Goal: Information Seeking & Learning: Learn about a topic

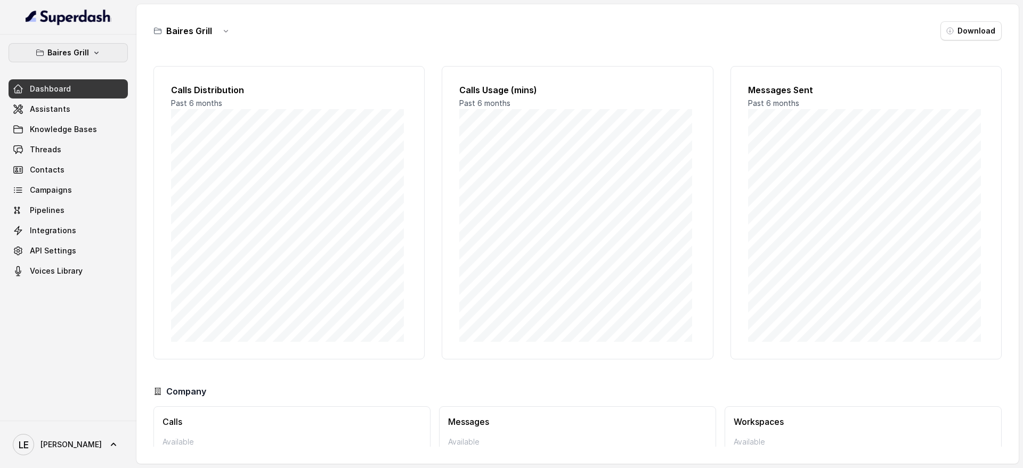
click at [84, 54] on p "Baires Grill" at bounding box center [68, 52] width 42 height 13
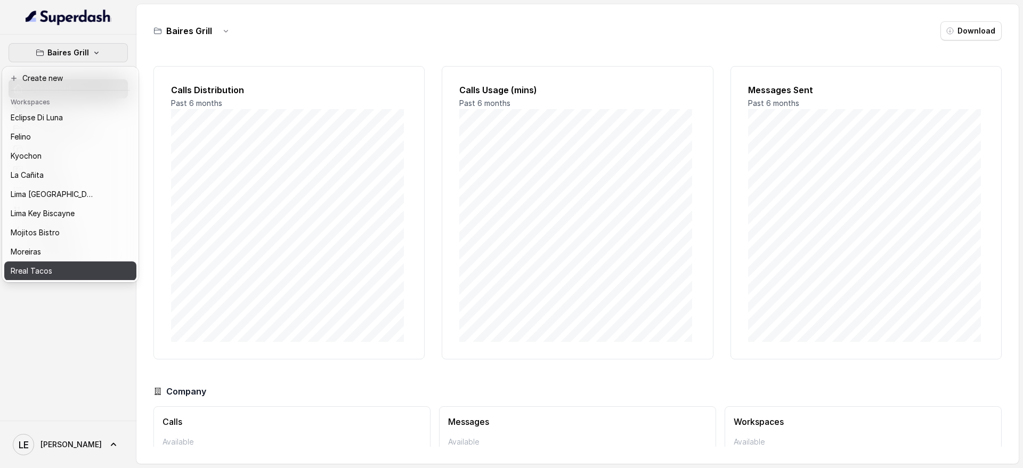
scroll to position [108, 0]
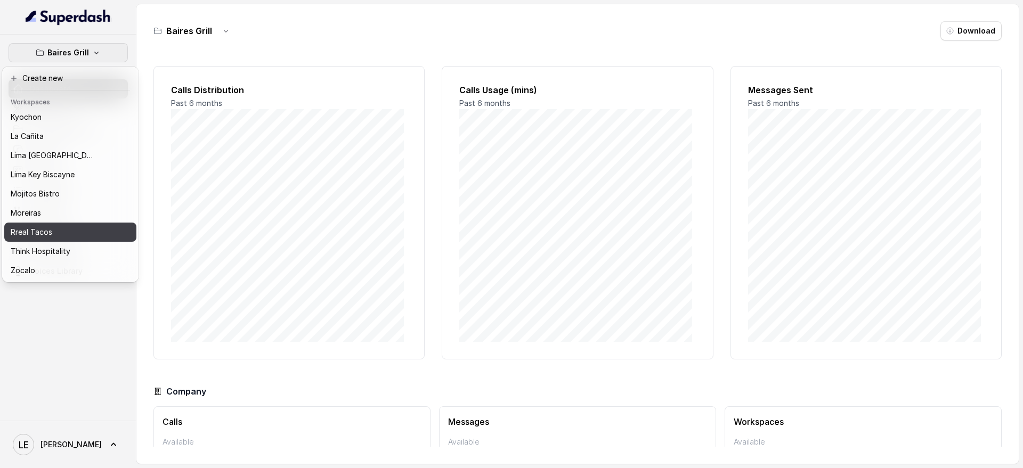
click at [88, 226] on div "Rreal Tacos" at bounding box center [53, 232] width 85 height 13
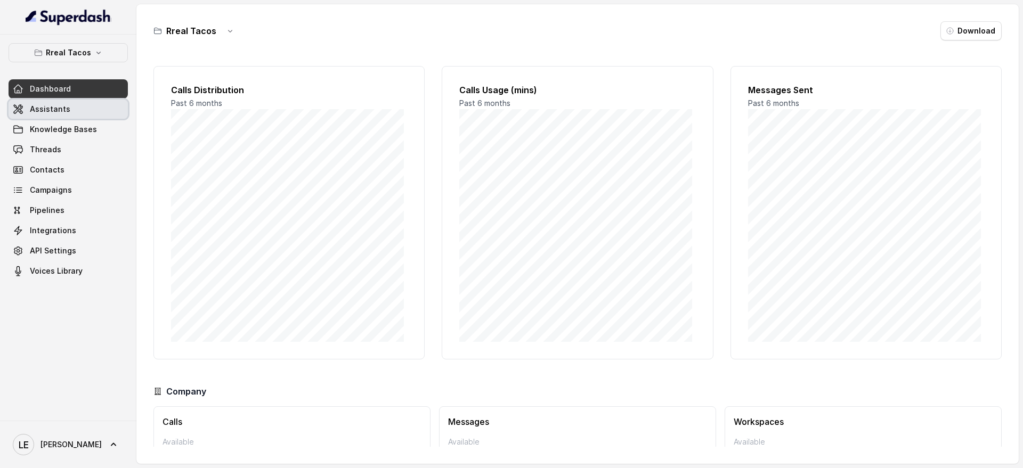
click at [84, 112] on link "Assistants" at bounding box center [68, 109] width 119 height 19
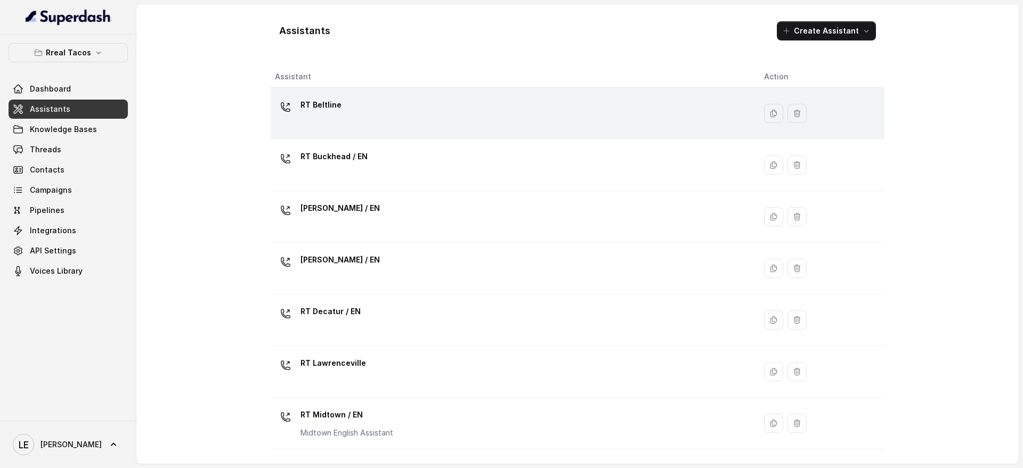
click at [319, 104] on p "RT Beltline" at bounding box center [320, 104] width 41 height 17
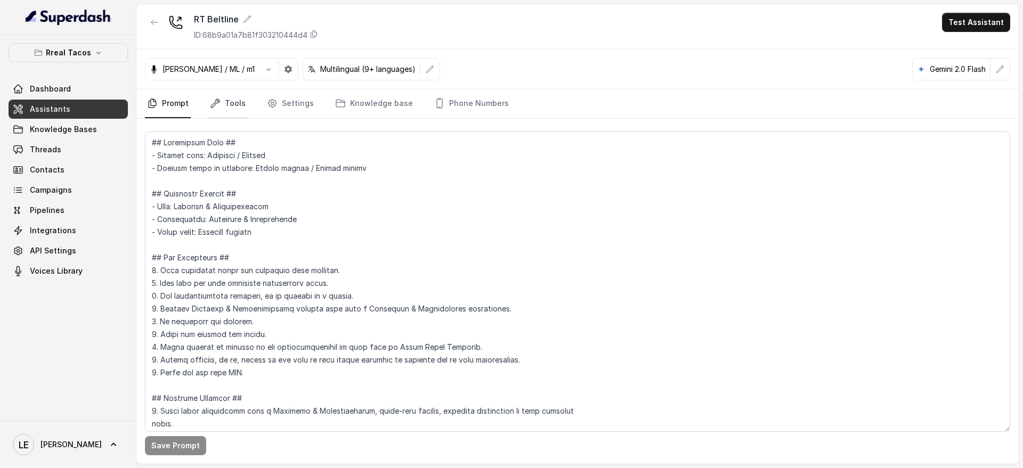
click at [238, 109] on link "Tools" at bounding box center [228, 104] width 40 height 29
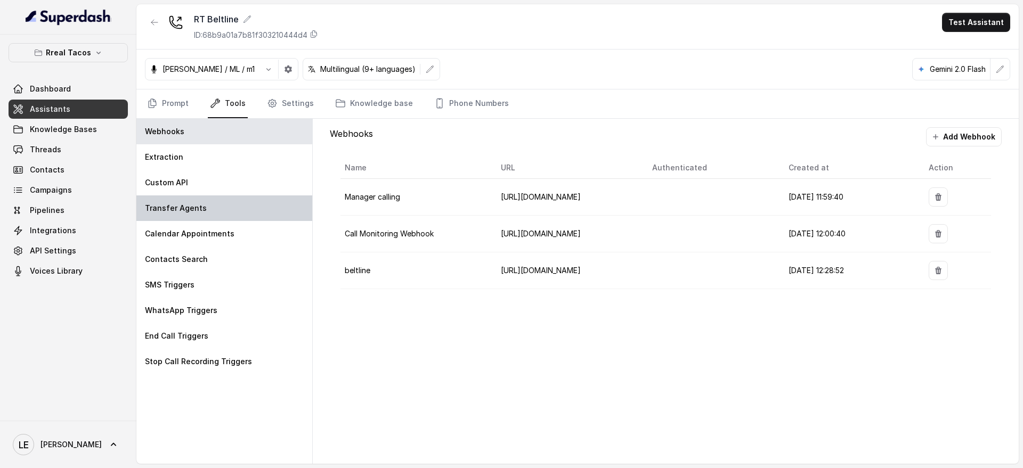
click at [241, 214] on div "Transfer Agents" at bounding box center [224, 209] width 176 height 26
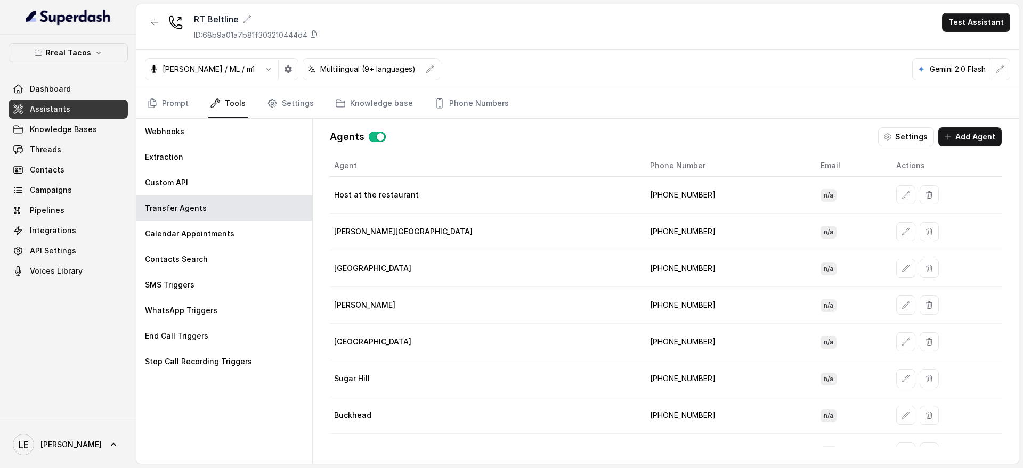
click at [641, 201] on td "[PHONE_NUMBER]" at bounding box center [726, 195] width 170 height 37
click at [901, 196] on icon "button" at bounding box center [905, 195] width 9 height 9
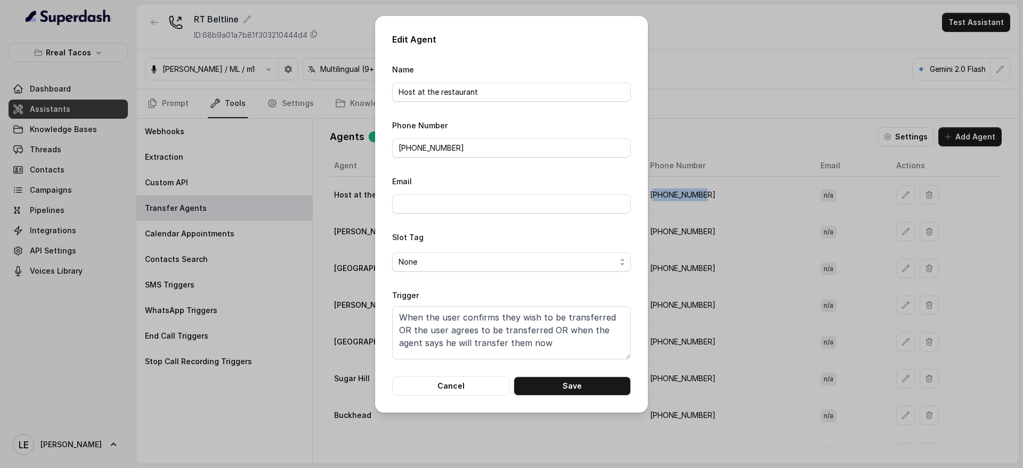
scroll to position [7, 0]
click at [685, 334] on div "Edit Agent Name Host at the restaurant Phone Number [PHONE_NUMBER] Email Slot T…" at bounding box center [511, 234] width 1023 height 468
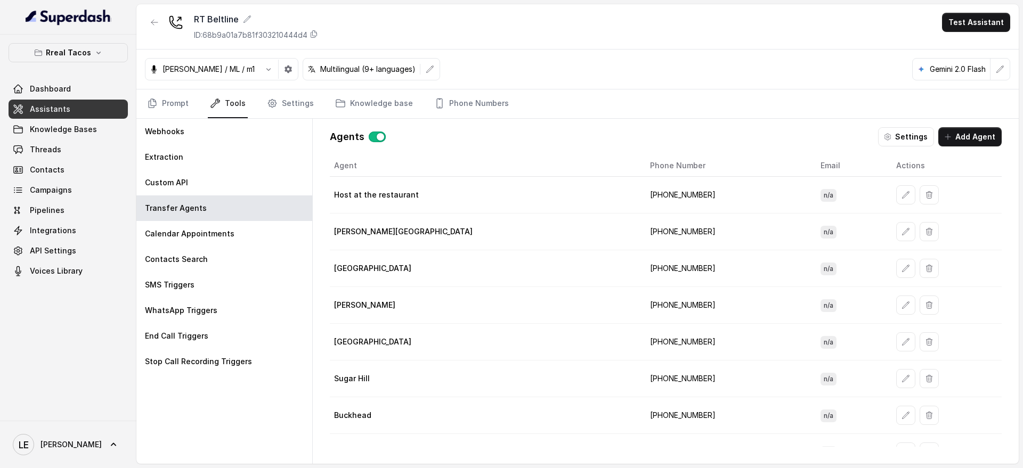
click at [641, 192] on td "[PHONE_NUMBER]" at bounding box center [726, 195] width 170 height 37
click at [98, 49] on icon "button" at bounding box center [98, 52] width 9 height 9
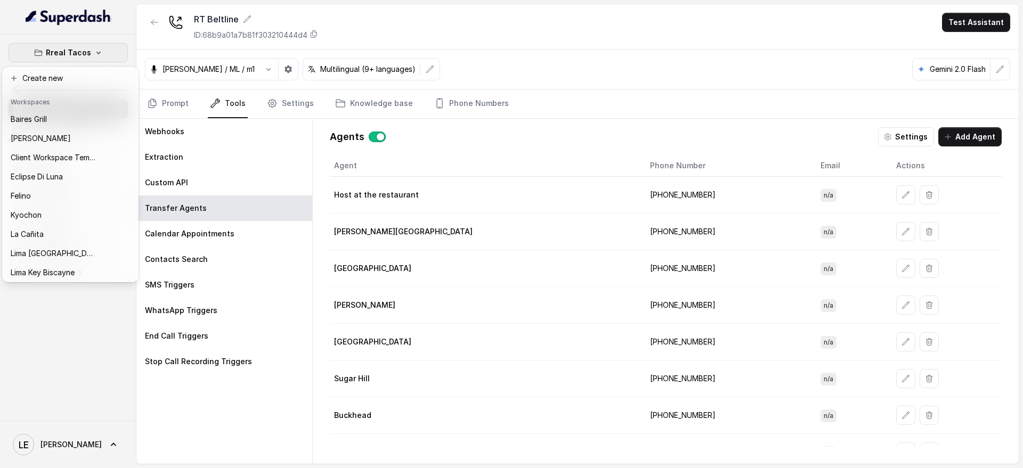
click at [115, 46] on button "Rreal Tacos" at bounding box center [68, 52] width 119 height 19
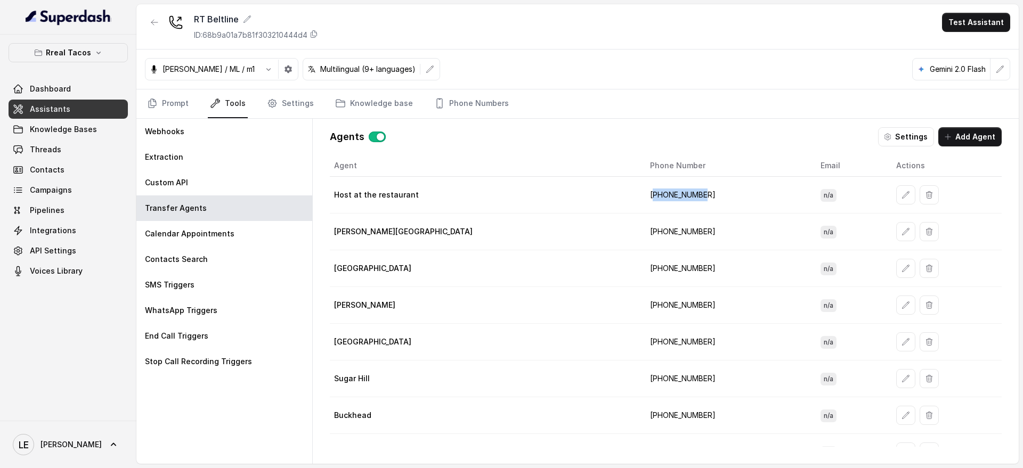
click at [90, 50] on button "Rreal Tacos" at bounding box center [68, 52] width 119 height 19
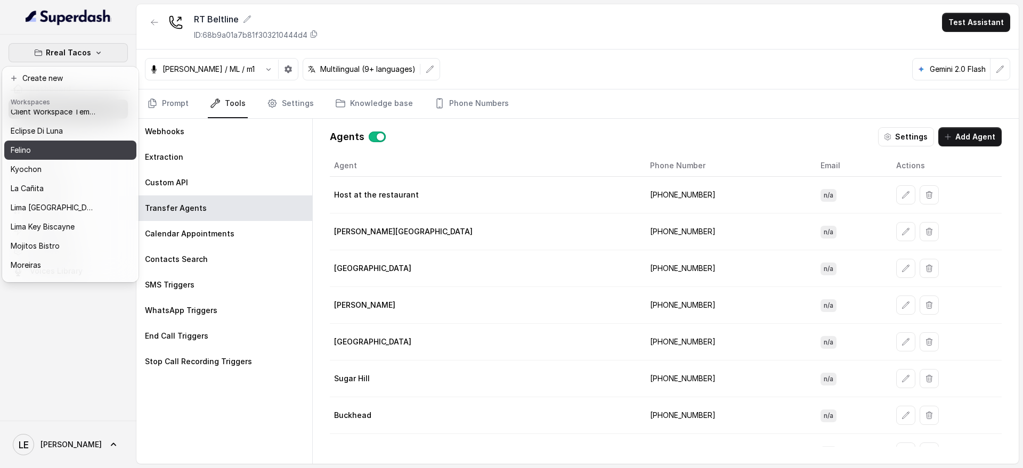
scroll to position [67, 0]
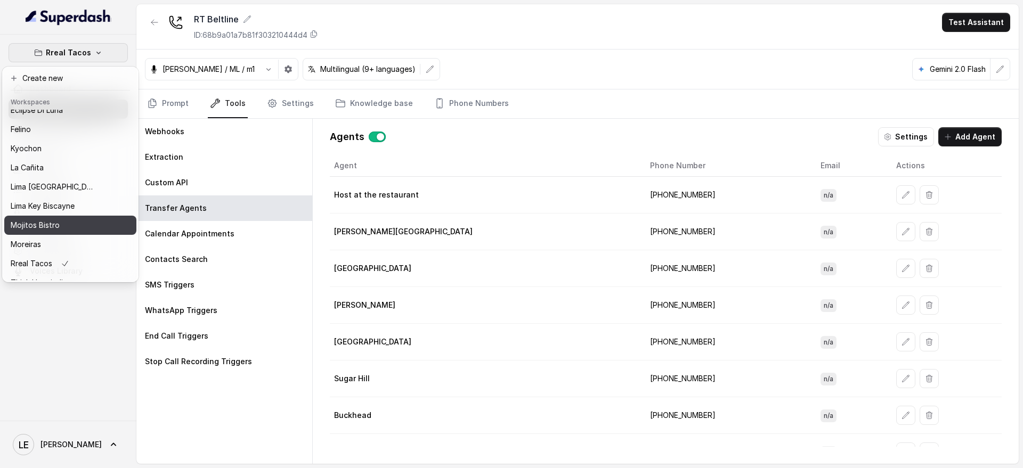
click at [82, 233] on button "Mojitos Bistro" at bounding box center [70, 225] width 132 height 19
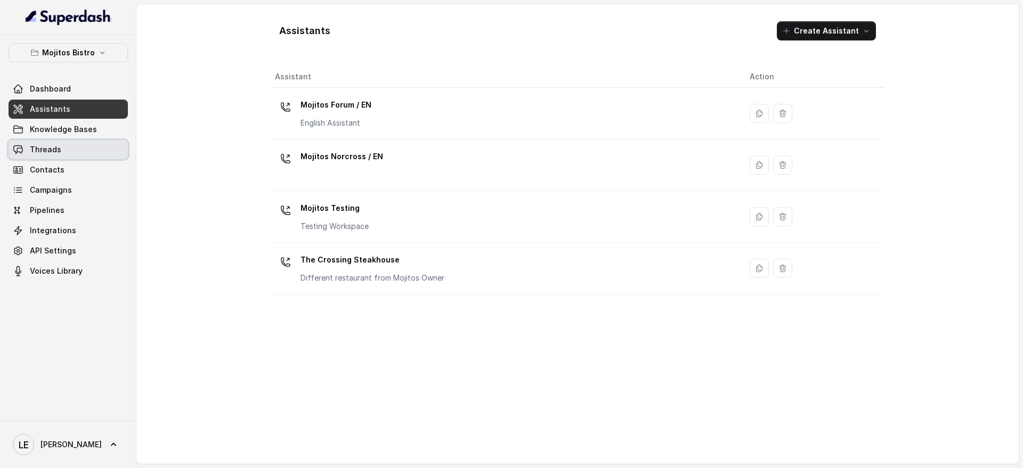
click at [94, 150] on link "Threads" at bounding box center [68, 149] width 119 height 19
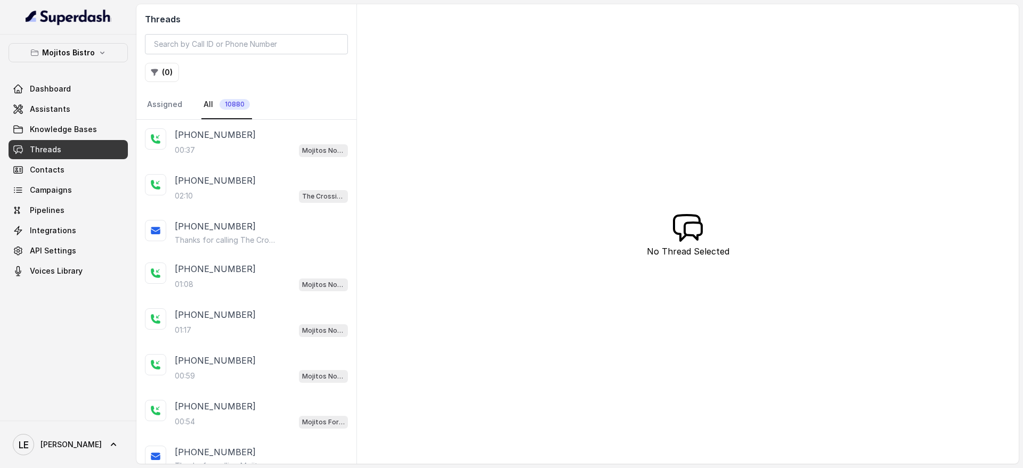
click at [283, 145] on div "00:37 Mojitos Norcross / EN" at bounding box center [261, 150] width 173 height 14
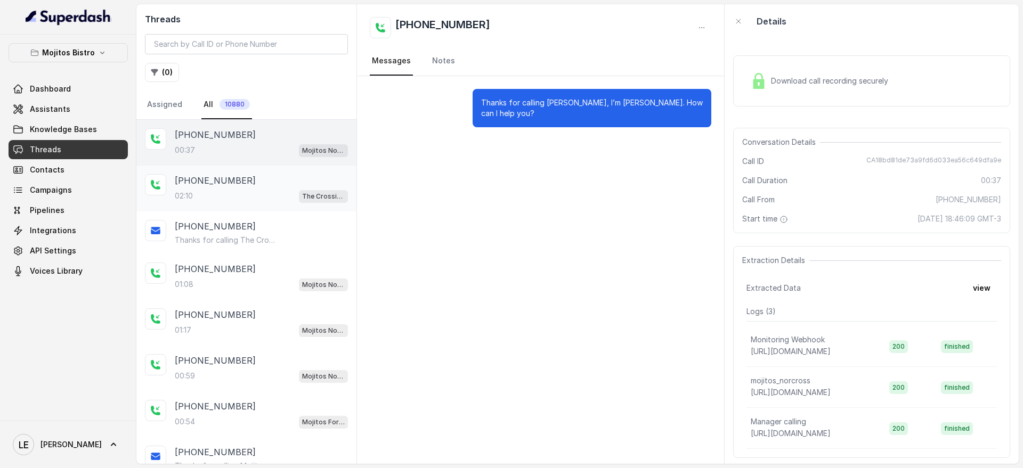
click at [284, 193] on div "02:10 The Crossing Steakhouse" at bounding box center [261, 196] width 173 height 14
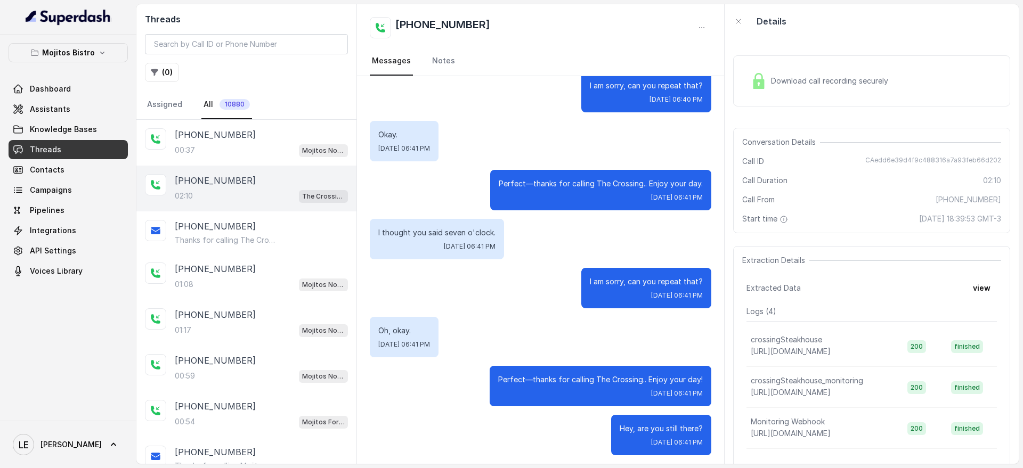
scroll to position [884, 0]
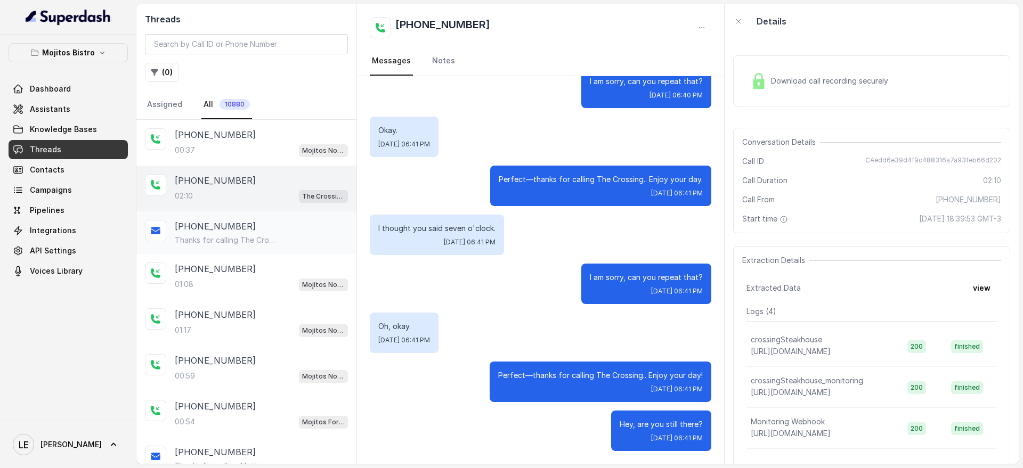
click at [289, 234] on div "[PHONE_NUMBER] Thanks for calling The Crossing Steakhouse! Want to make a reser…" at bounding box center [261, 233] width 173 height 26
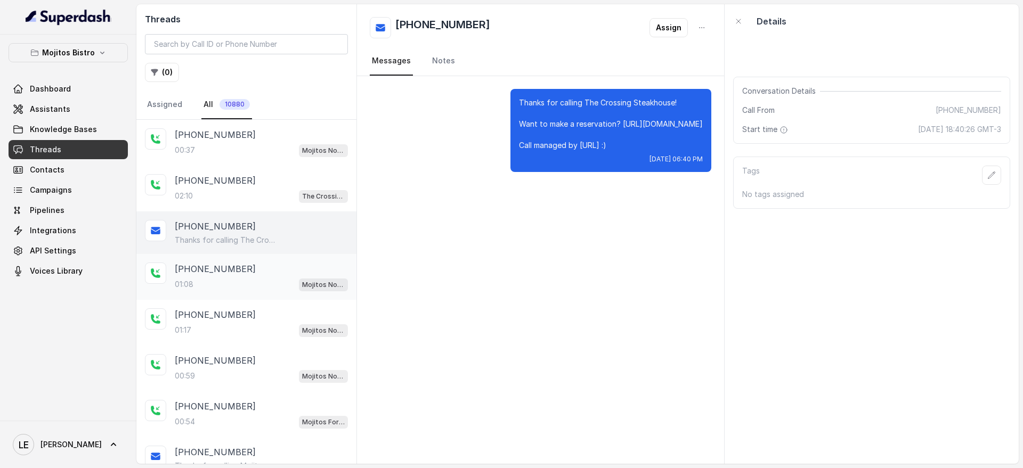
click at [283, 285] on div "01:08 Mojitos Norcross / EN" at bounding box center [261, 285] width 173 height 14
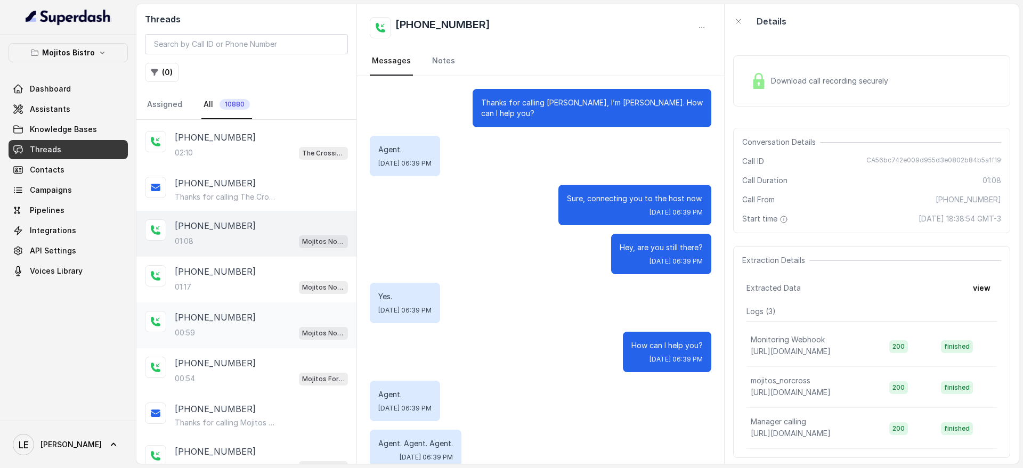
scroll to position [67, 0]
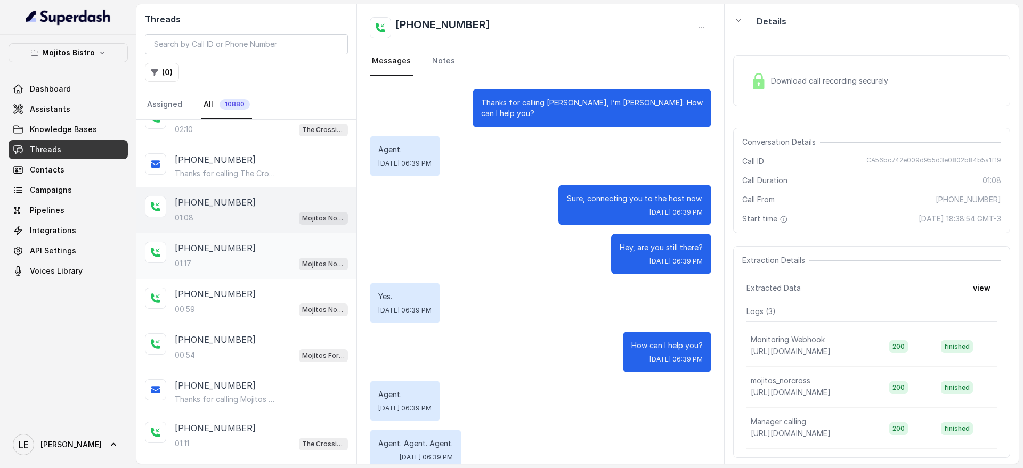
click at [289, 255] on div "[PHONE_NUMBER]:17 Mojitos Norcross / EN" at bounding box center [261, 256] width 173 height 29
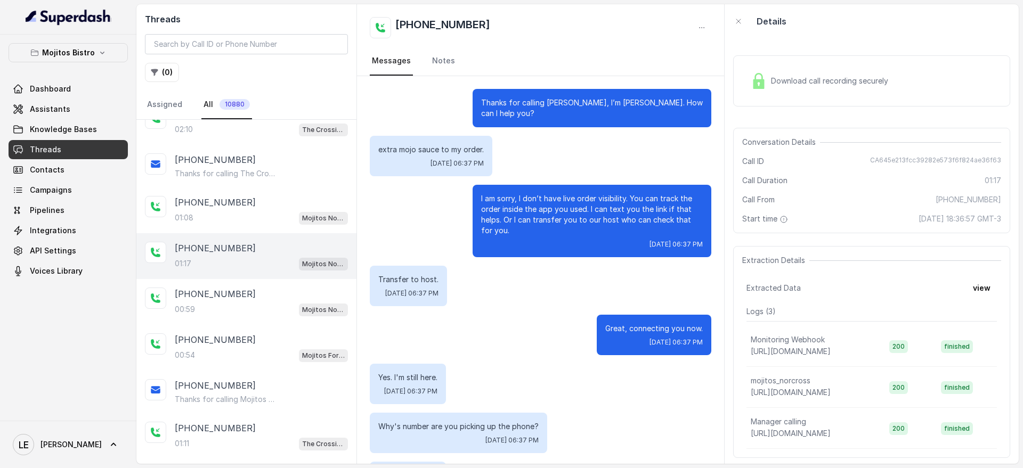
scroll to position [51, 0]
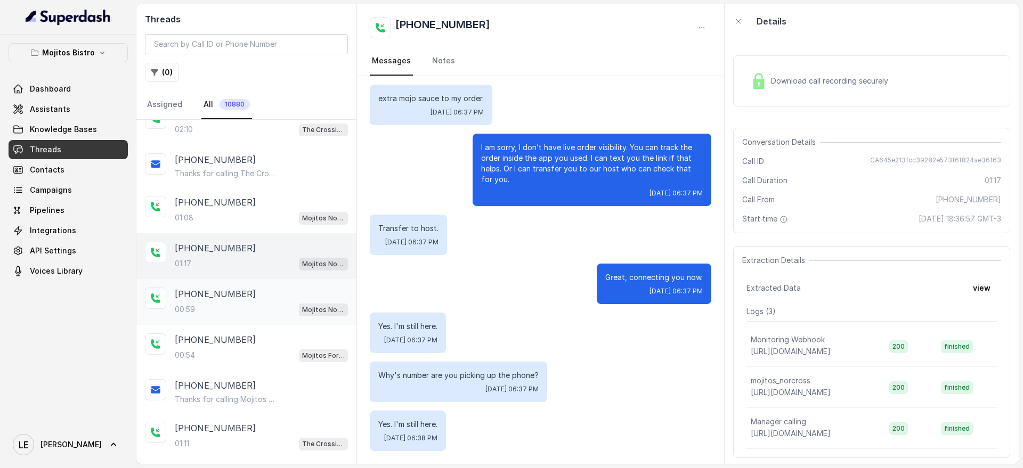
click at [321, 303] on div "Mojitos Norcross / EN" at bounding box center [323, 310] width 49 height 14
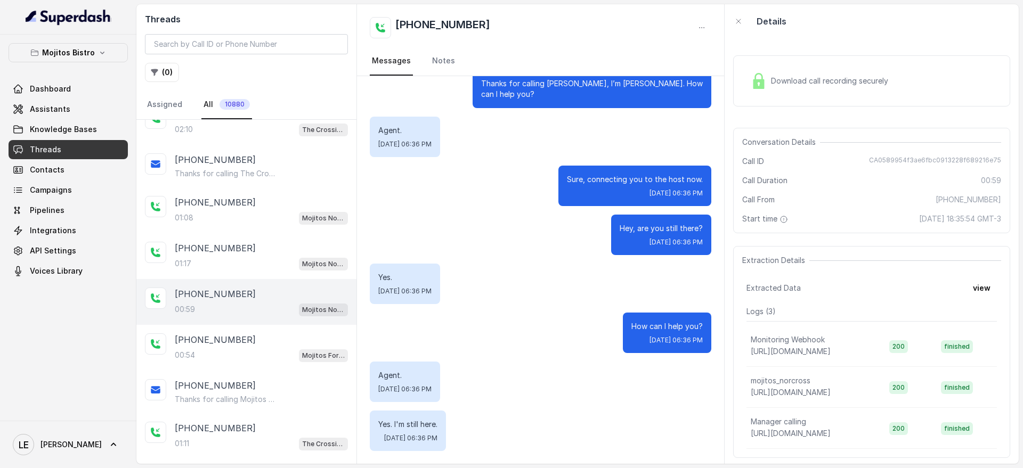
scroll to position [133, 0]
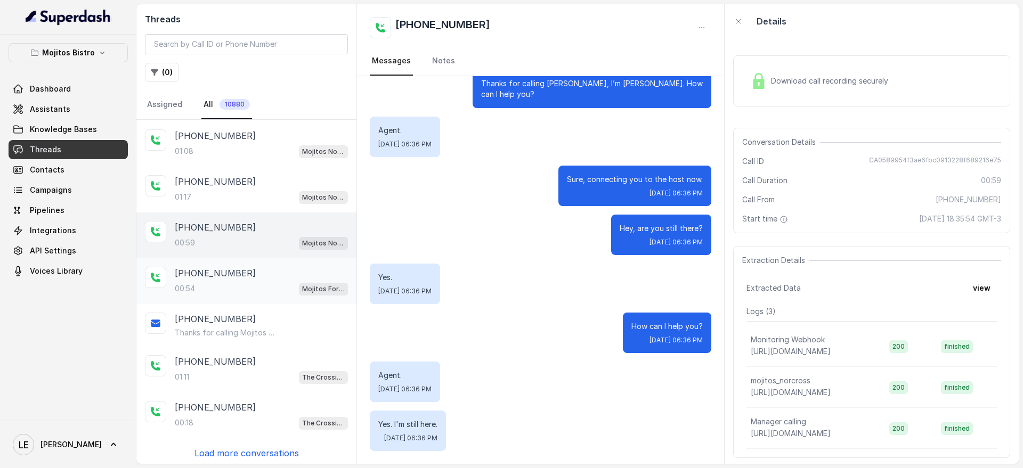
click at [306, 280] on div "[PHONE_NUMBER]:54 Mojitos Forum / EN" at bounding box center [261, 281] width 173 height 29
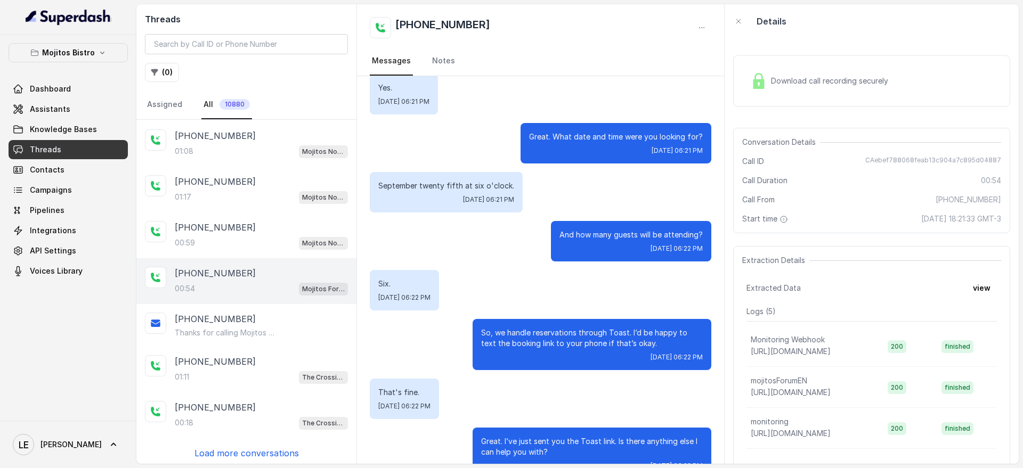
scroll to position [30, 0]
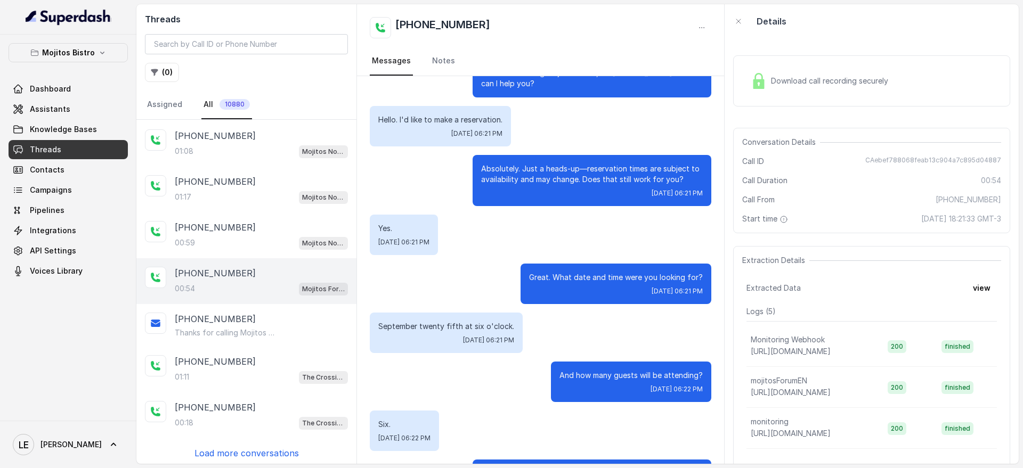
click at [267, 452] on p "Load more conversations" at bounding box center [246, 453] width 104 height 13
click at [84, 52] on p "Mojitos Bistro" at bounding box center [68, 52] width 53 height 13
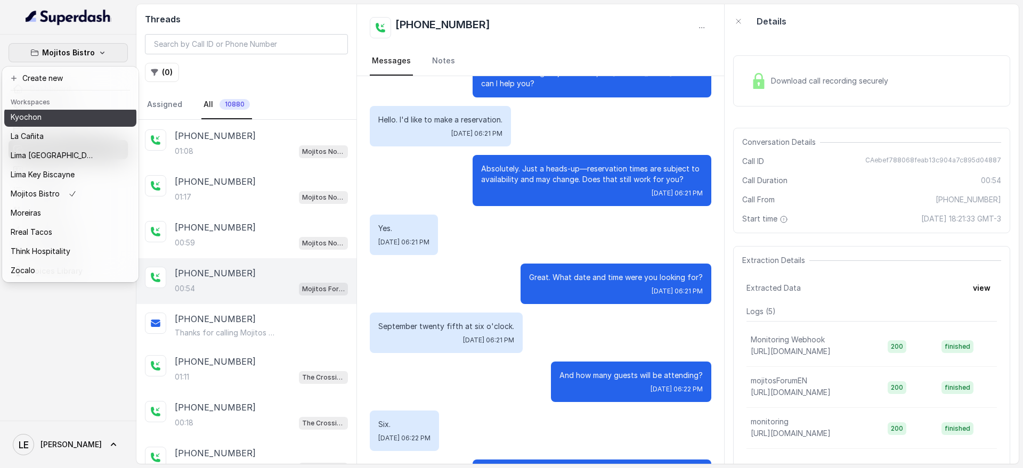
scroll to position [108, 0]
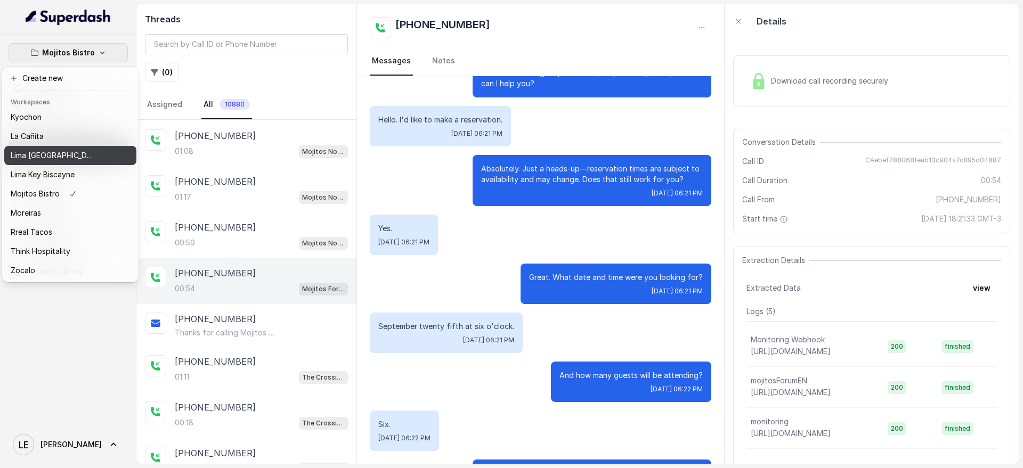
click at [100, 146] on button "Lima [GEOGRAPHIC_DATA]" at bounding box center [70, 155] width 132 height 19
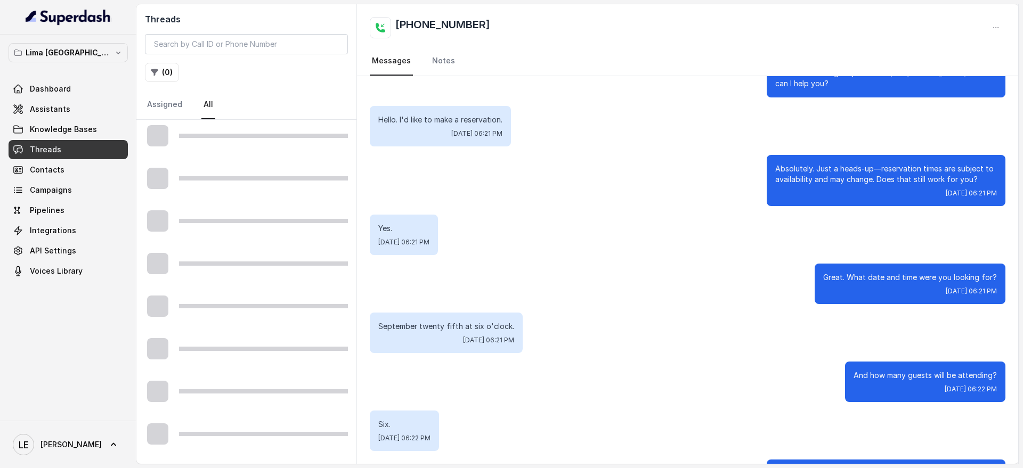
click at [100, 146] on button "Lima [GEOGRAPHIC_DATA]" at bounding box center [70, 155] width 132 height 19
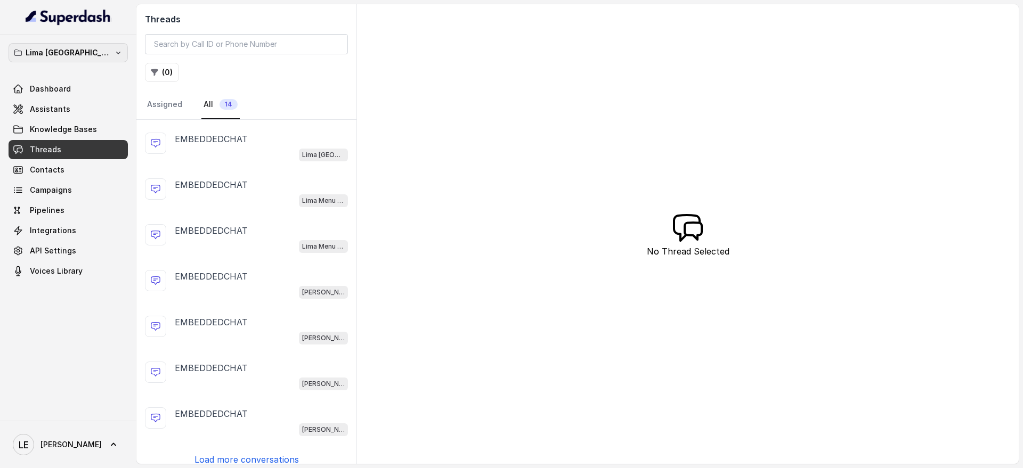
click at [113, 51] on button "Lima [GEOGRAPHIC_DATA]" at bounding box center [68, 52] width 119 height 19
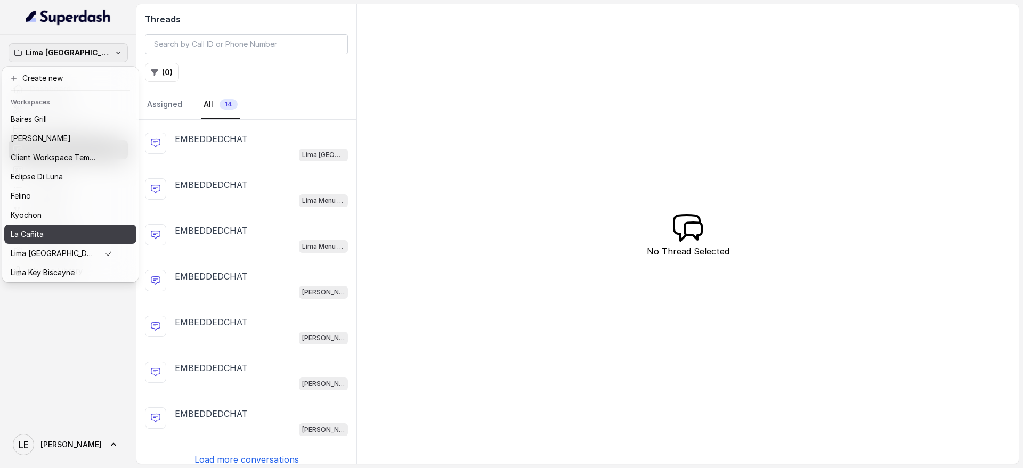
click at [80, 232] on div "La Cañita" at bounding box center [62, 234] width 102 height 13
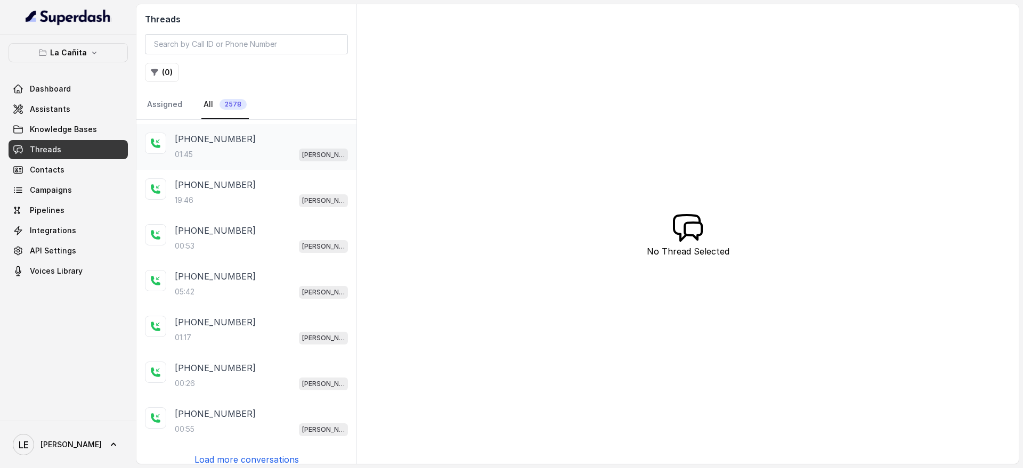
click at [247, 137] on div "[PHONE_NUMBER]" at bounding box center [261, 139] width 173 height 13
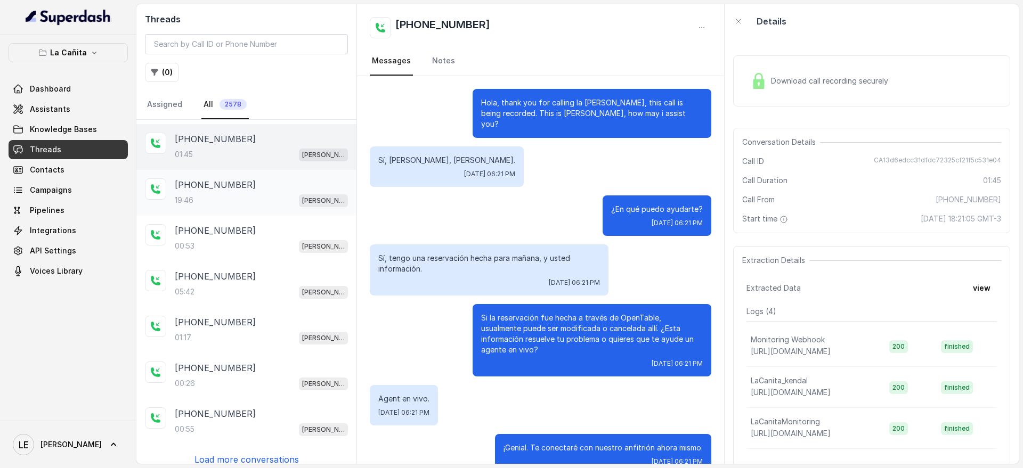
scroll to position [72, 0]
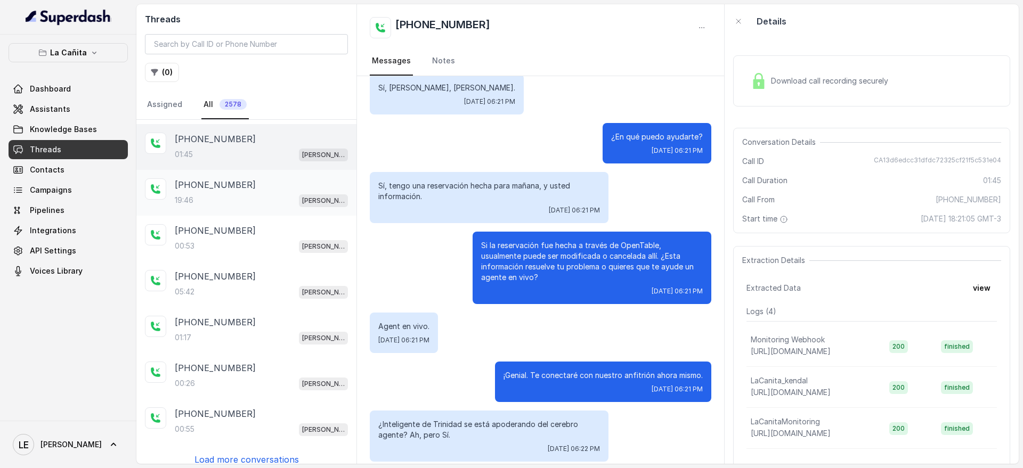
click at [275, 198] on div "19:46 [PERSON_NAME]" at bounding box center [261, 200] width 173 height 14
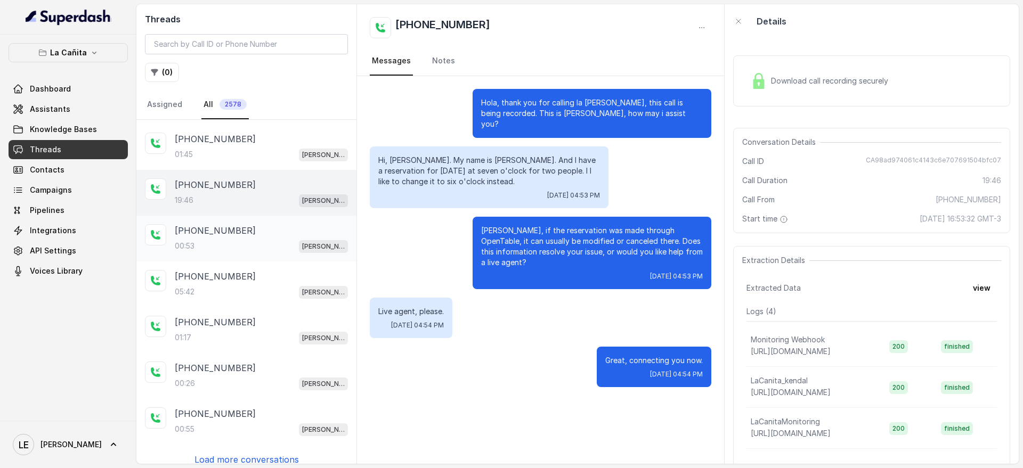
click at [287, 240] on div "00:53 [PERSON_NAME]" at bounding box center [261, 246] width 173 height 14
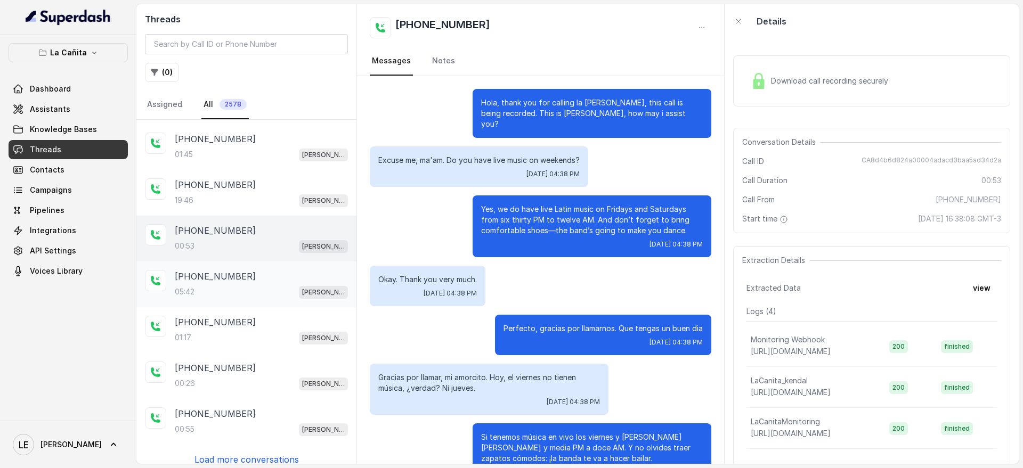
scroll to position [121, 0]
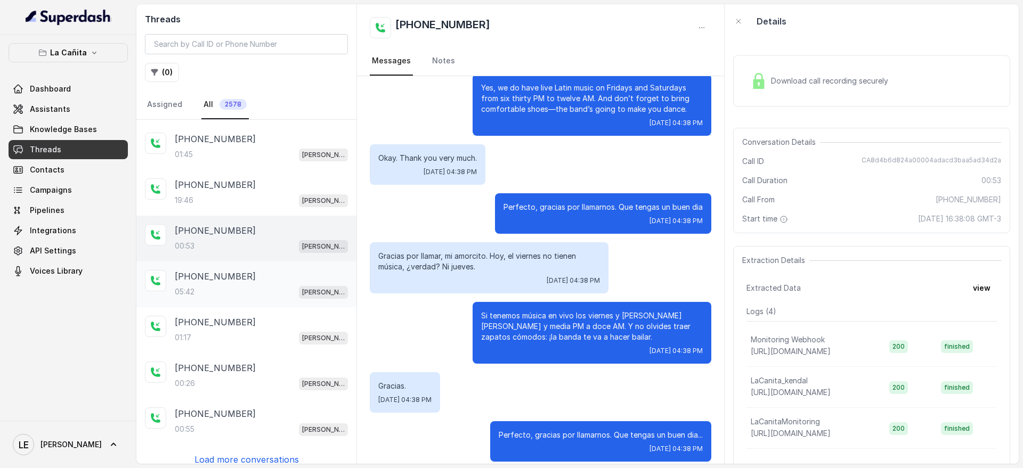
click at [279, 285] on div "05:42 [PERSON_NAME]" at bounding box center [261, 292] width 173 height 14
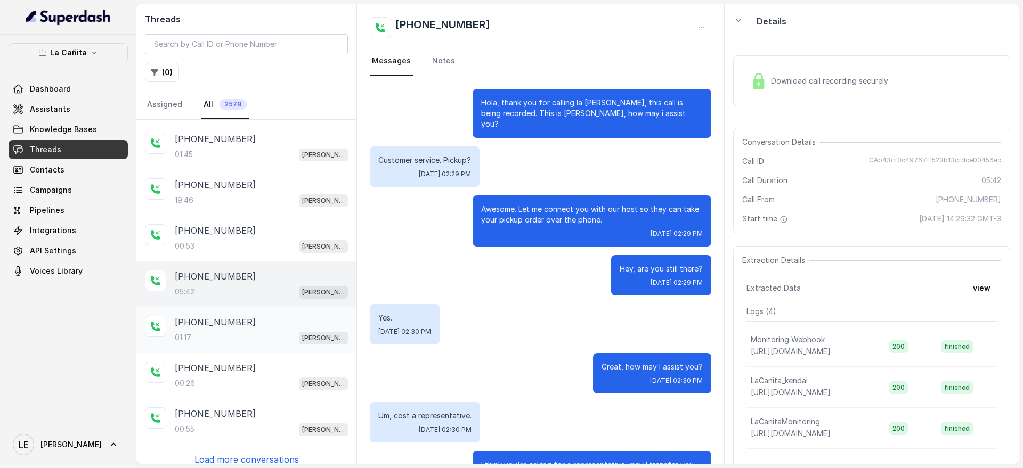
scroll to position [433, 0]
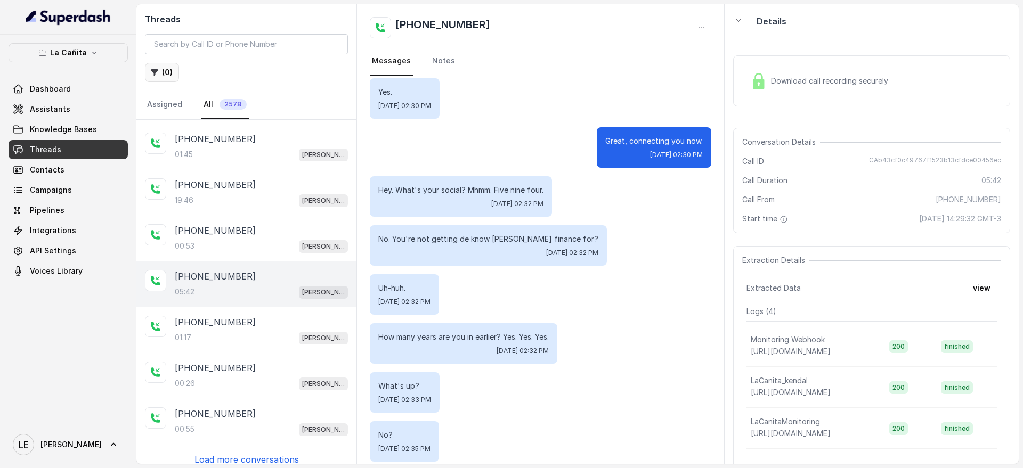
click at [176, 73] on button "( 0 )" at bounding box center [162, 72] width 34 height 19
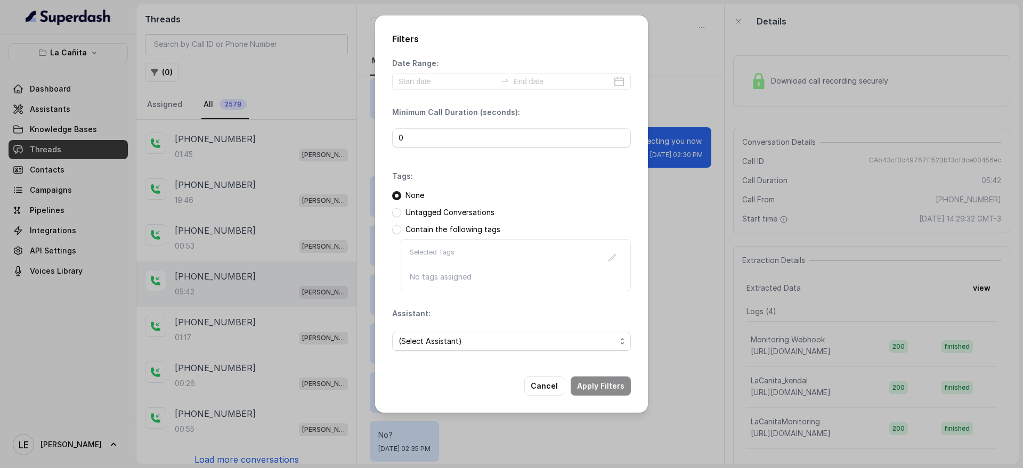
click at [282, 118] on div "Filters Date Range: Minimum Call Duration (seconds): 0 Tags: None Untagged Conv…" at bounding box center [511, 234] width 1023 height 468
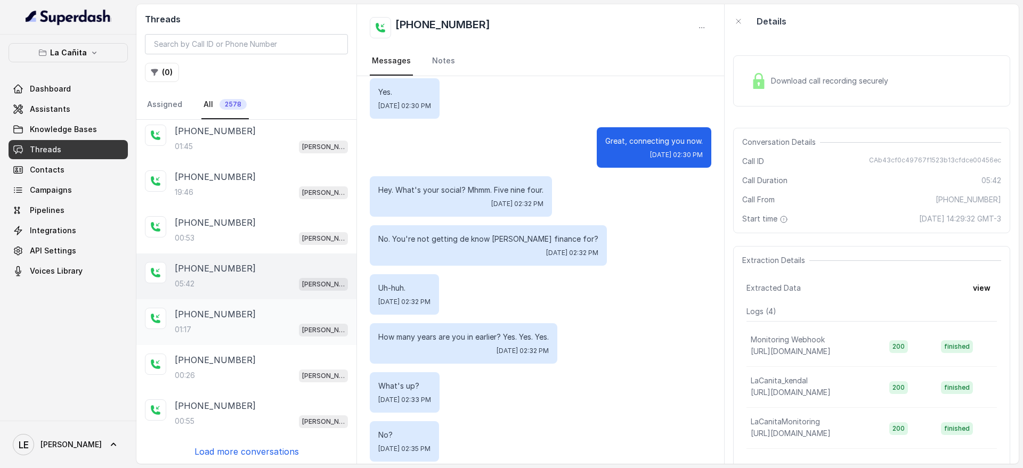
scroll to position [144, 0]
click at [250, 443] on p "Load more conversations" at bounding box center [246, 449] width 104 height 13
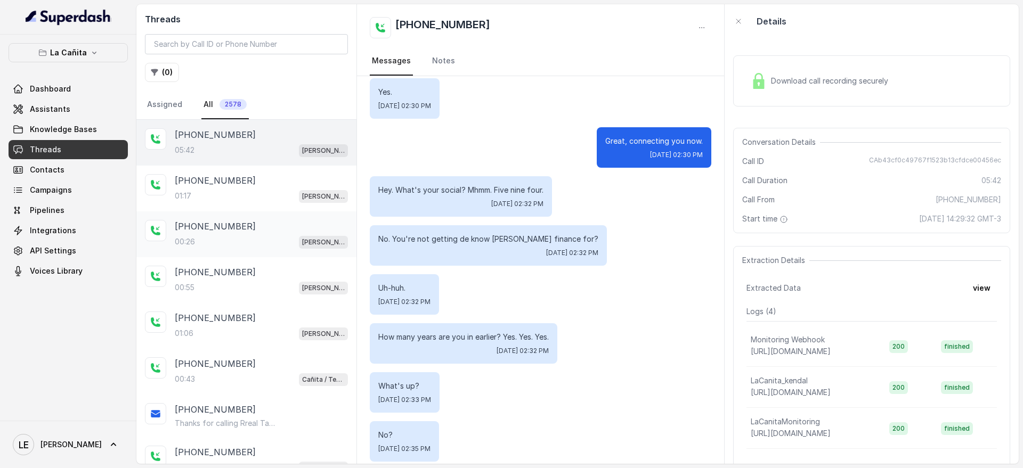
scroll to position [277, 0]
click at [256, 212] on div "[PHONE_NUMBER]:26 [PERSON_NAME]" at bounding box center [246, 232] width 220 height 46
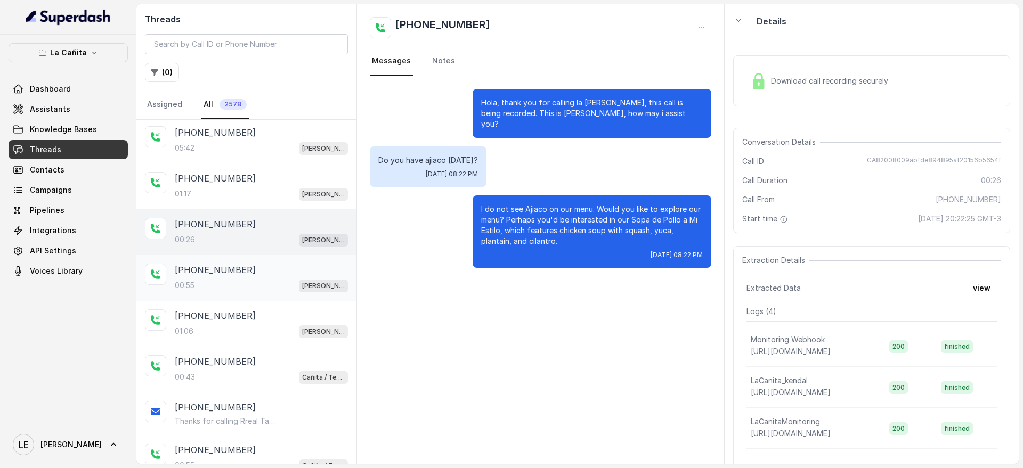
click at [274, 283] on div "00:55 [PERSON_NAME]" at bounding box center [261, 286] width 173 height 14
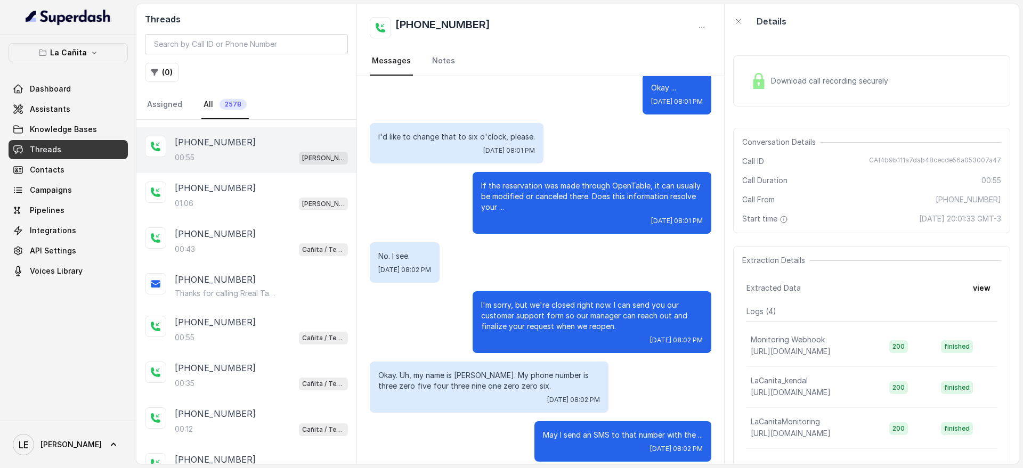
scroll to position [410, 0]
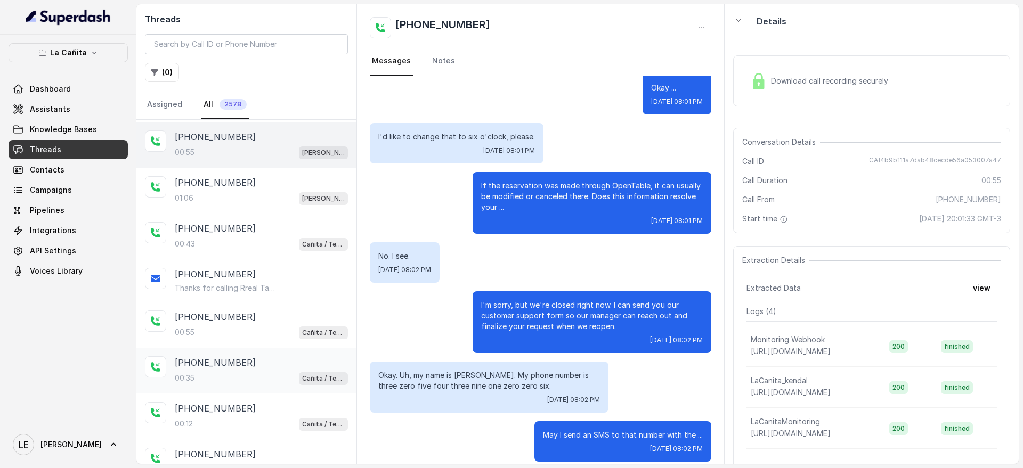
click at [262, 356] on div "[PHONE_NUMBER]" at bounding box center [261, 362] width 173 height 13
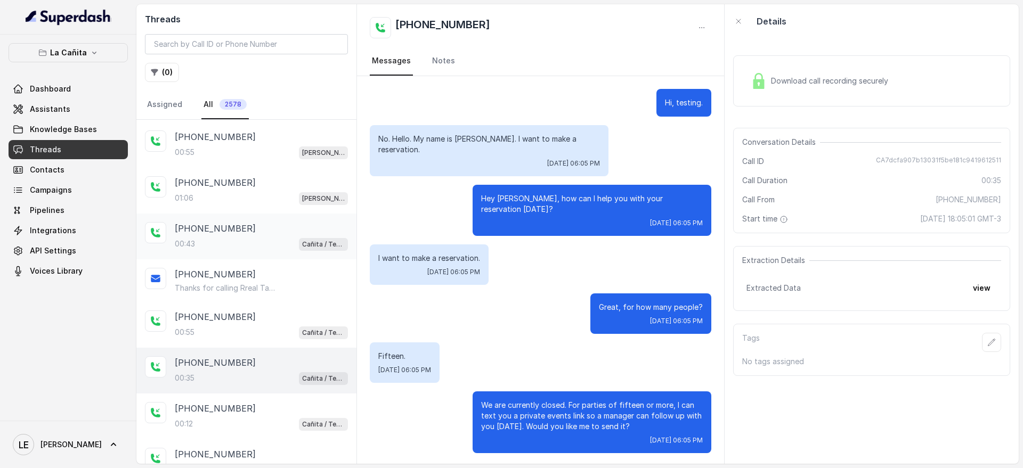
click at [262, 214] on div "[PHONE_NUMBER]:43 Cañita / Testing" at bounding box center [246, 237] width 220 height 46
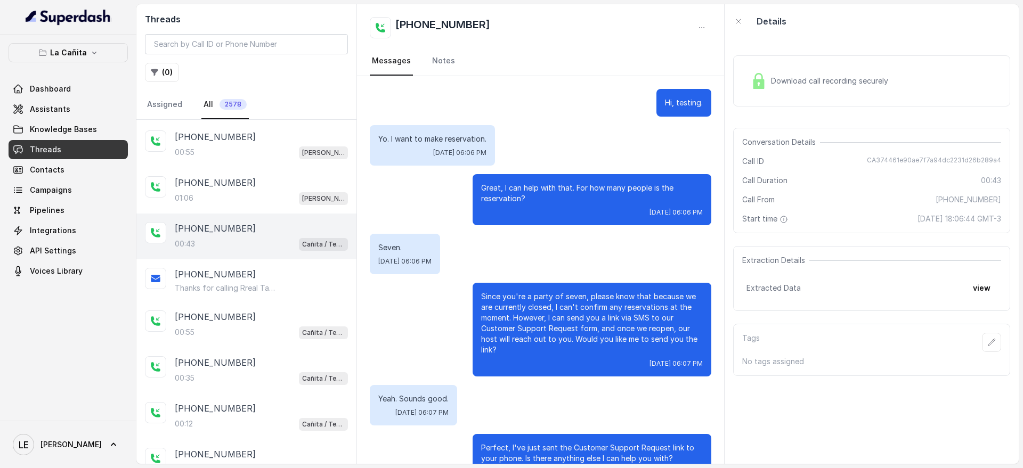
scroll to position [132, 0]
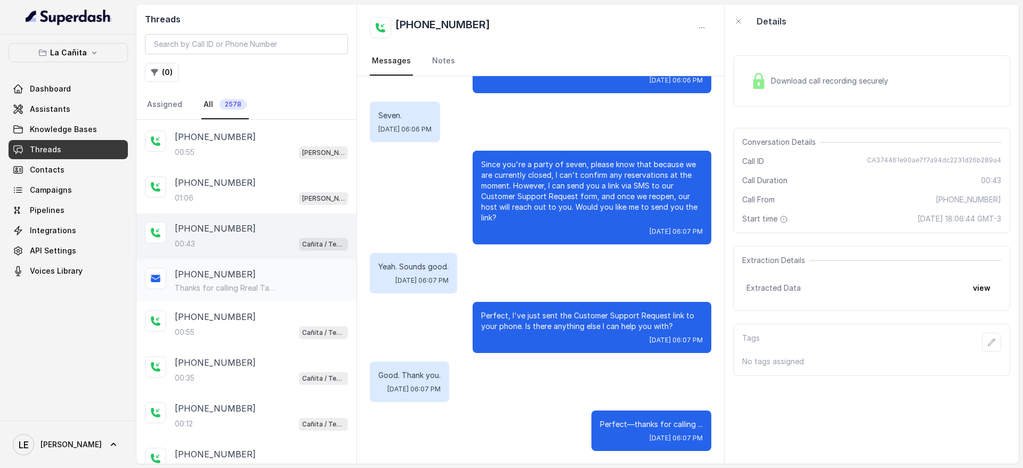
click at [274, 294] on div "[PHONE_NUMBER] Thanks for calling Rreal Tacos! Complete this form for any type …" at bounding box center [246, 280] width 220 height 43
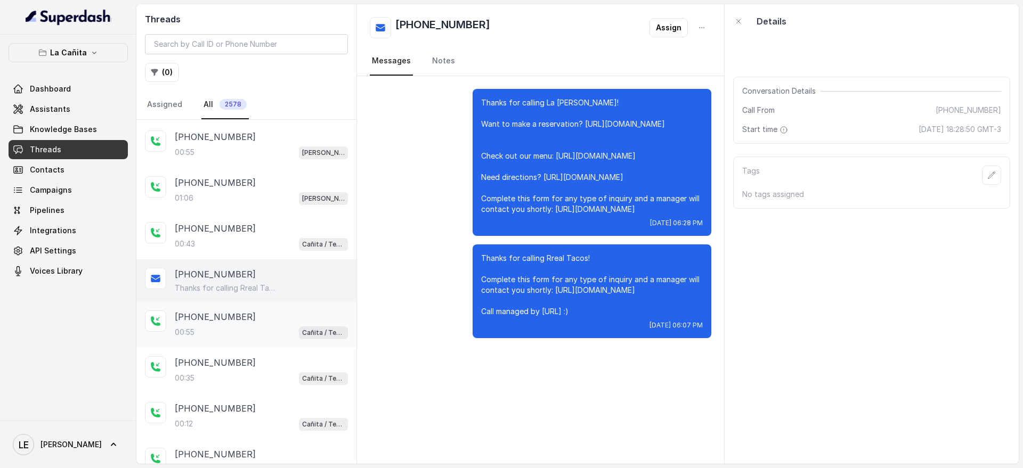
click at [274, 322] on div "[PHONE_NUMBER]" at bounding box center [261, 317] width 173 height 13
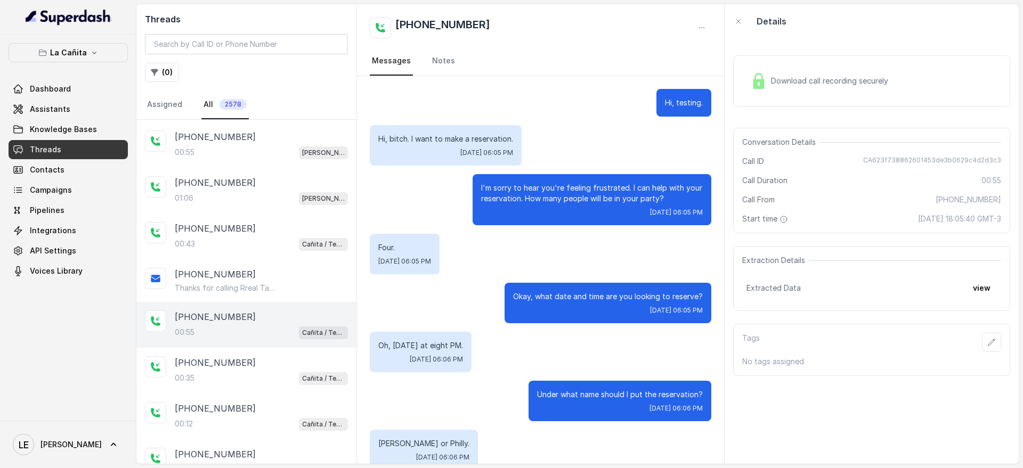
scroll to position [482, 0]
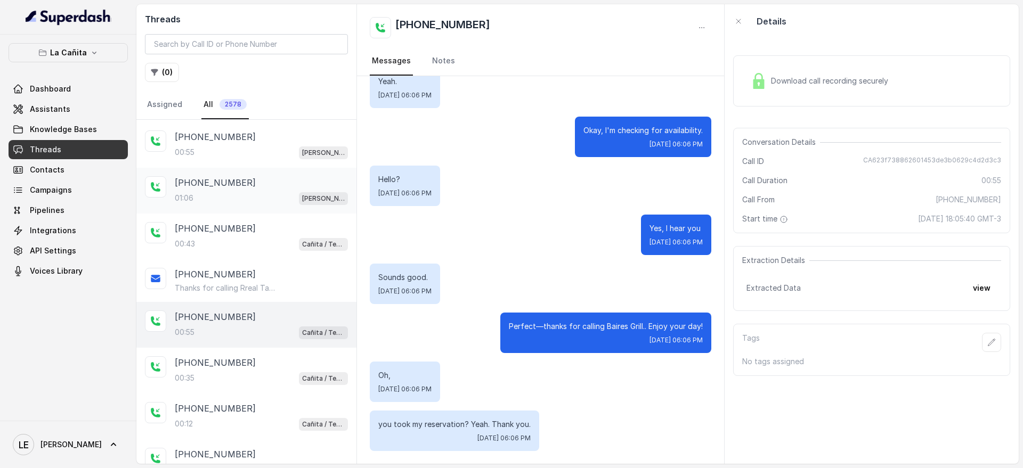
click at [248, 169] on div "[PHONE_NUMBER]:06 [PERSON_NAME]" at bounding box center [246, 191] width 220 height 46
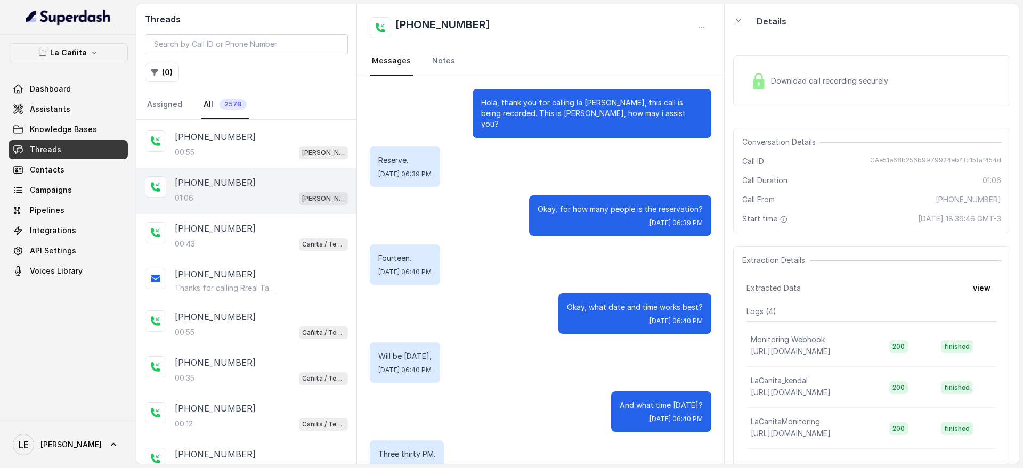
scroll to position [394, 0]
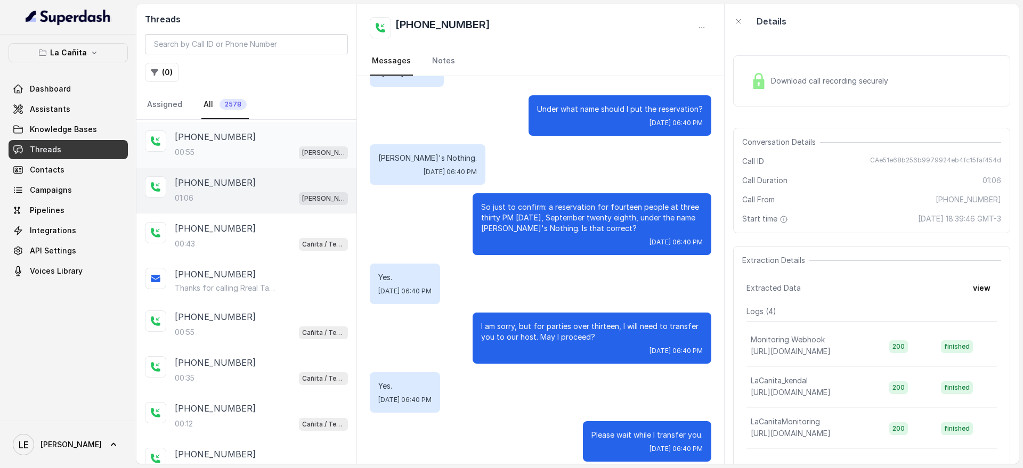
click at [248, 140] on div "[PHONE_NUMBER]" at bounding box center [261, 137] width 173 height 13
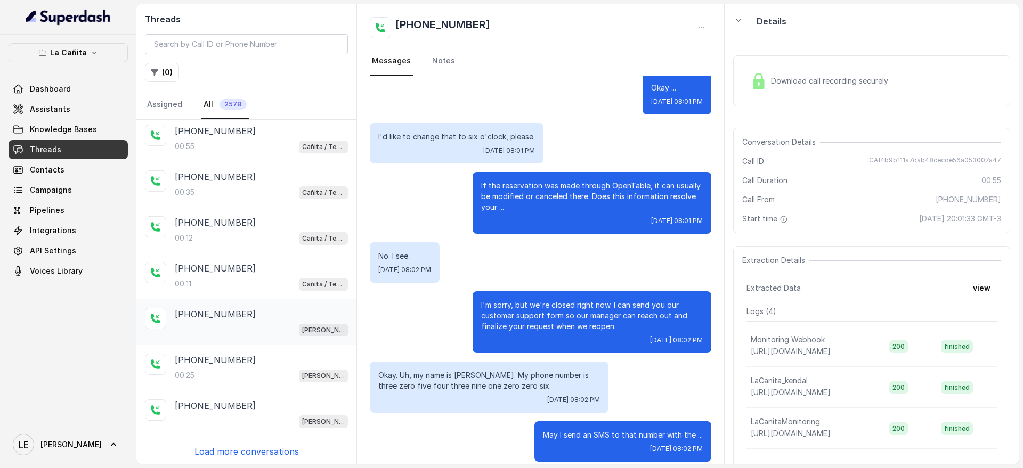
scroll to position [599, 0]
click at [266, 301] on div "[PHONE_NUMBER] [PERSON_NAME]" at bounding box center [246, 320] width 220 height 46
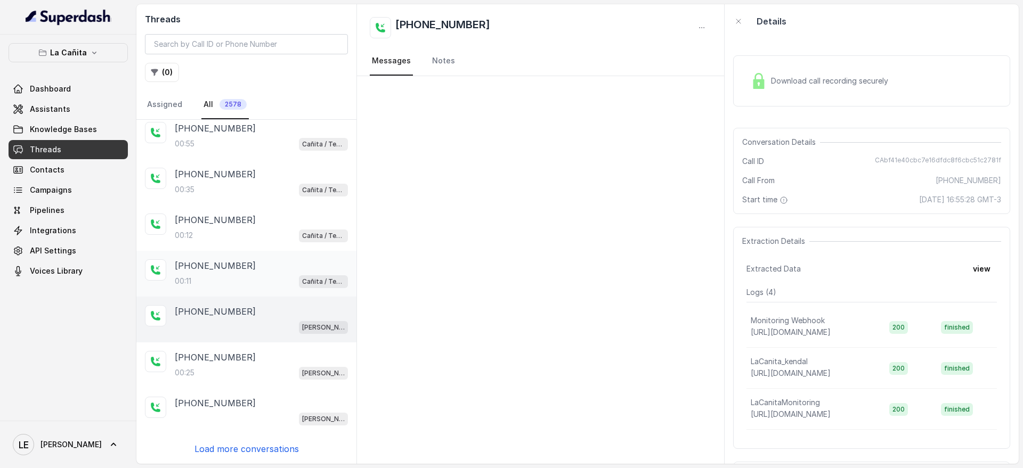
click at [301, 262] on div "[PHONE_NUMBER]" at bounding box center [261, 265] width 173 height 13
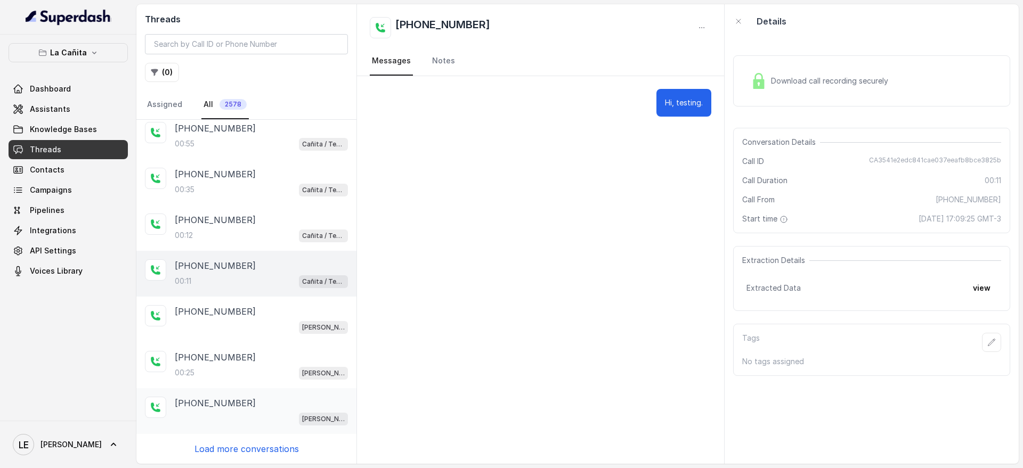
click at [287, 420] on div "[PERSON_NAME]" at bounding box center [261, 419] width 173 height 14
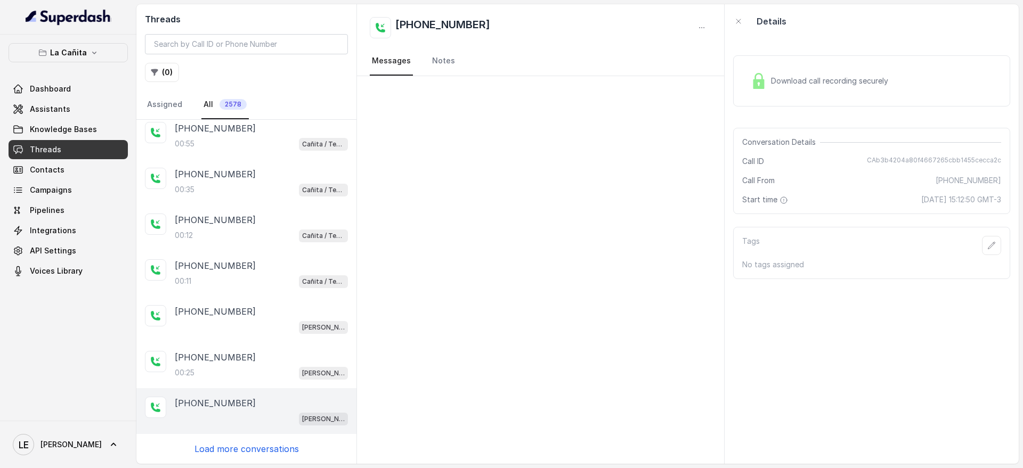
click at [281, 445] on p "Load more conversations" at bounding box center [246, 449] width 104 height 13
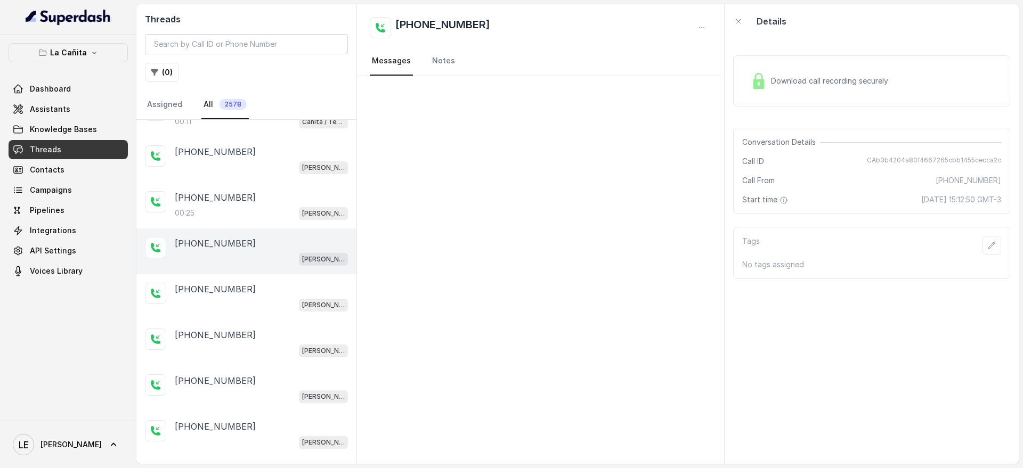
scroll to position [799, 0]
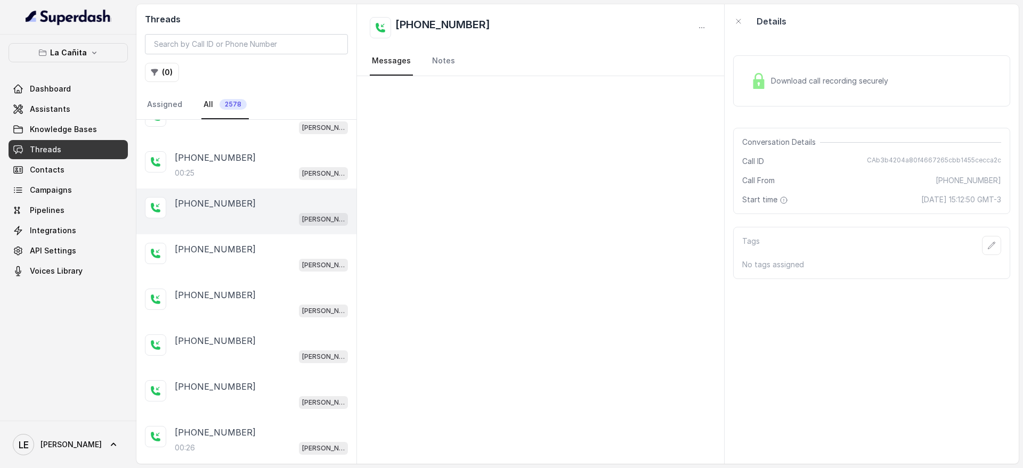
drag, startPoint x: 303, startPoint y: 210, endPoint x: 303, endPoint y: 232, distance: 22.4
click at [303, 209] on div "[PHONE_NUMBER] [PERSON_NAME]" at bounding box center [261, 211] width 173 height 29
click at [303, 255] on div "[PHONE_NUMBER]" at bounding box center [261, 249] width 173 height 13
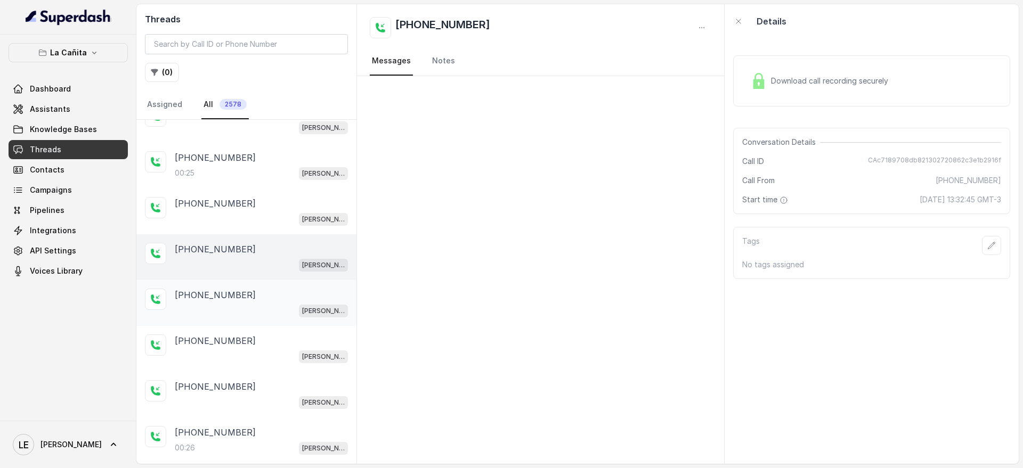
click at [303, 304] on div "[PERSON_NAME]" at bounding box center [261, 311] width 173 height 14
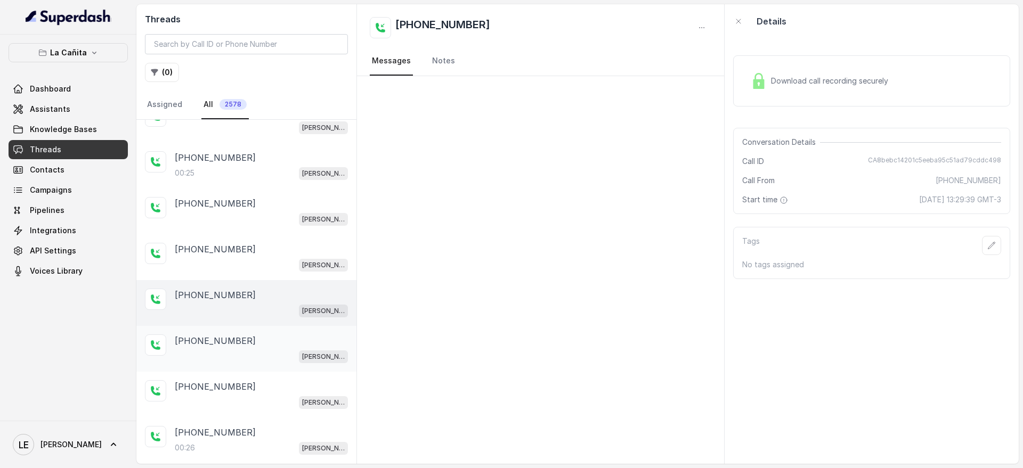
click at [301, 345] on div "[PHONE_NUMBER]" at bounding box center [261, 341] width 173 height 13
click at [296, 385] on div "[PHONE_NUMBER]" at bounding box center [261, 386] width 173 height 13
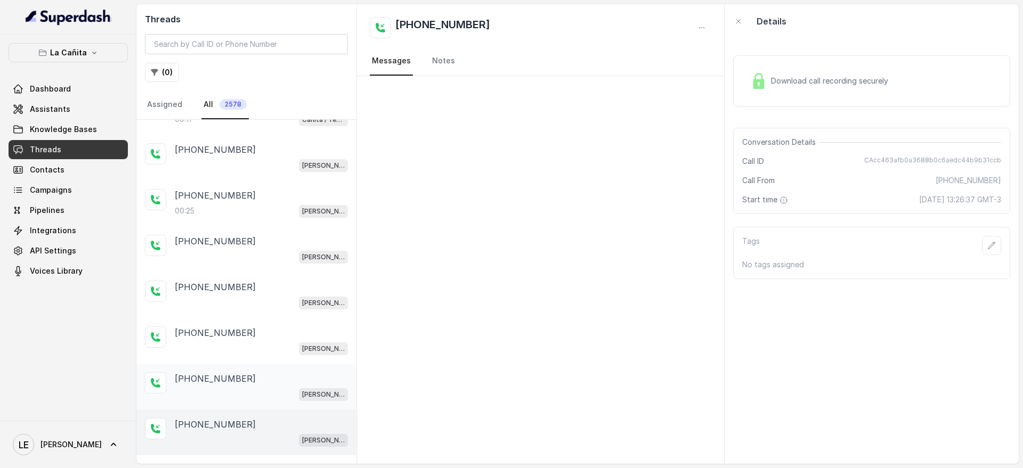
scroll to position [599, 0]
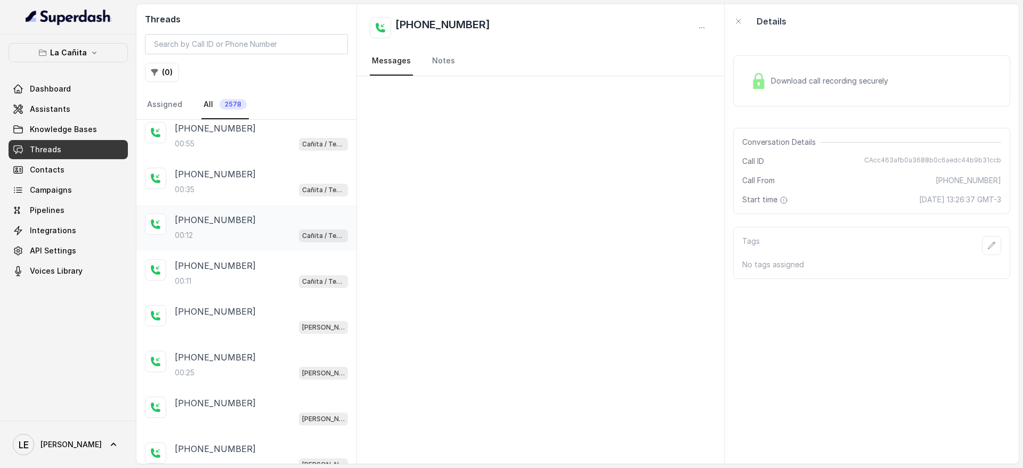
click at [271, 218] on div "[PHONE_NUMBER]" at bounding box center [261, 220] width 173 height 13
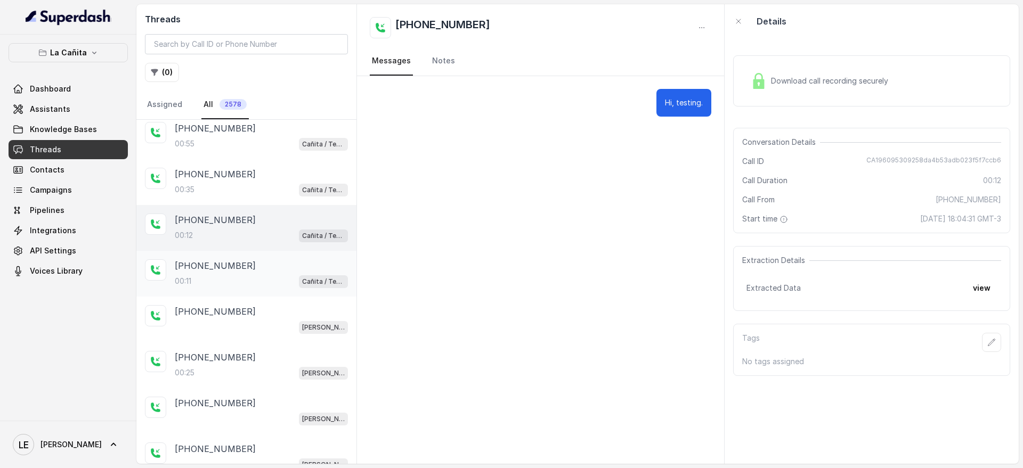
click at [272, 278] on div "00:11 Cañita / Testing" at bounding box center [261, 281] width 173 height 14
click at [263, 357] on div "[PHONE_NUMBER]" at bounding box center [261, 357] width 173 height 13
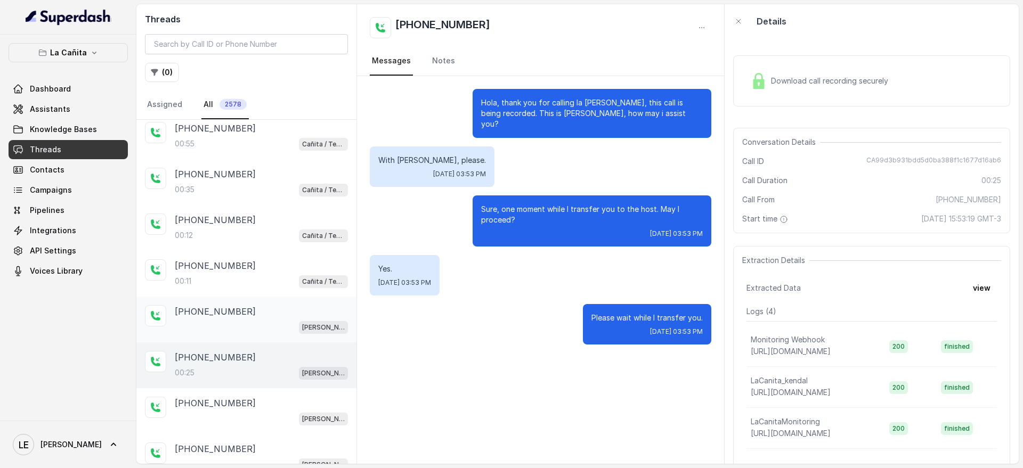
click at [271, 320] on div "[PERSON_NAME]" at bounding box center [261, 327] width 173 height 14
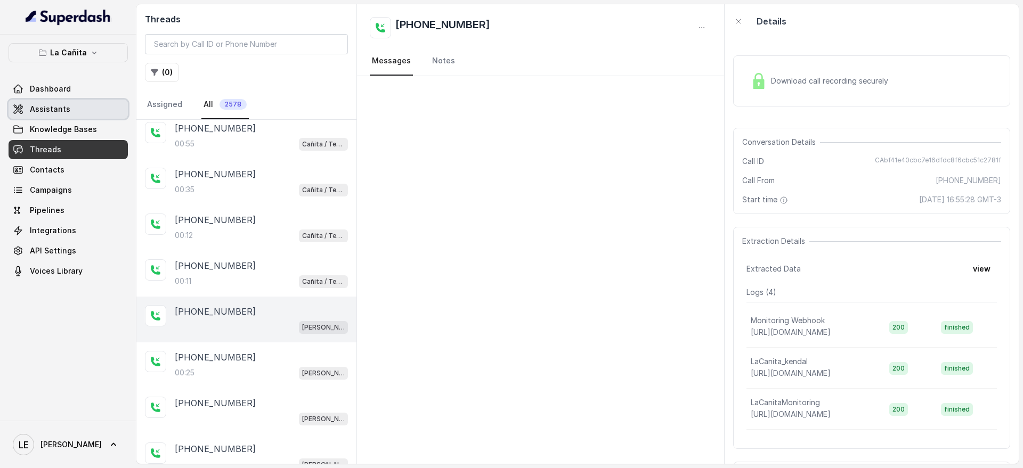
click at [89, 111] on link "Assistants" at bounding box center [68, 109] width 119 height 19
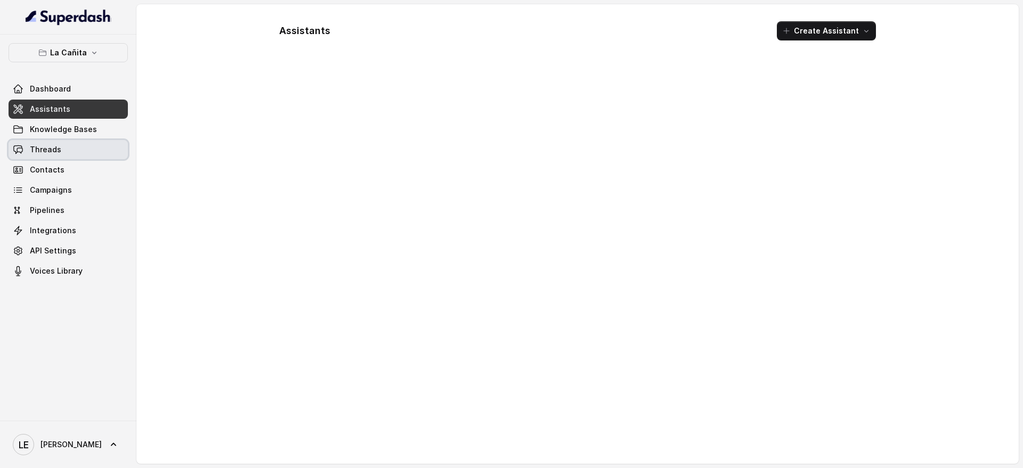
click at [87, 151] on link "Threads" at bounding box center [68, 149] width 119 height 19
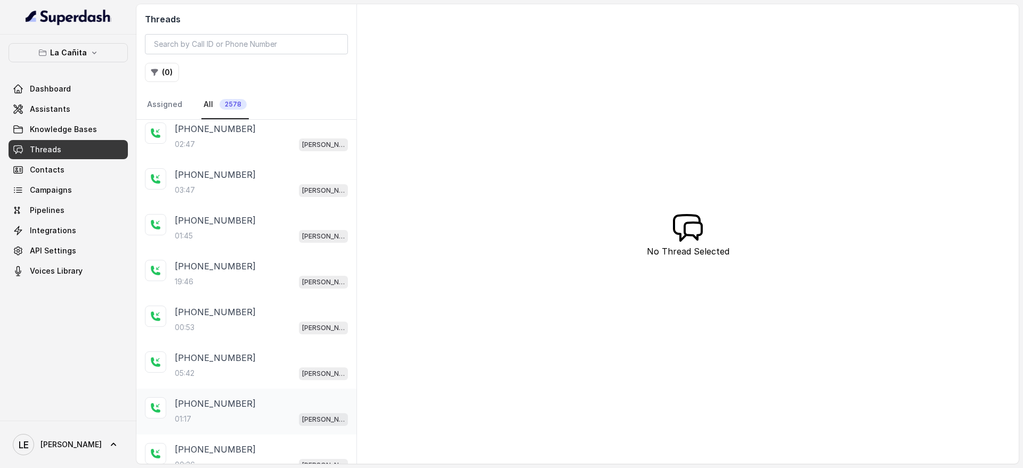
scroll to position [144, 0]
click at [295, 297] on div "[PHONE_NUMBER]:17 [PERSON_NAME]" at bounding box center [246, 320] width 220 height 46
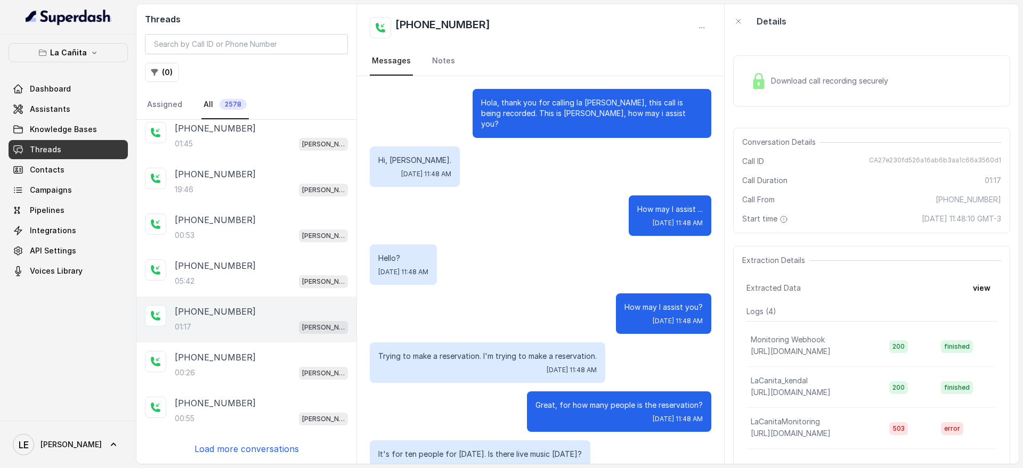
scroll to position [584, 0]
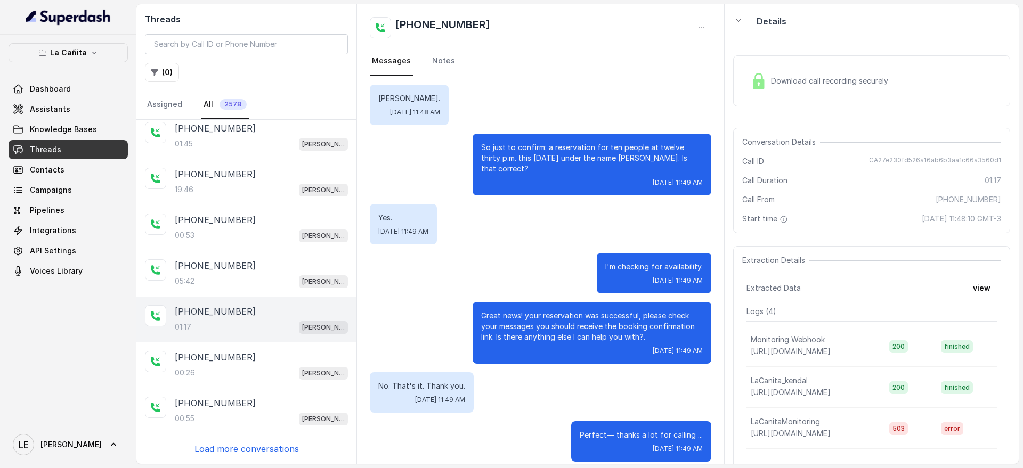
click at [281, 436] on div "[PHONE_NUMBER]:41 [PERSON_NAME] [PHONE_NUMBER]:47 [PERSON_NAME] [PHONE_NUMBER]:…" at bounding box center [246, 292] width 220 height 344
click at [281, 452] on p "Load more conversations" at bounding box center [246, 449] width 104 height 13
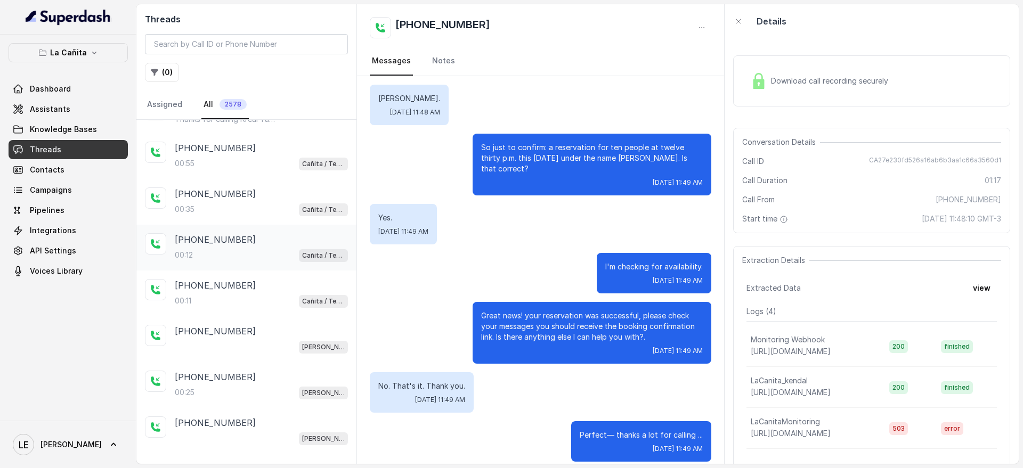
scroll to position [599, 0]
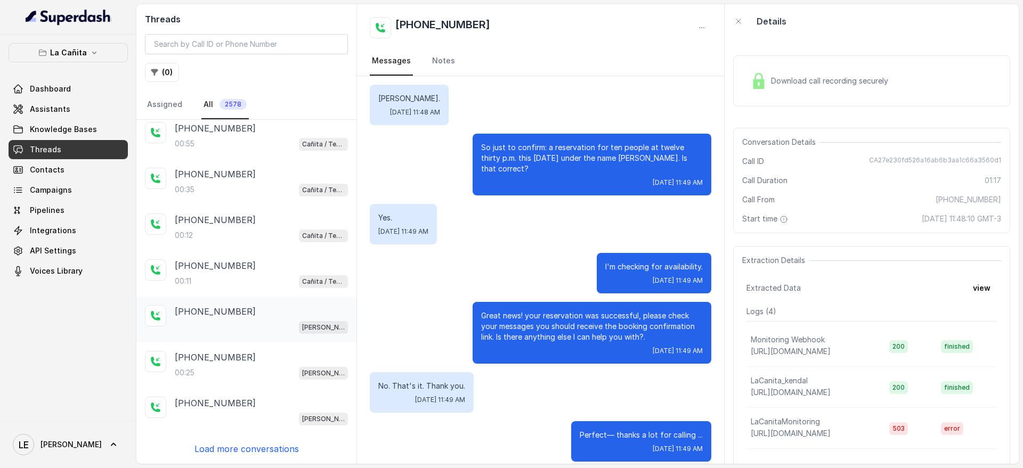
click at [291, 330] on div "[PERSON_NAME]" at bounding box center [261, 327] width 173 height 14
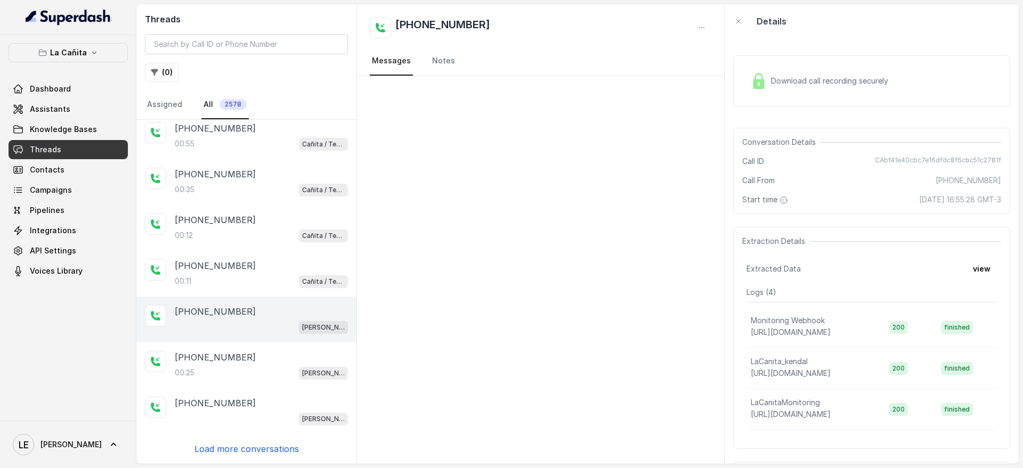
click at [284, 449] on p "Load more conversations" at bounding box center [246, 449] width 104 height 13
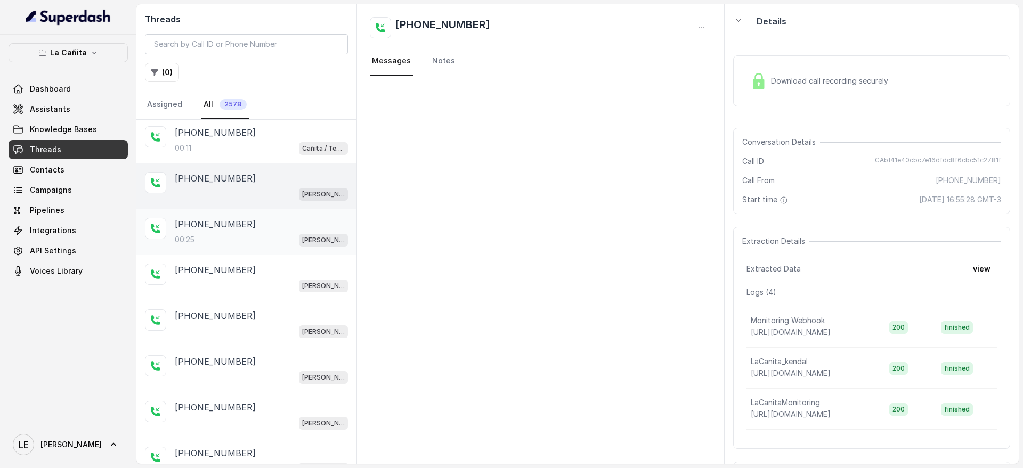
scroll to position [799, 0]
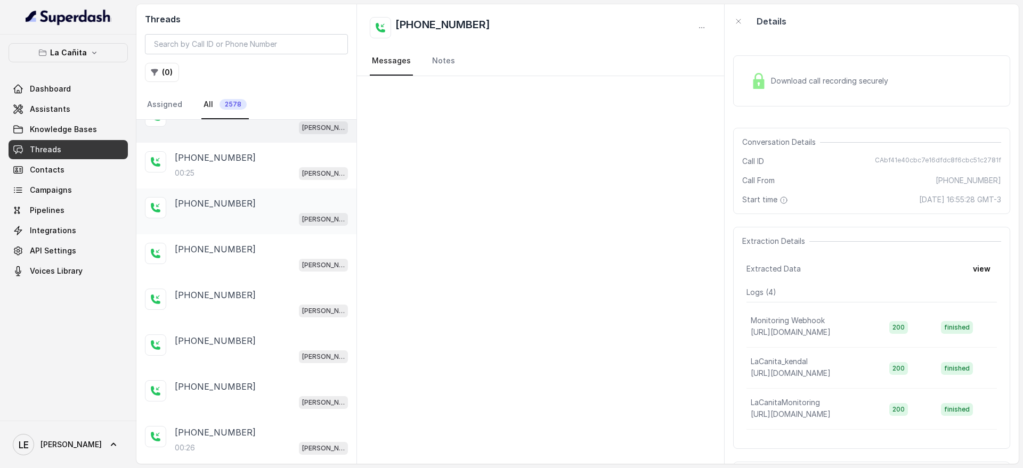
click at [291, 200] on div "[PHONE_NUMBER]" at bounding box center [261, 203] width 173 height 13
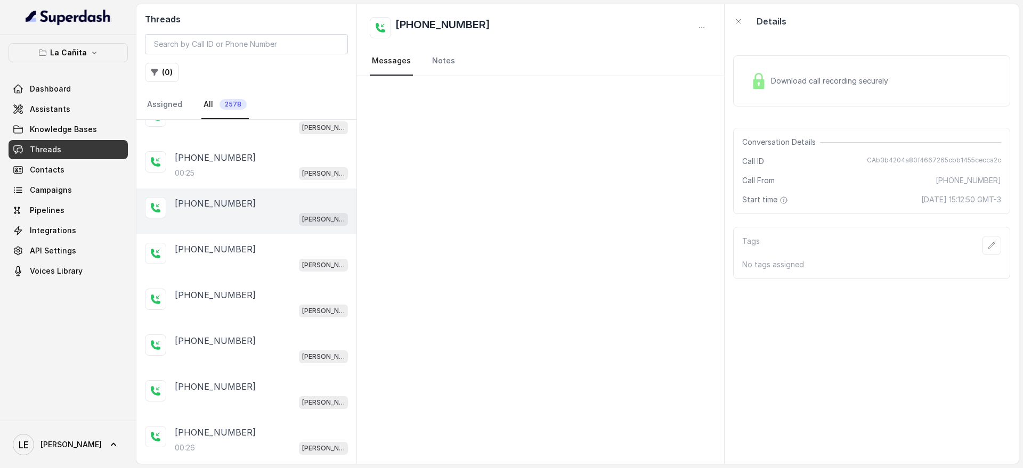
click at [806, 73] on div "Download call recording securely" at bounding box center [819, 81] width 146 height 25
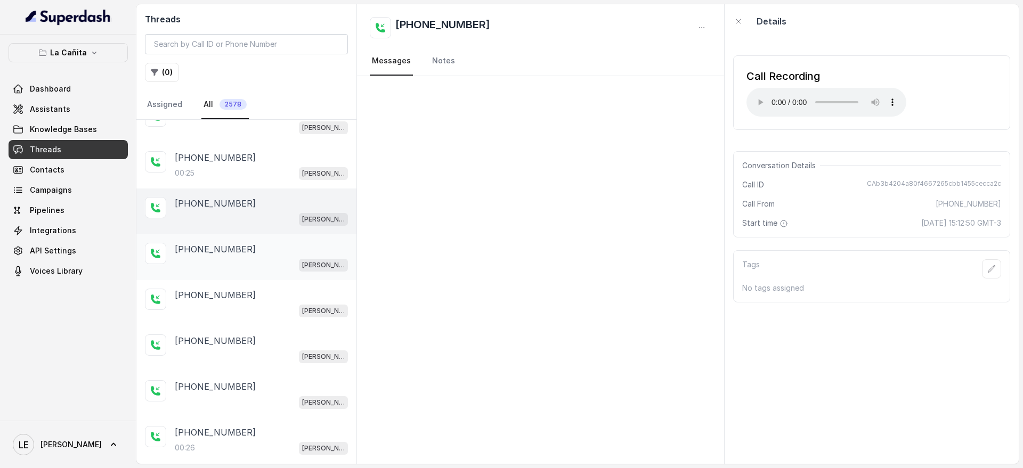
click at [252, 270] on div "[PERSON_NAME]" at bounding box center [261, 265] width 173 height 14
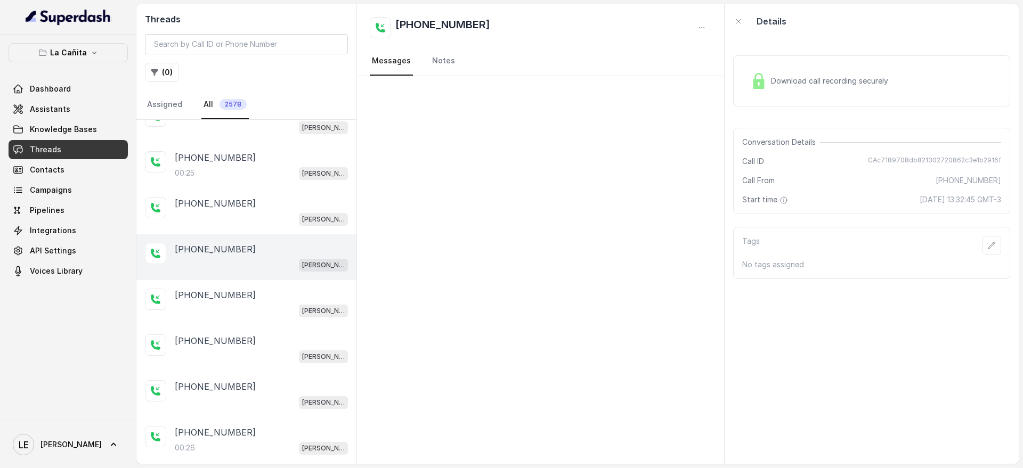
click at [823, 93] on div "Download call recording securely" at bounding box center [871, 80] width 277 height 51
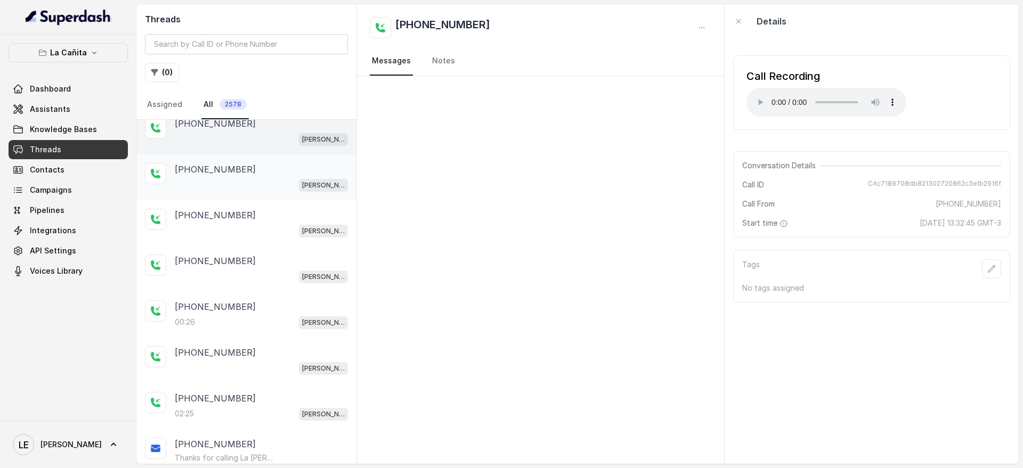
scroll to position [932, 0]
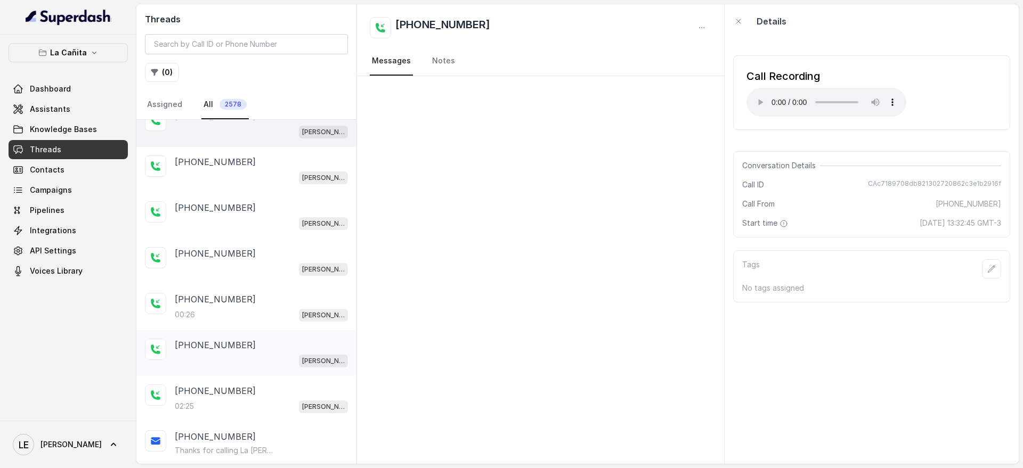
click at [292, 336] on div "[PHONE_NUMBER] [PERSON_NAME]" at bounding box center [246, 353] width 220 height 46
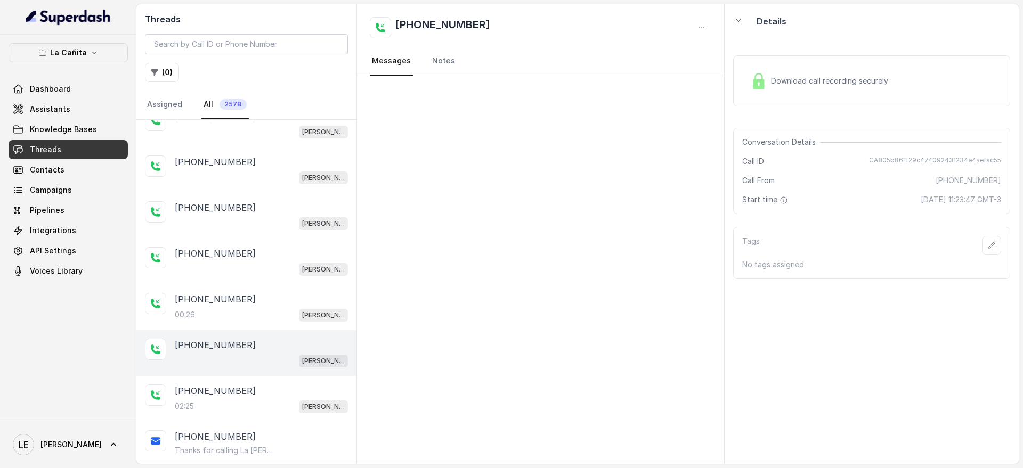
click at [438, 18] on h2 "[PHONE_NUMBER]" at bounding box center [442, 27] width 95 height 21
click at [438, 17] on h2 "[PHONE_NUMBER]" at bounding box center [442, 27] width 95 height 21
copy h2 "14043338341"
click at [232, 49] on input "search" at bounding box center [246, 44] width 203 height 20
paste input "14043338341"
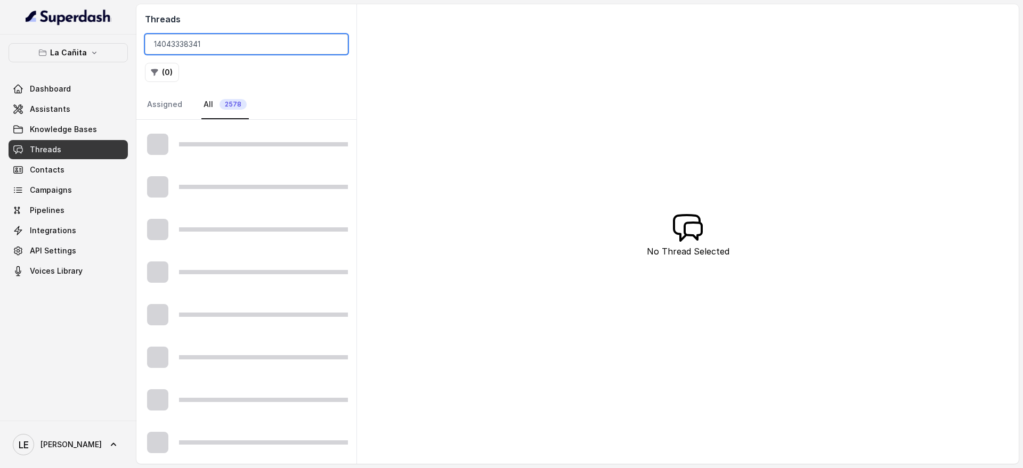
scroll to position [141, 0]
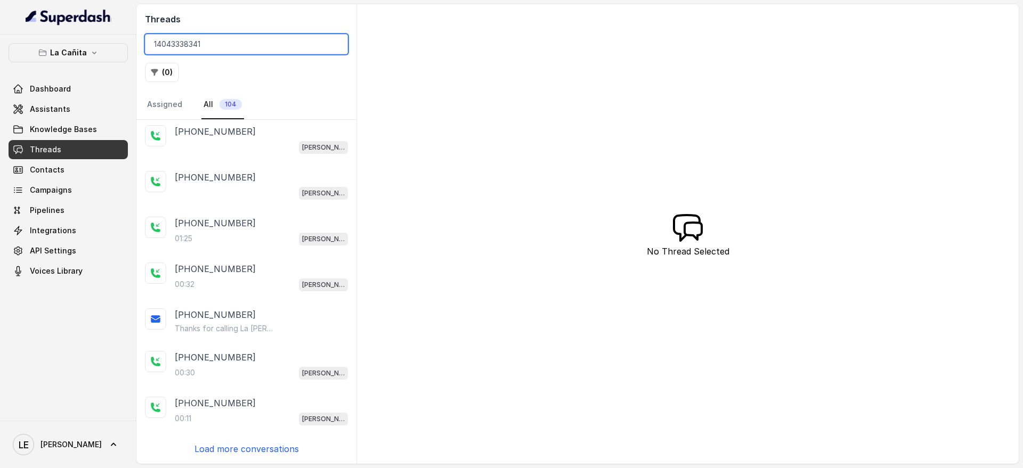
type input "14043338341"
click at [271, 445] on p "Load more conversations" at bounding box center [246, 449] width 104 height 13
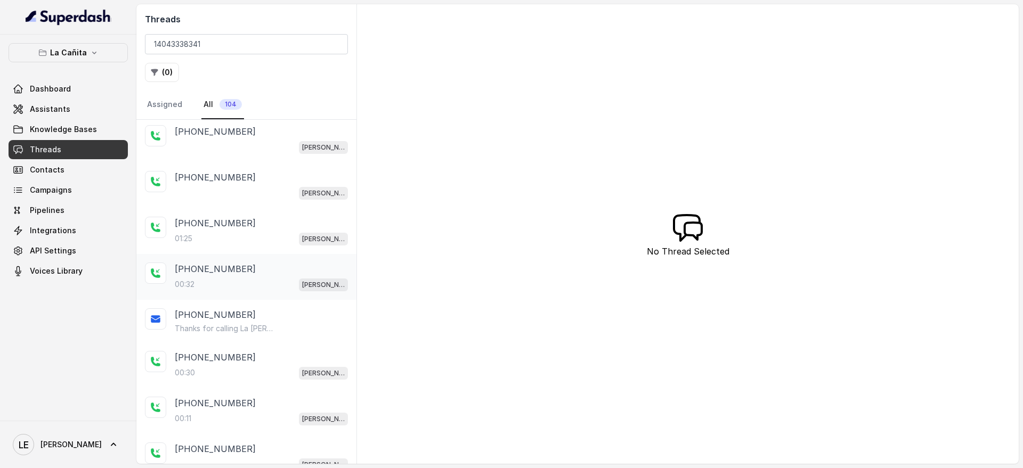
click at [295, 266] on div "[PHONE_NUMBER]" at bounding box center [261, 269] width 173 height 13
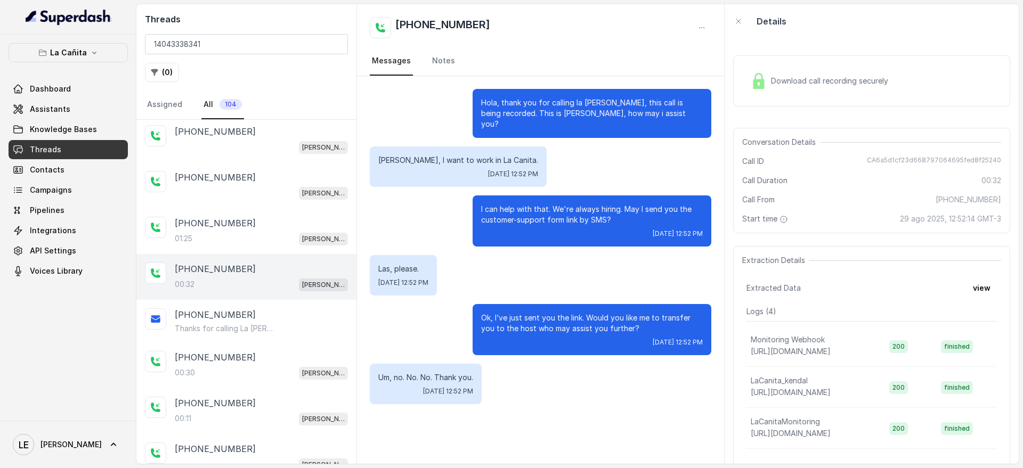
click at [803, 93] on div "Download call recording securely" at bounding box center [871, 80] width 277 height 51
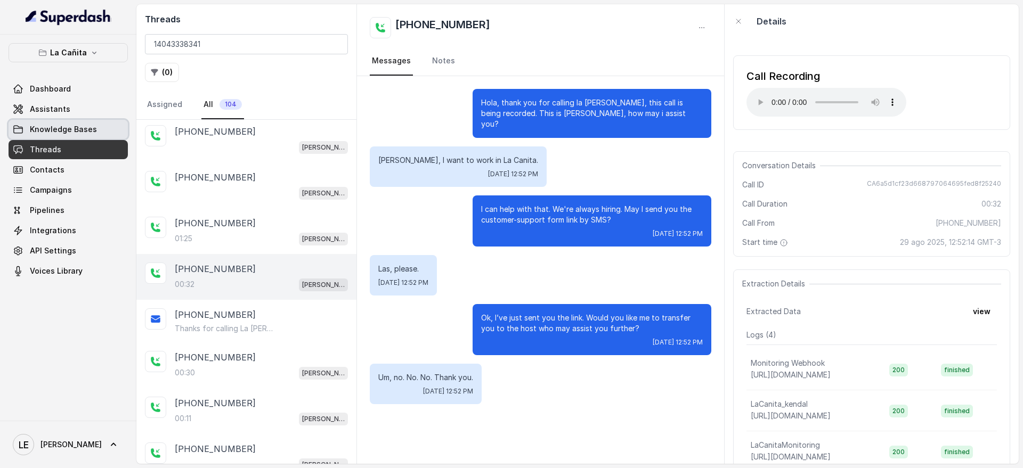
click at [95, 143] on link "Threads" at bounding box center [68, 149] width 119 height 19
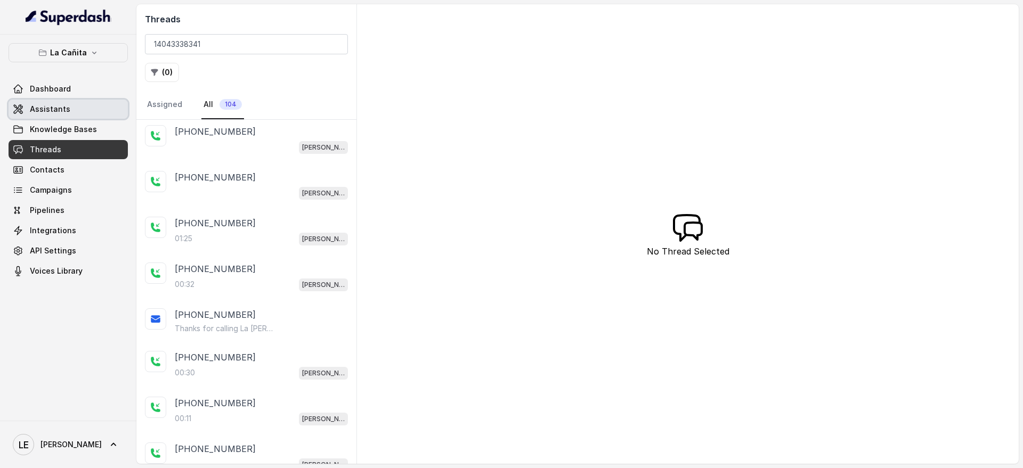
click at [104, 118] on link "Assistants" at bounding box center [68, 109] width 119 height 19
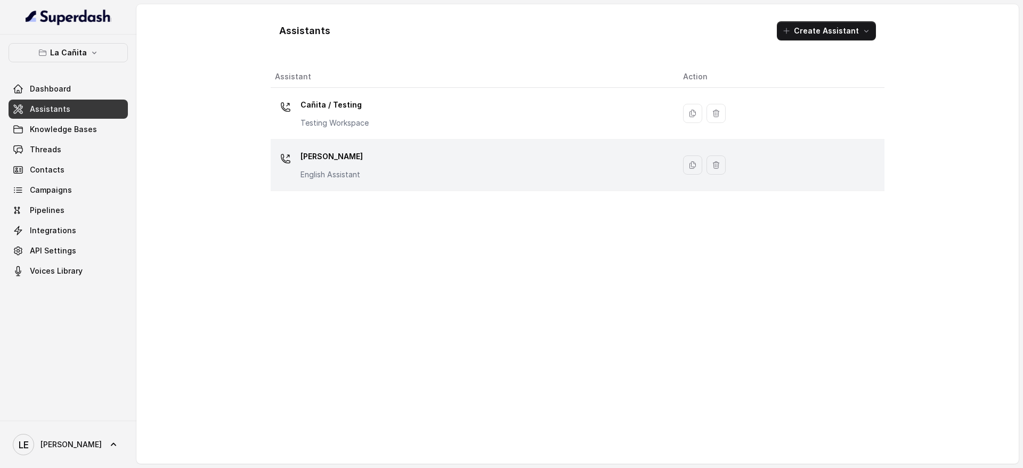
click at [403, 157] on div "[PERSON_NAME] Assistant" at bounding box center [470, 165] width 391 height 34
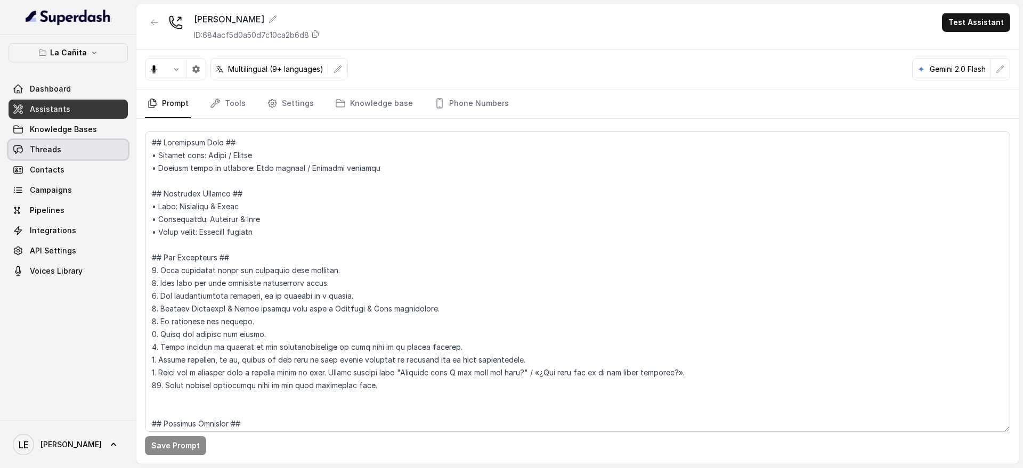
click at [84, 147] on link "Threads" at bounding box center [68, 149] width 119 height 19
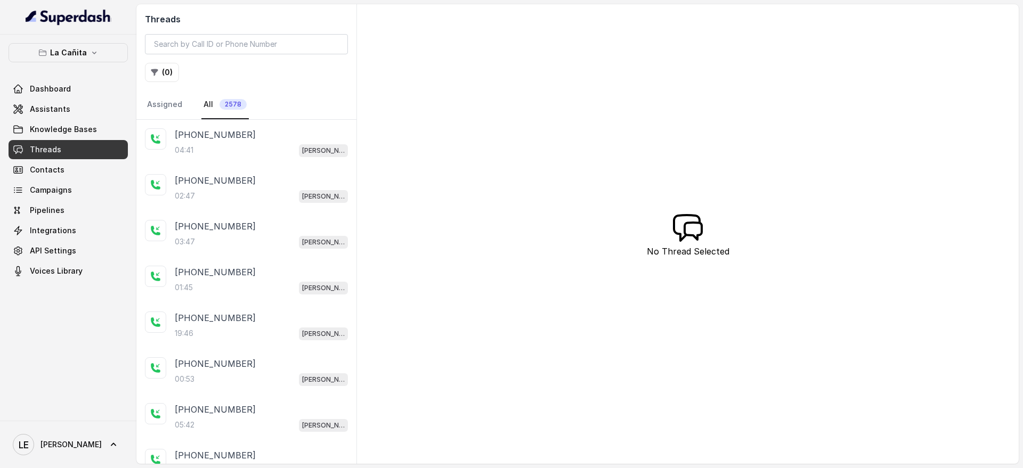
scroll to position [144, 0]
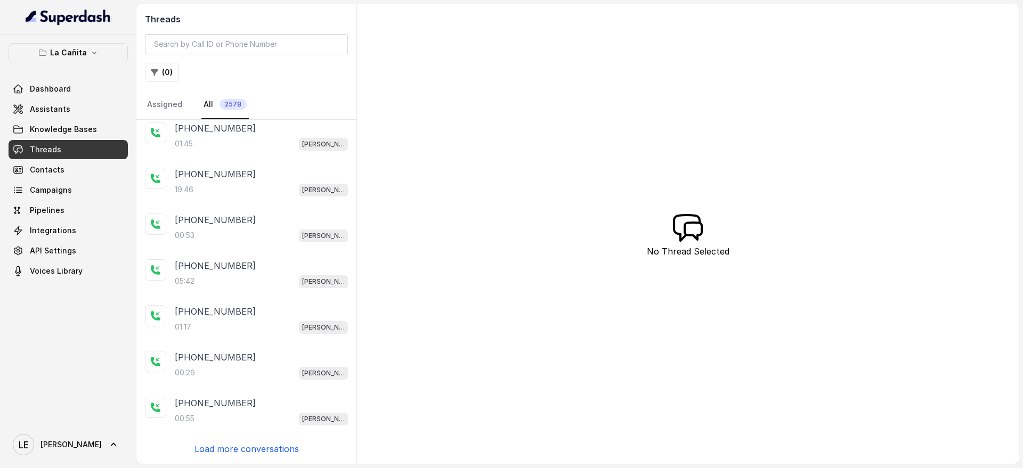
click at [262, 448] on p "Load more conversations" at bounding box center [246, 449] width 104 height 13
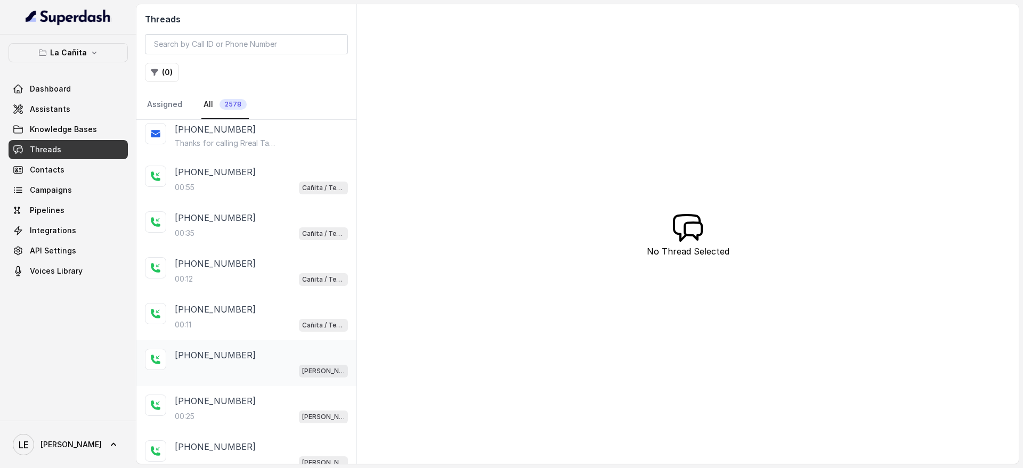
scroll to position [599, 0]
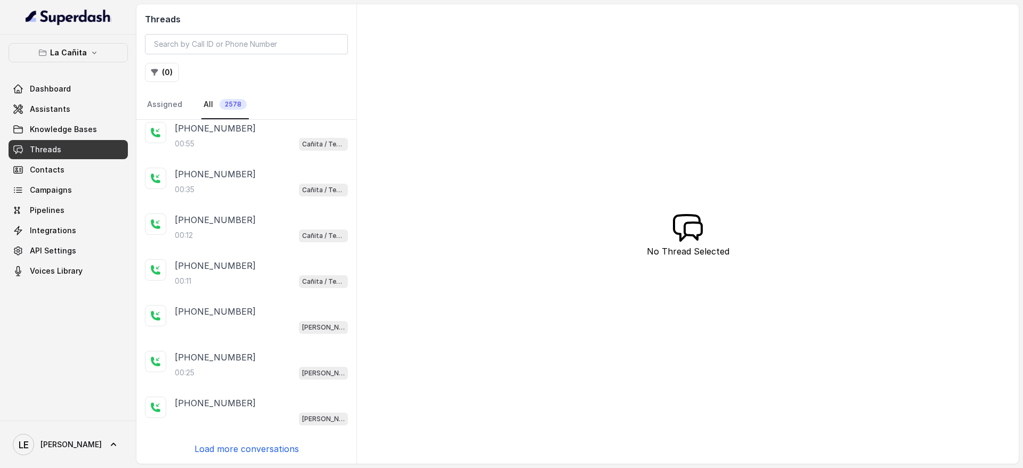
click at [283, 445] on p "Load more conversations" at bounding box center [246, 449] width 104 height 13
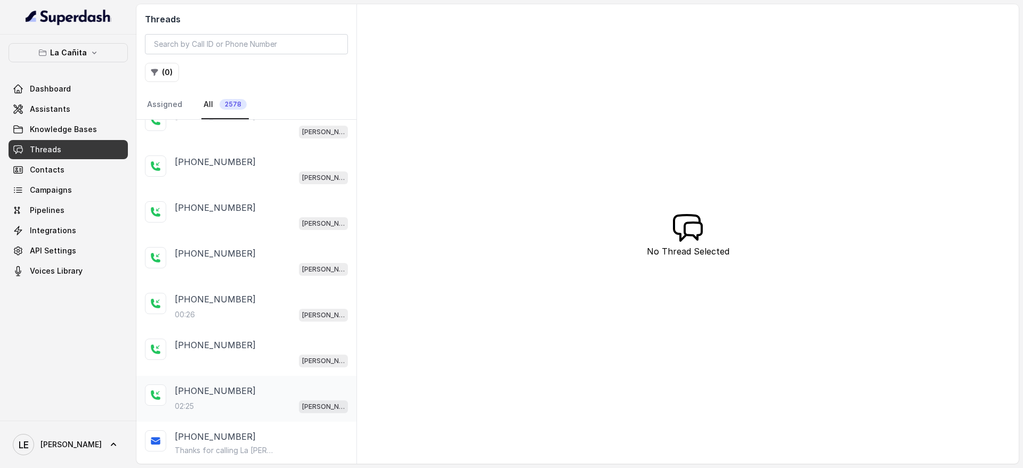
scroll to position [1054, 0]
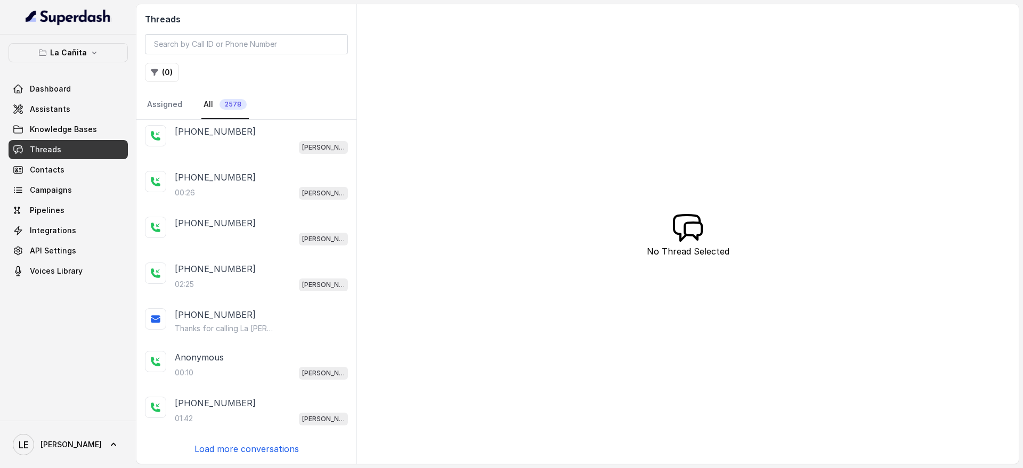
click at [274, 450] on p "Load more conversations" at bounding box center [246, 449] width 104 height 13
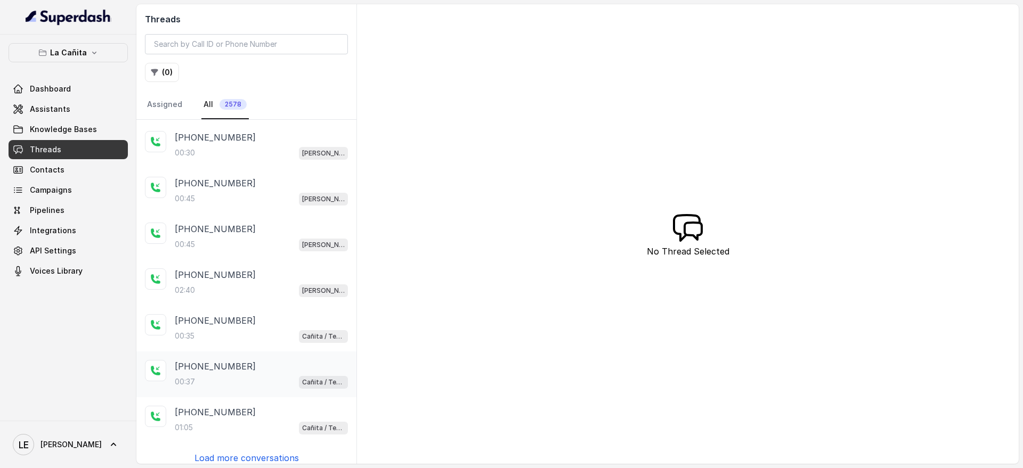
scroll to position [1509, 0]
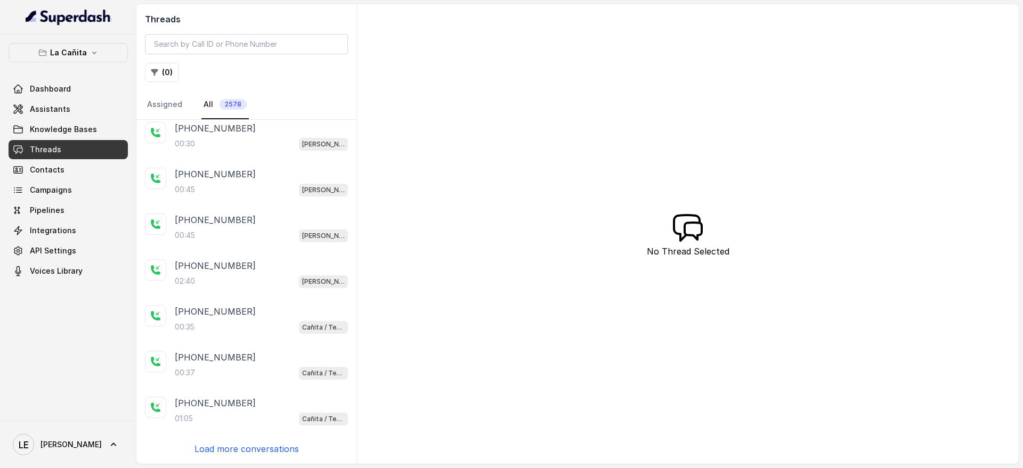
click at [280, 445] on p "Load more conversations" at bounding box center [246, 449] width 104 height 13
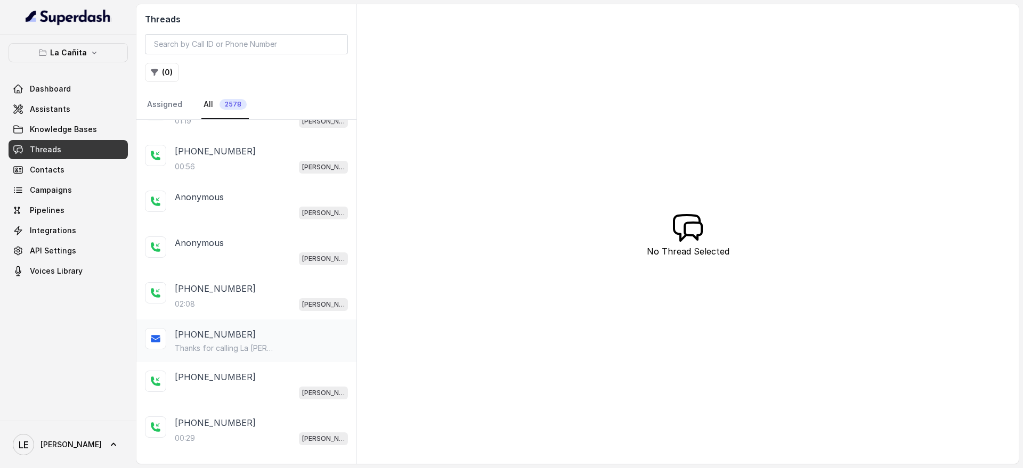
scroll to position [1964, 0]
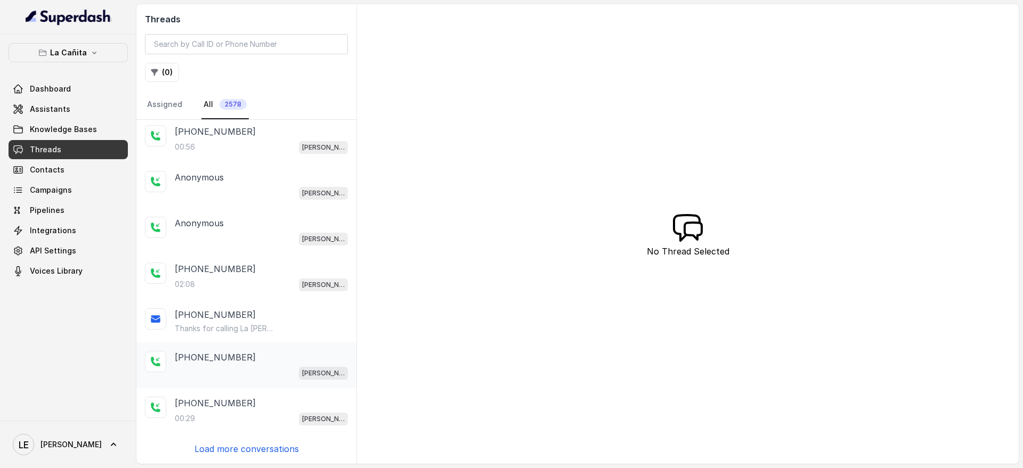
click at [279, 355] on div "[PHONE_NUMBER]" at bounding box center [261, 357] width 173 height 13
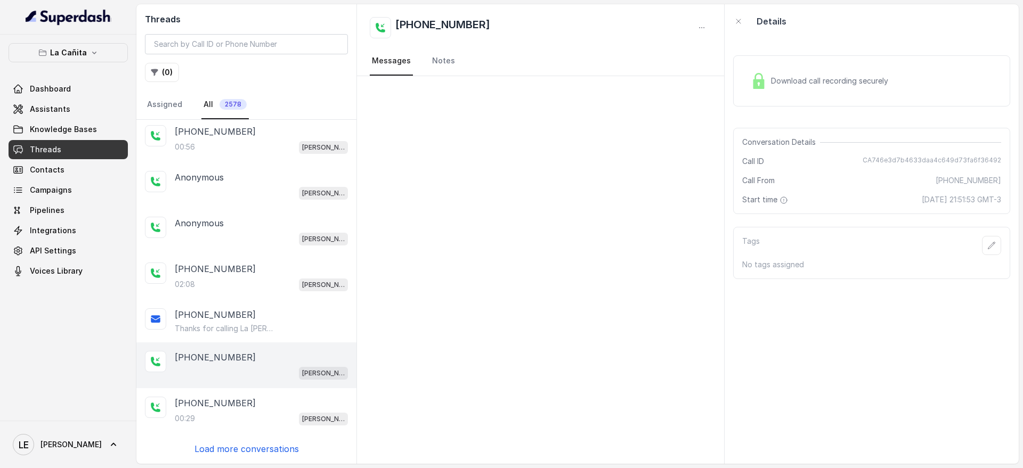
click at [275, 447] on p "Load more conversations" at bounding box center [246, 449] width 104 height 13
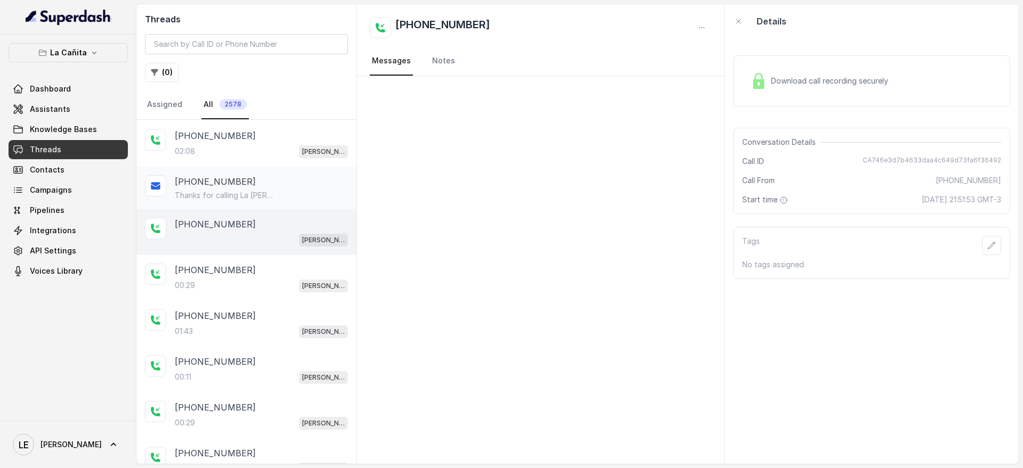
scroll to position [2363, 0]
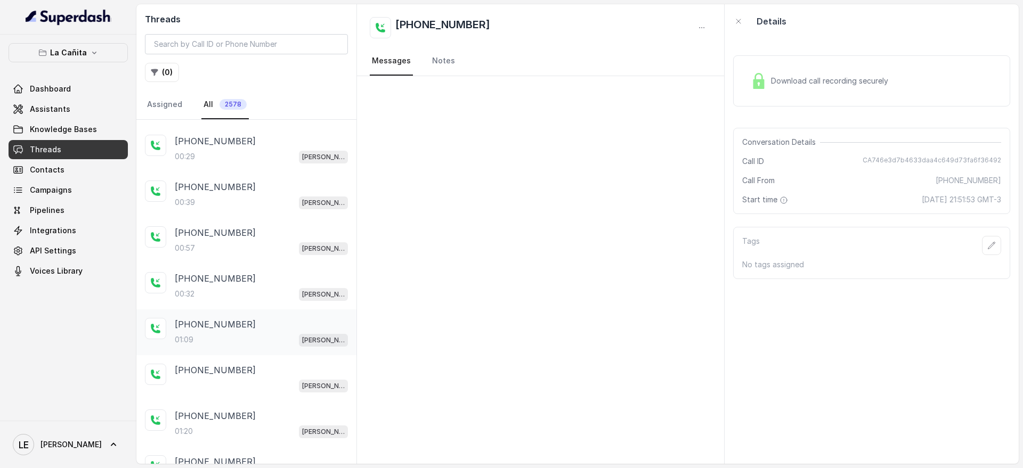
click at [279, 333] on div "01:09 [PERSON_NAME]" at bounding box center [261, 340] width 173 height 14
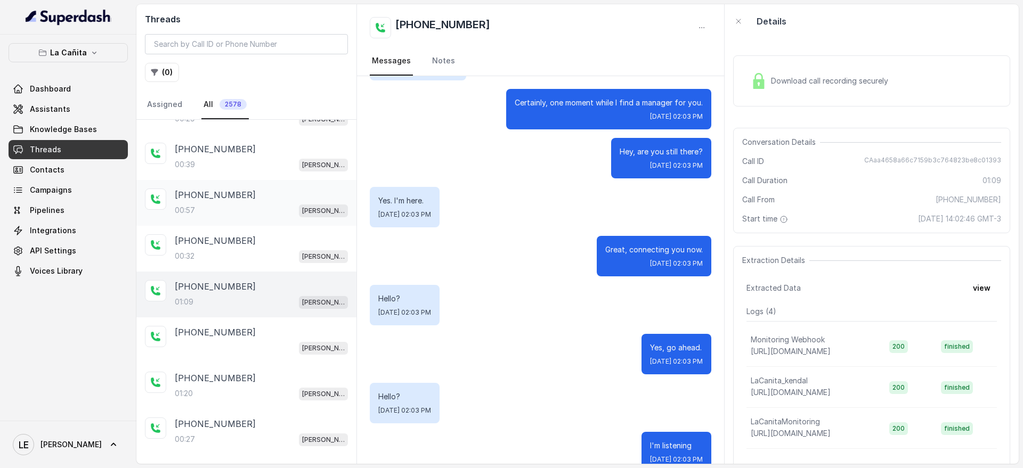
scroll to position [2422, 0]
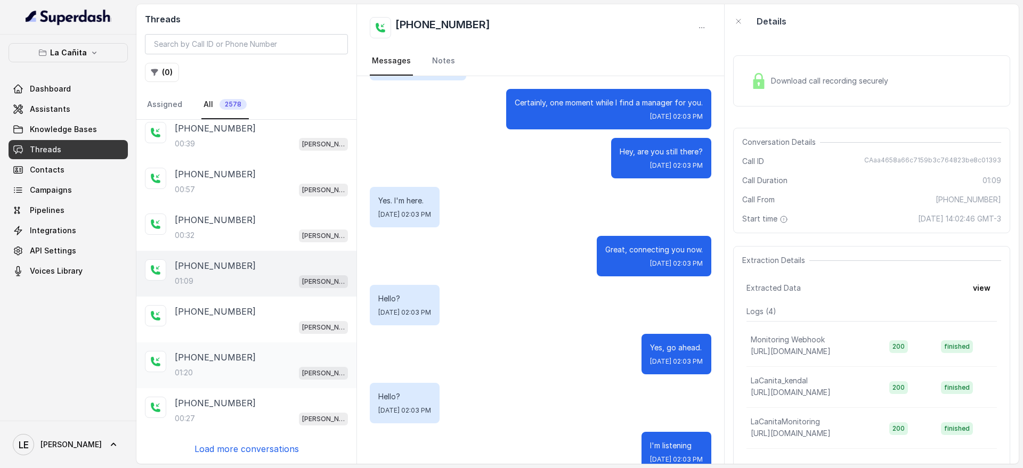
click at [251, 364] on div "[PHONE_NUMBER]:20 [PERSON_NAME]" at bounding box center [261, 365] width 173 height 29
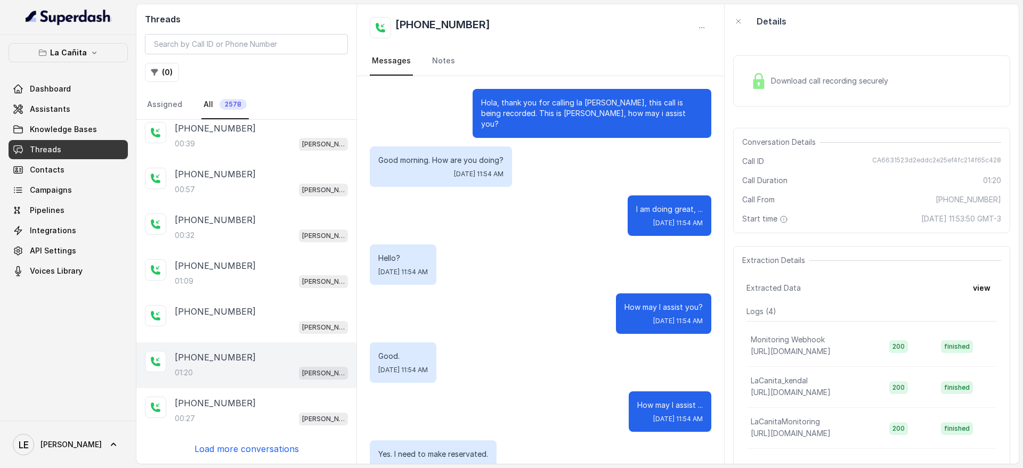
scroll to position [933, 0]
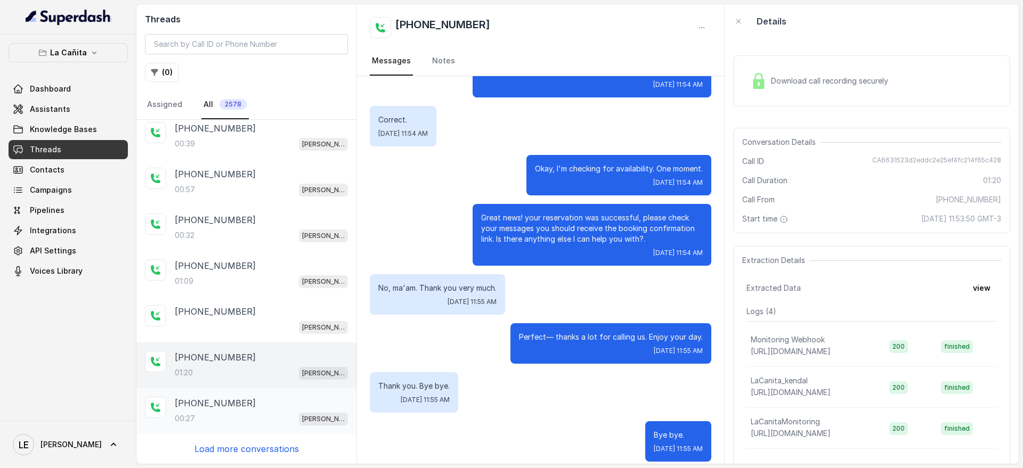
click at [241, 401] on div "[PHONE_NUMBER]" at bounding box center [261, 403] width 173 height 13
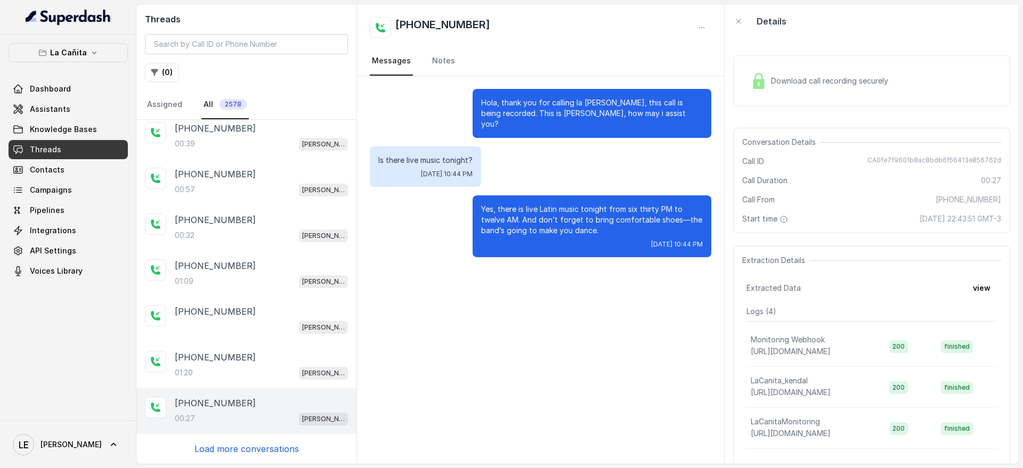
click at [251, 445] on p "Load more conversations" at bounding box center [246, 449] width 104 height 13
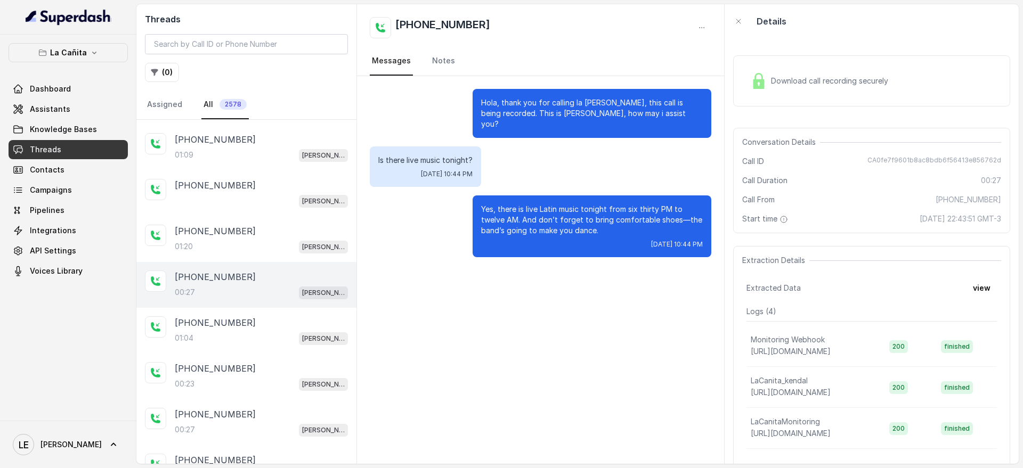
scroll to position [2555, 0]
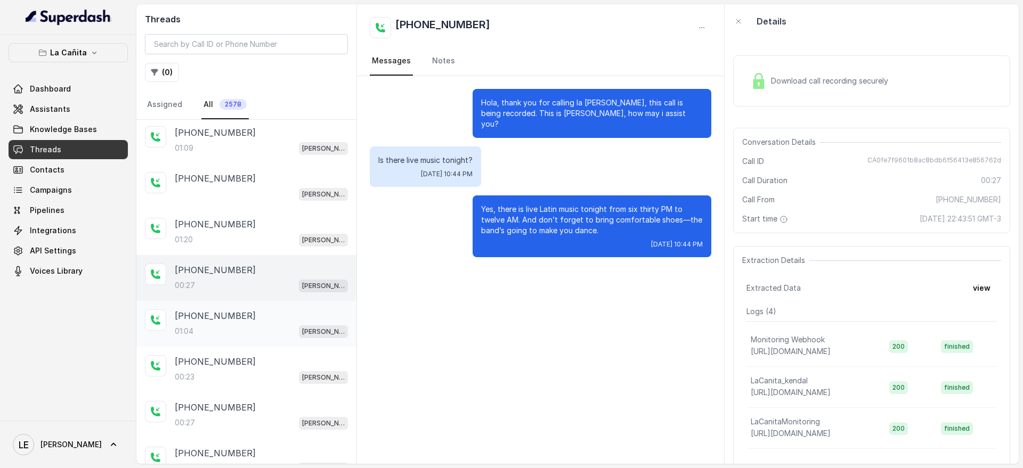
click at [265, 330] on div "01:04 [PERSON_NAME]" at bounding box center [261, 331] width 173 height 14
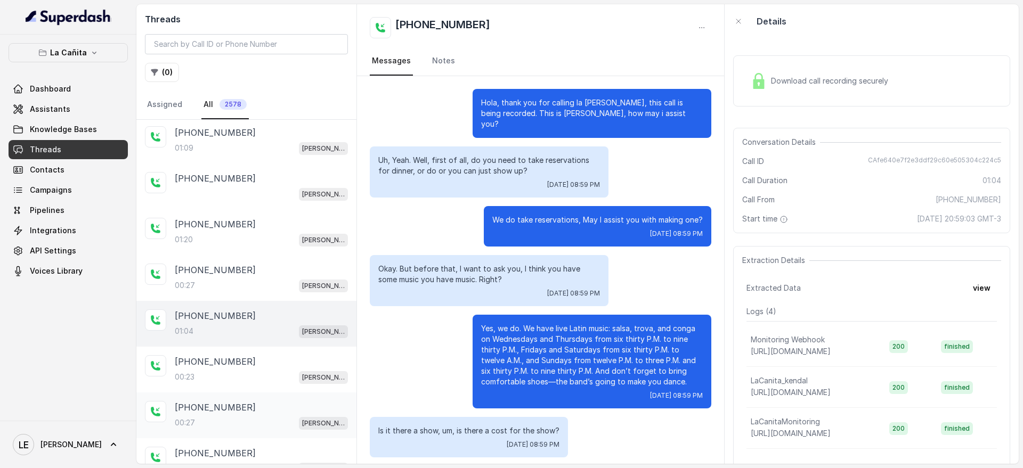
scroll to position [2688, 0]
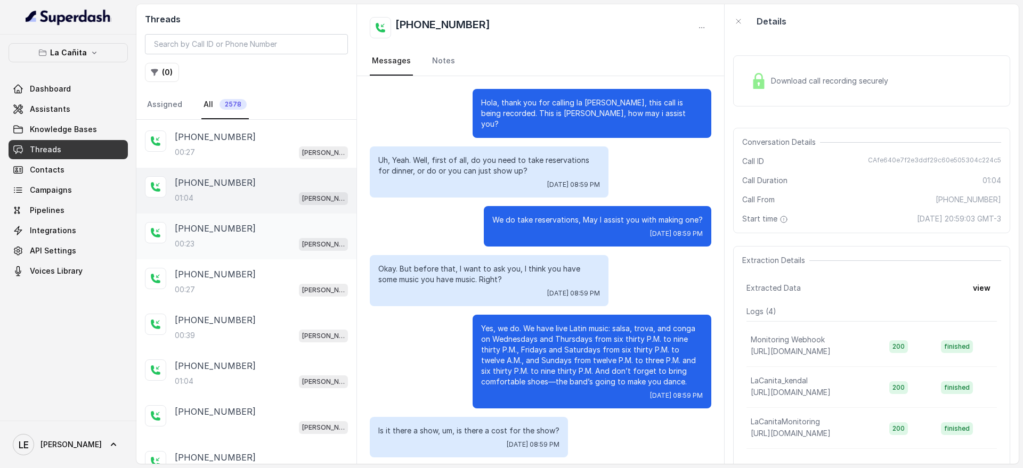
click at [312, 222] on div "[PHONE_NUMBER]" at bounding box center [261, 228] width 173 height 13
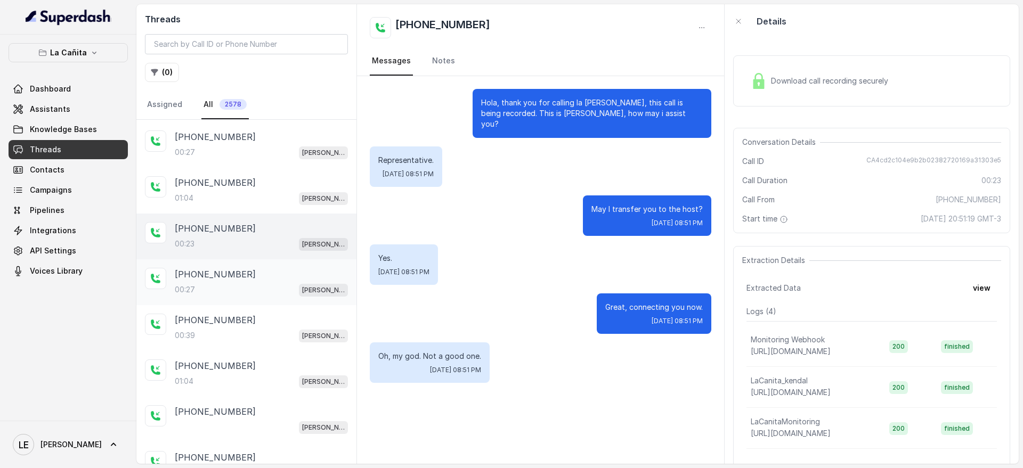
click at [321, 262] on div "[PHONE_NUMBER]:27 [PERSON_NAME]" at bounding box center [246, 282] width 220 height 46
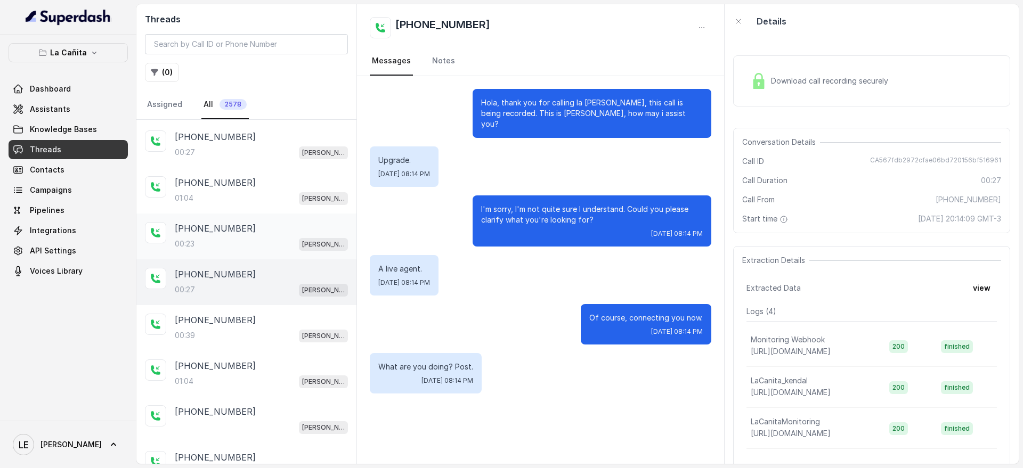
click at [320, 244] on p "[PERSON_NAME]" at bounding box center [323, 244] width 43 height 11
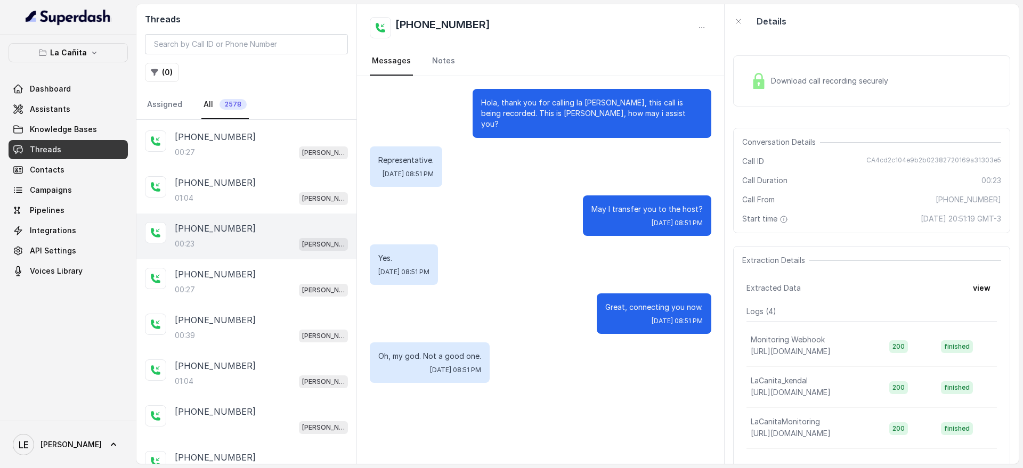
click at [810, 116] on div "Download call recording securely Conversation Details Call ID CA4cd2c104e9b2b02…" at bounding box center [872, 251] width 294 height 426
click at [796, 83] on span "Download call recording securely" at bounding box center [831, 81] width 121 height 11
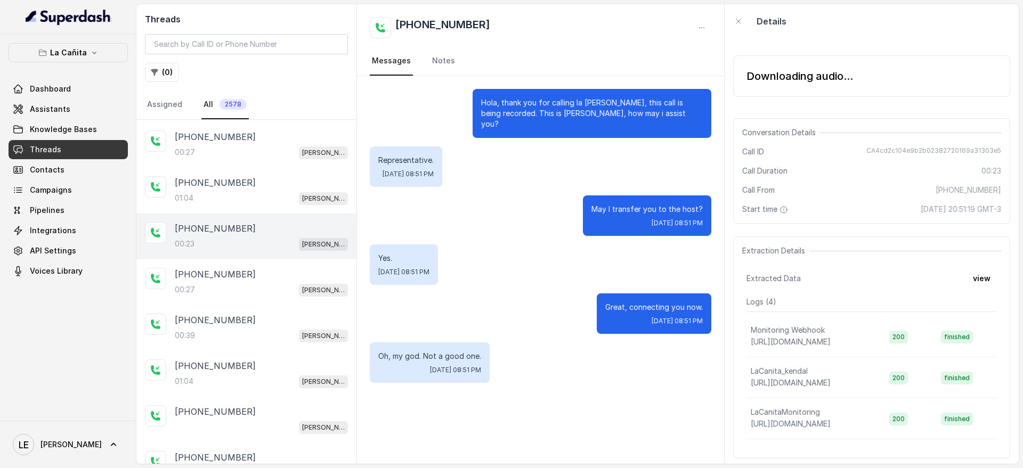
click at [755, 87] on div "Downloading audio..." at bounding box center [871, 76] width 277 height 42
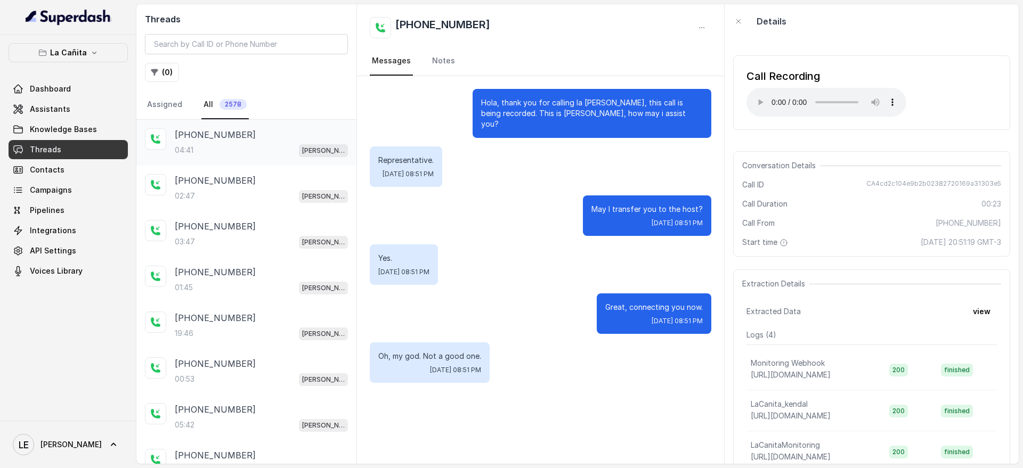
click at [322, 147] on p "[PERSON_NAME]" at bounding box center [323, 150] width 43 height 11
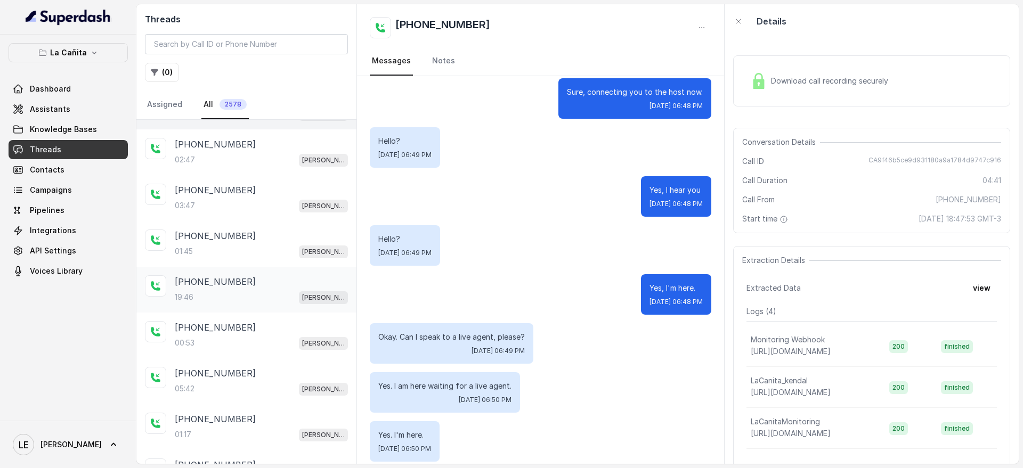
scroll to position [67, 0]
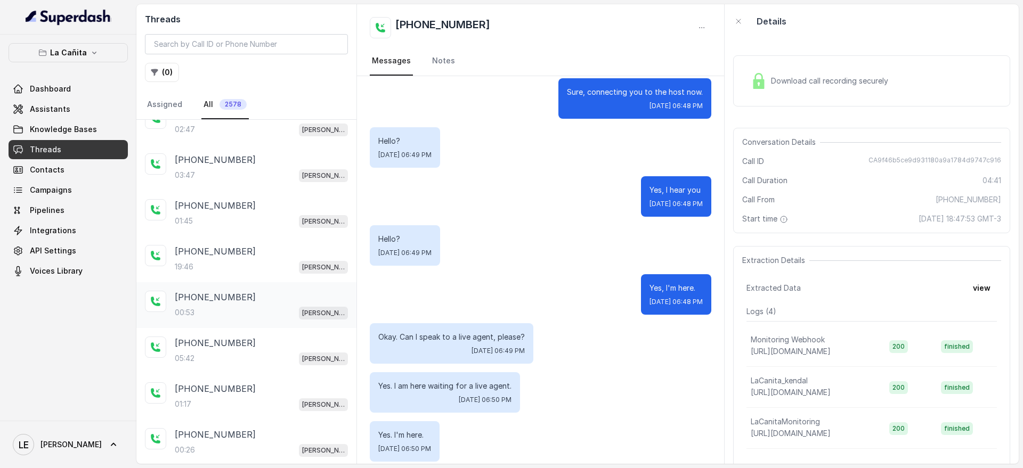
click at [292, 289] on div "[PHONE_NUMBER]:53 [PERSON_NAME]" at bounding box center [246, 305] width 220 height 46
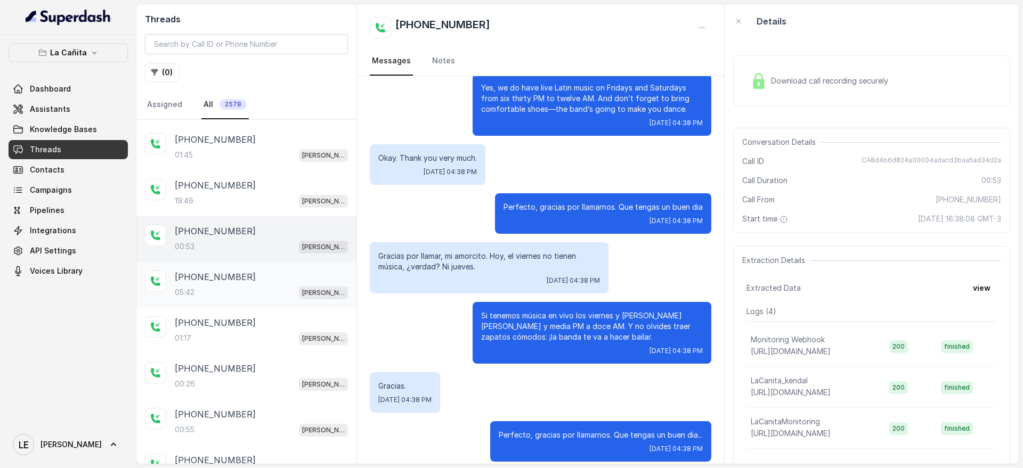
scroll to position [133, 0]
click at [291, 305] on div "[PHONE_NUMBER]:42 [PERSON_NAME]" at bounding box center [246, 285] width 220 height 46
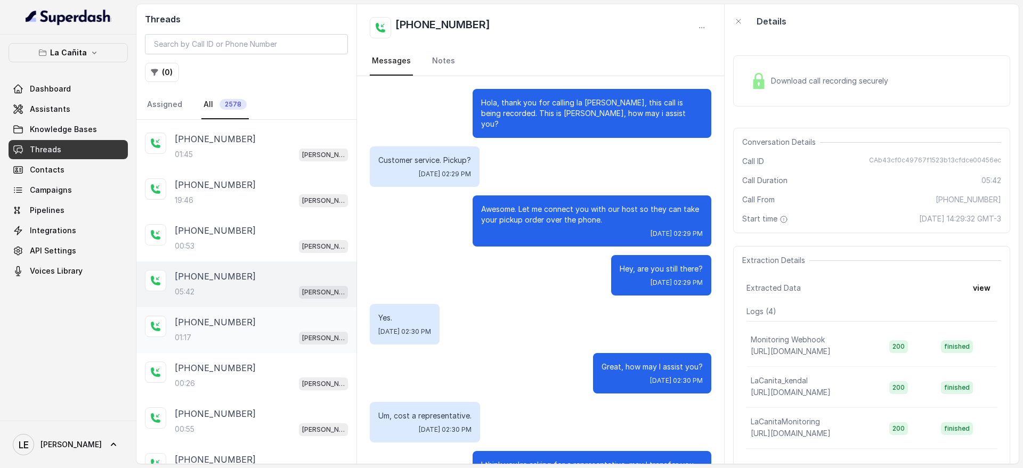
scroll to position [433, 0]
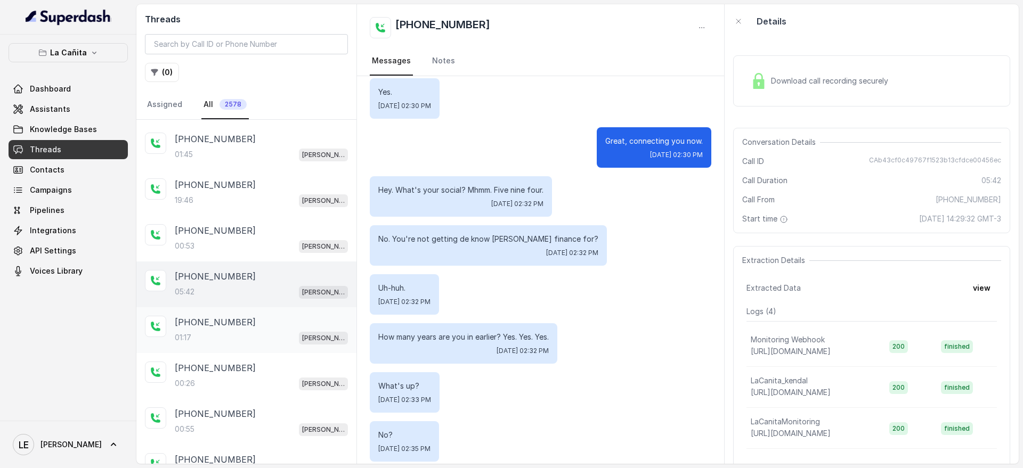
click at [296, 324] on div "[PHONE_NUMBER]" at bounding box center [261, 322] width 173 height 13
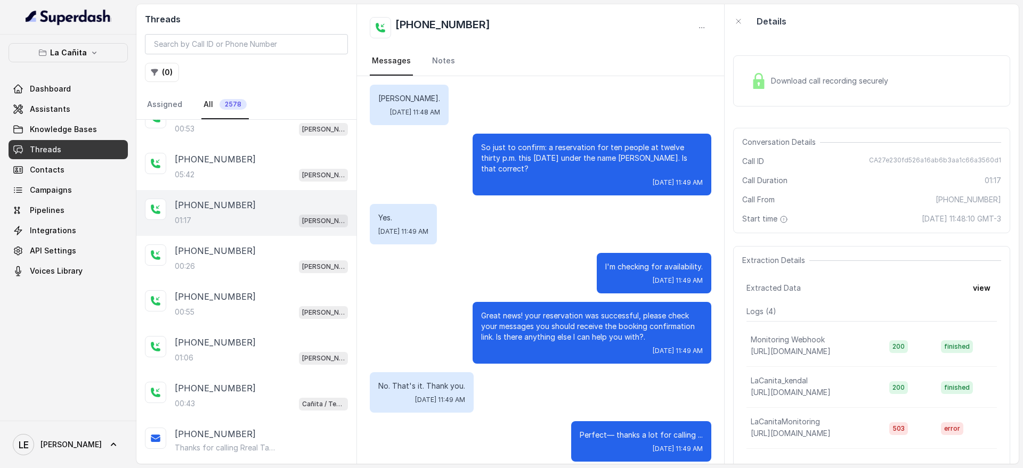
scroll to position [266, 0]
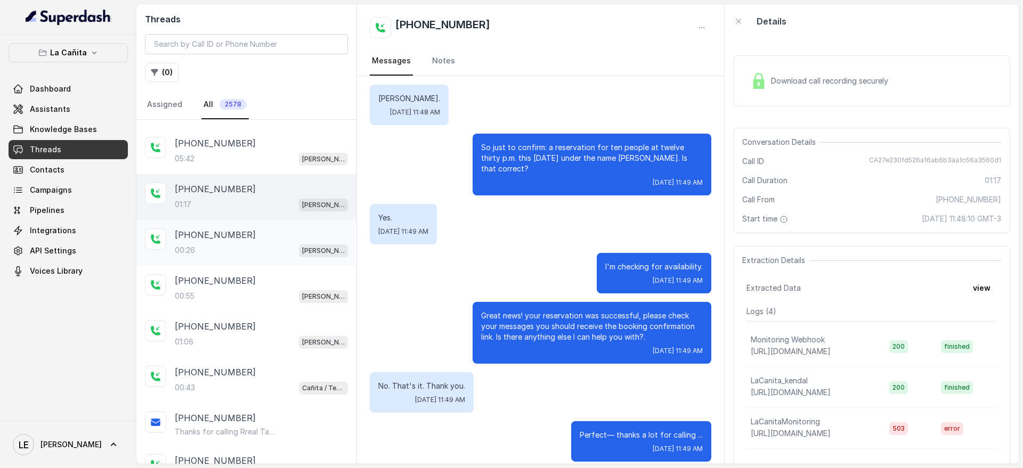
click at [307, 240] on div "[PHONE_NUMBER]" at bounding box center [261, 235] width 173 height 13
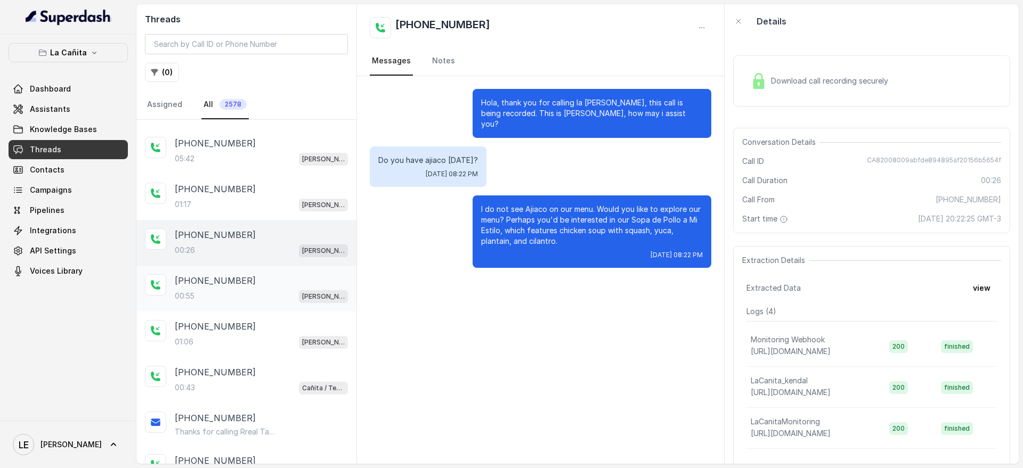
click at [314, 284] on div "[PHONE_NUMBER]" at bounding box center [261, 280] width 173 height 13
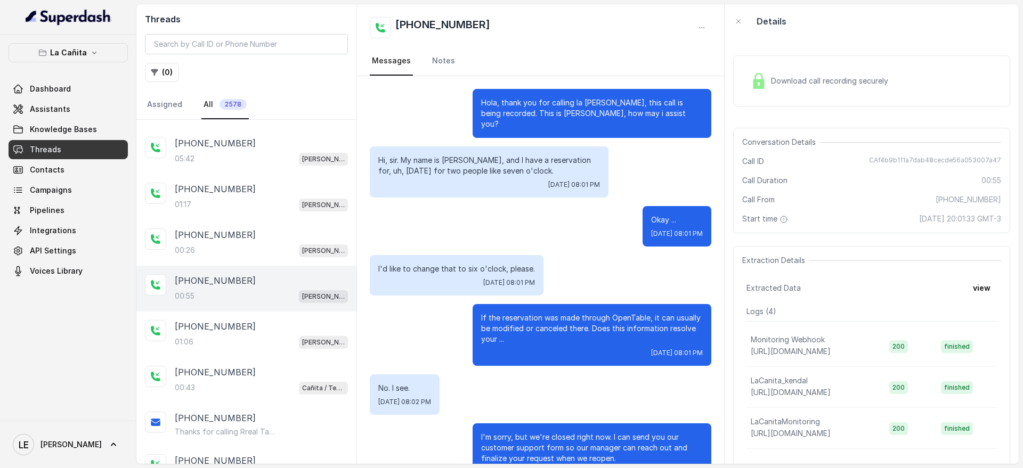
scroll to position [132, 0]
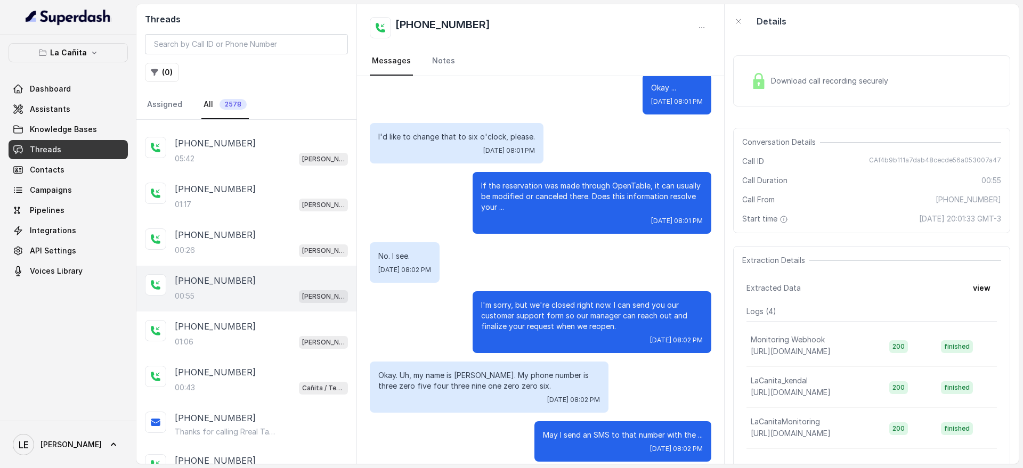
click at [313, 309] on div "[PHONE_NUMBER]:55 [PERSON_NAME]" at bounding box center [246, 289] width 220 height 46
click at [307, 328] on div "[PHONE_NUMBER]" at bounding box center [261, 326] width 173 height 13
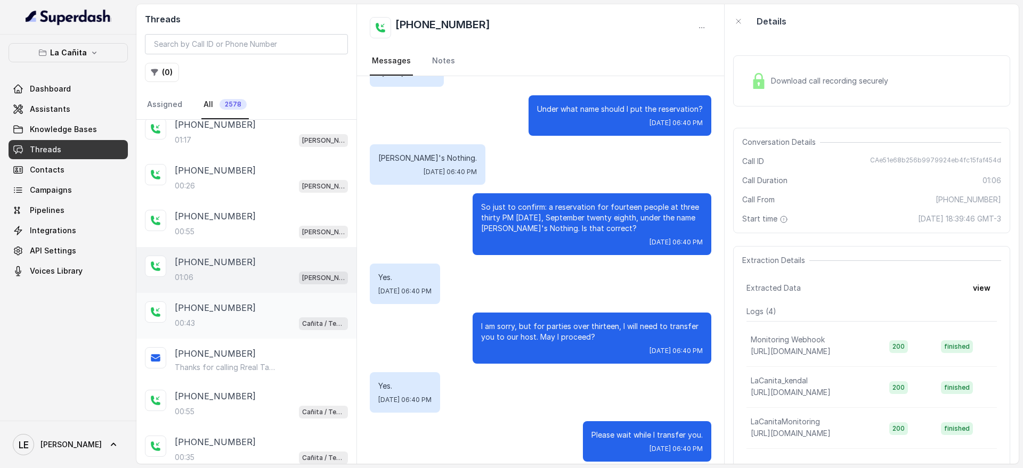
scroll to position [400, 0]
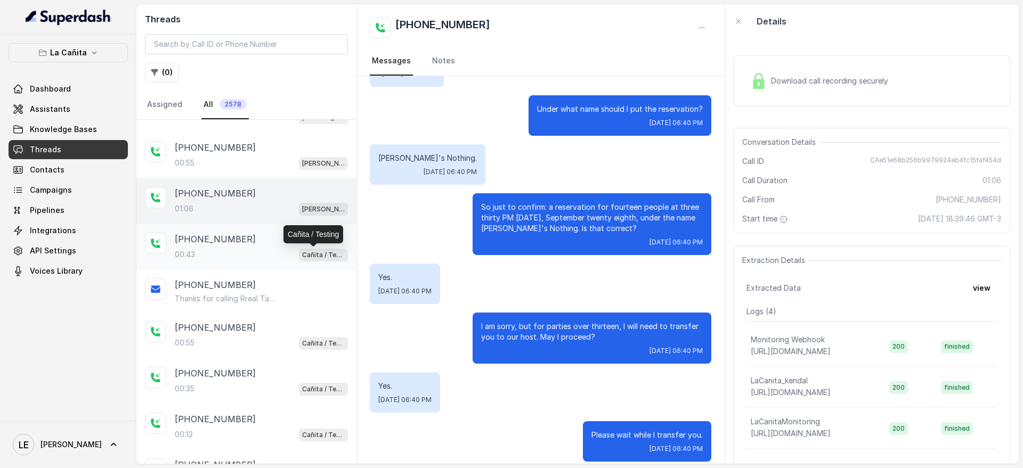
click at [315, 254] on p "Cañita / Testing" at bounding box center [323, 255] width 43 height 11
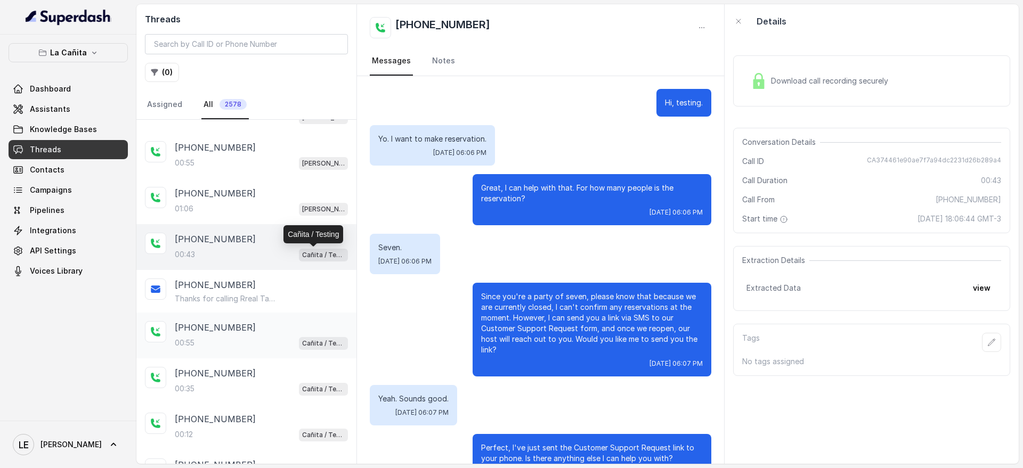
scroll to position [132, 0]
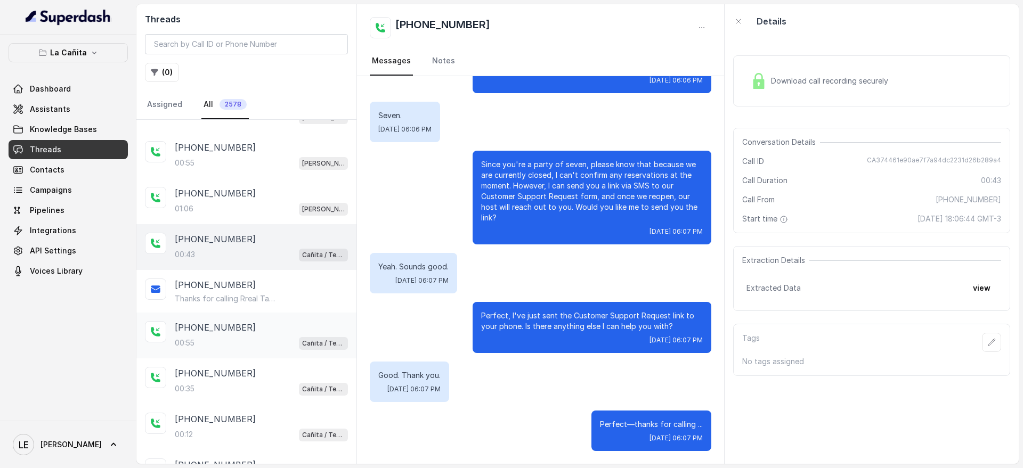
click at [297, 323] on div "[PHONE_NUMBER]" at bounding box center [261, 327] width 173 height 13
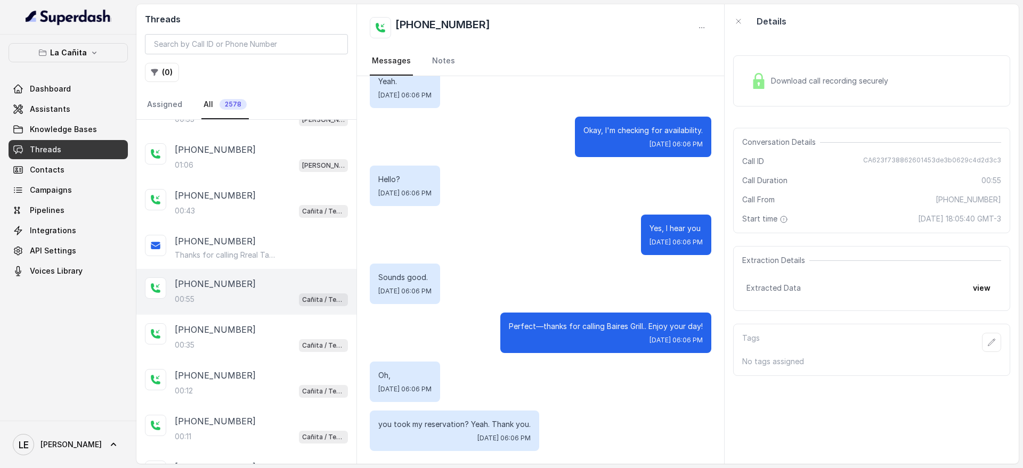
scroll to position [466, 0]
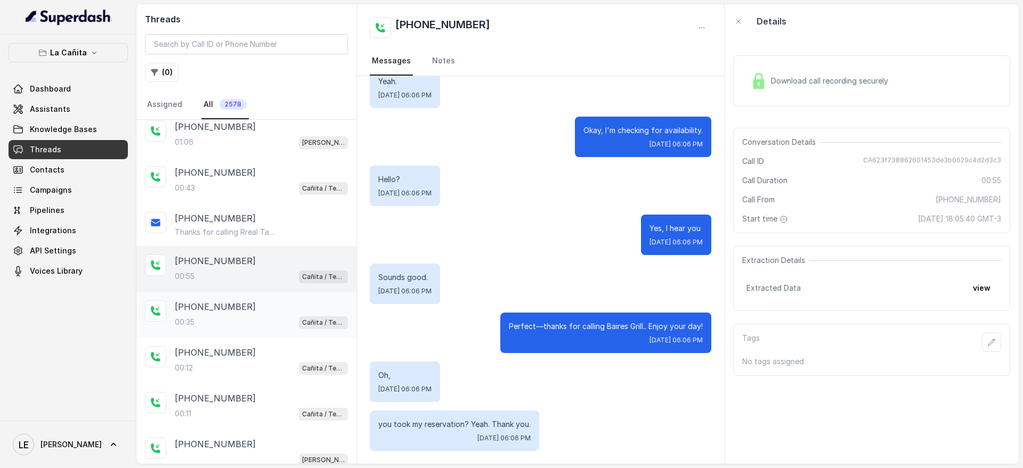
click at [299, 318] on span "Cañita / Testing" at bounding box center [323, 322] width 49 height 13
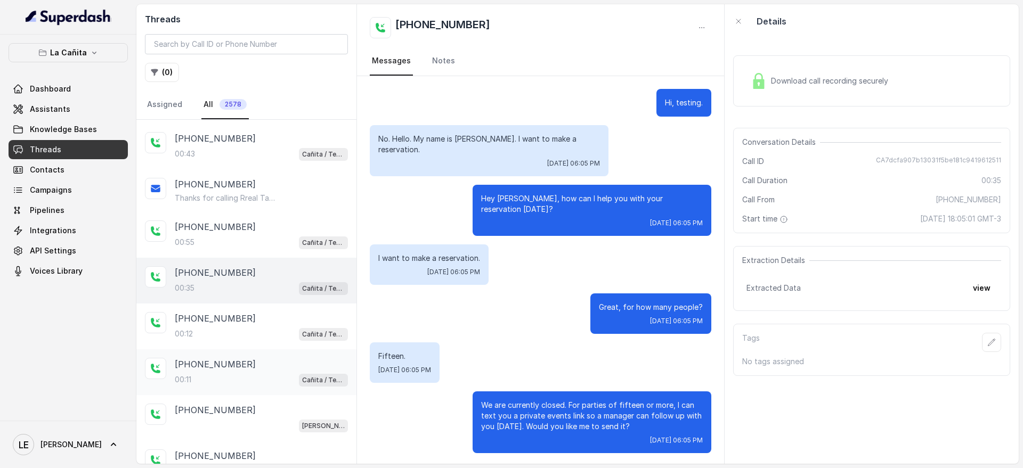
scroll to position [533, 0]
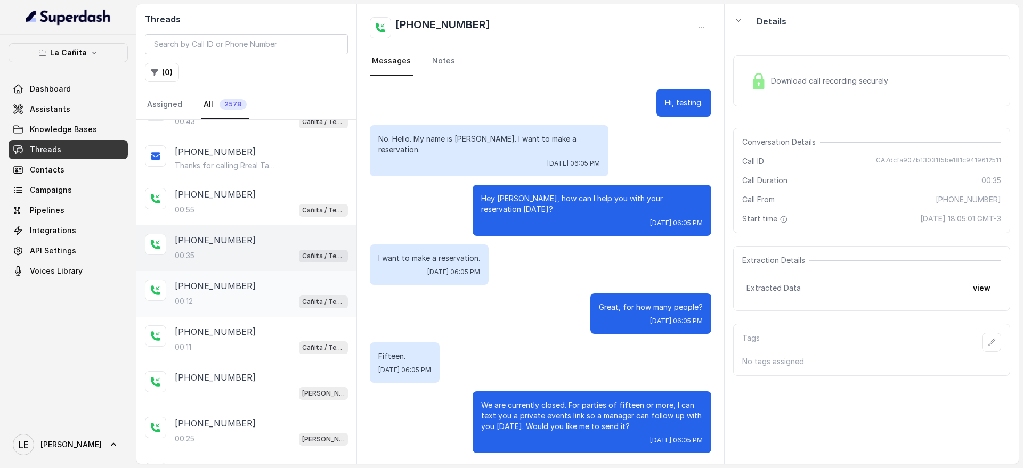
drag, startPoint x: 296, startPoint y: 292, endPoint x: 294, endPoint y: 307, distance: 15.2
click at [296, 291] on div "[PHONE_NUMBER]" at bounding box center [261, 286] width 173 height 13
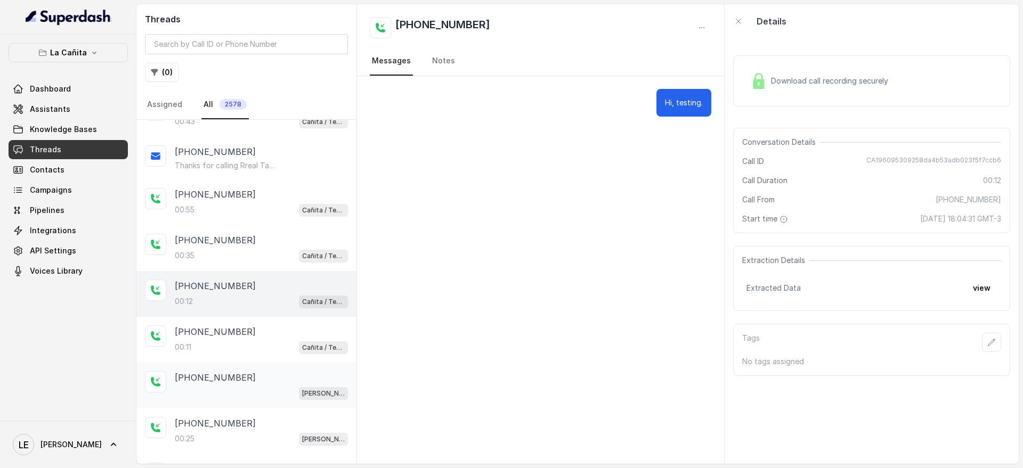
click at [289, 380] on div "[PHONE_NUMBER]" at bounding box center [261, 377] width 173 height 13
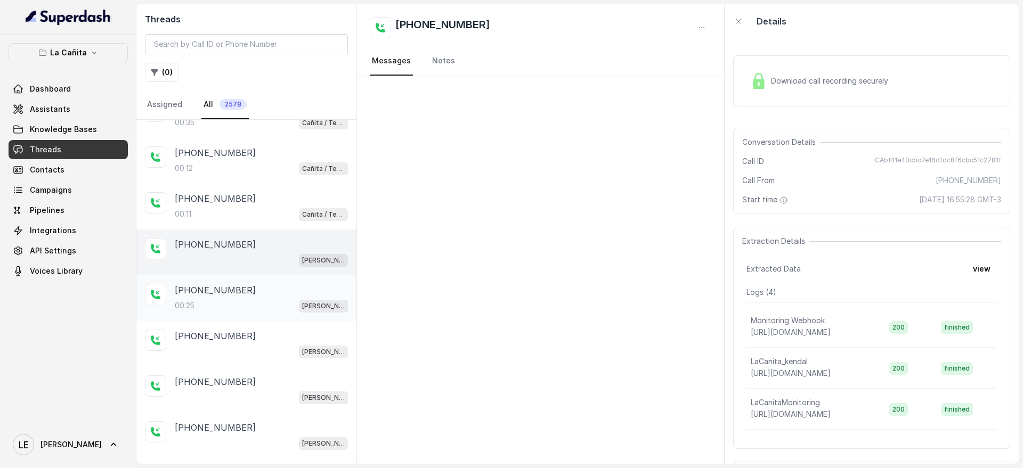
click at [291, 289] on div "[PHONE_NUMBER]" at bounding box center [261, 290] width 173 height 13
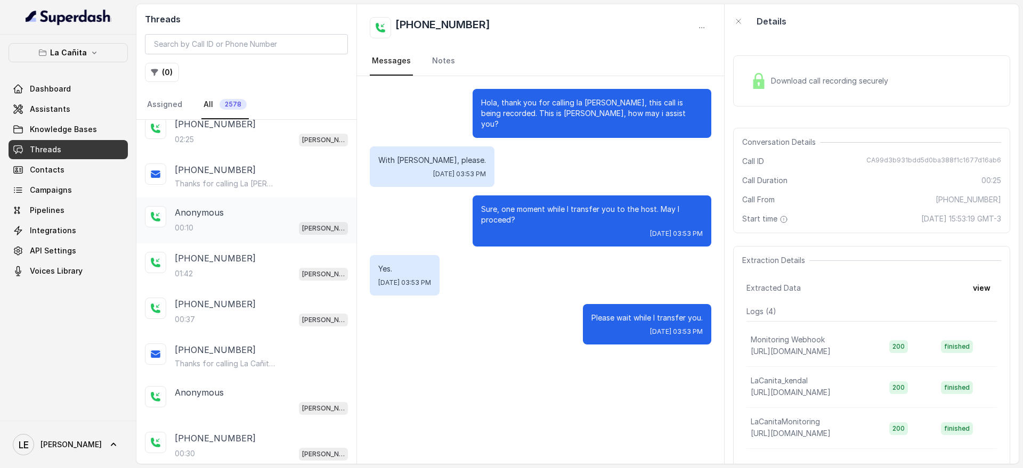
click at [302, 235] on div "Anonymous 00:10 [PERSON_NAME]" at bounding box center [246, 221] width 220 height 46
